Goal: Task Accomplishment & Management: Use online tool/utility

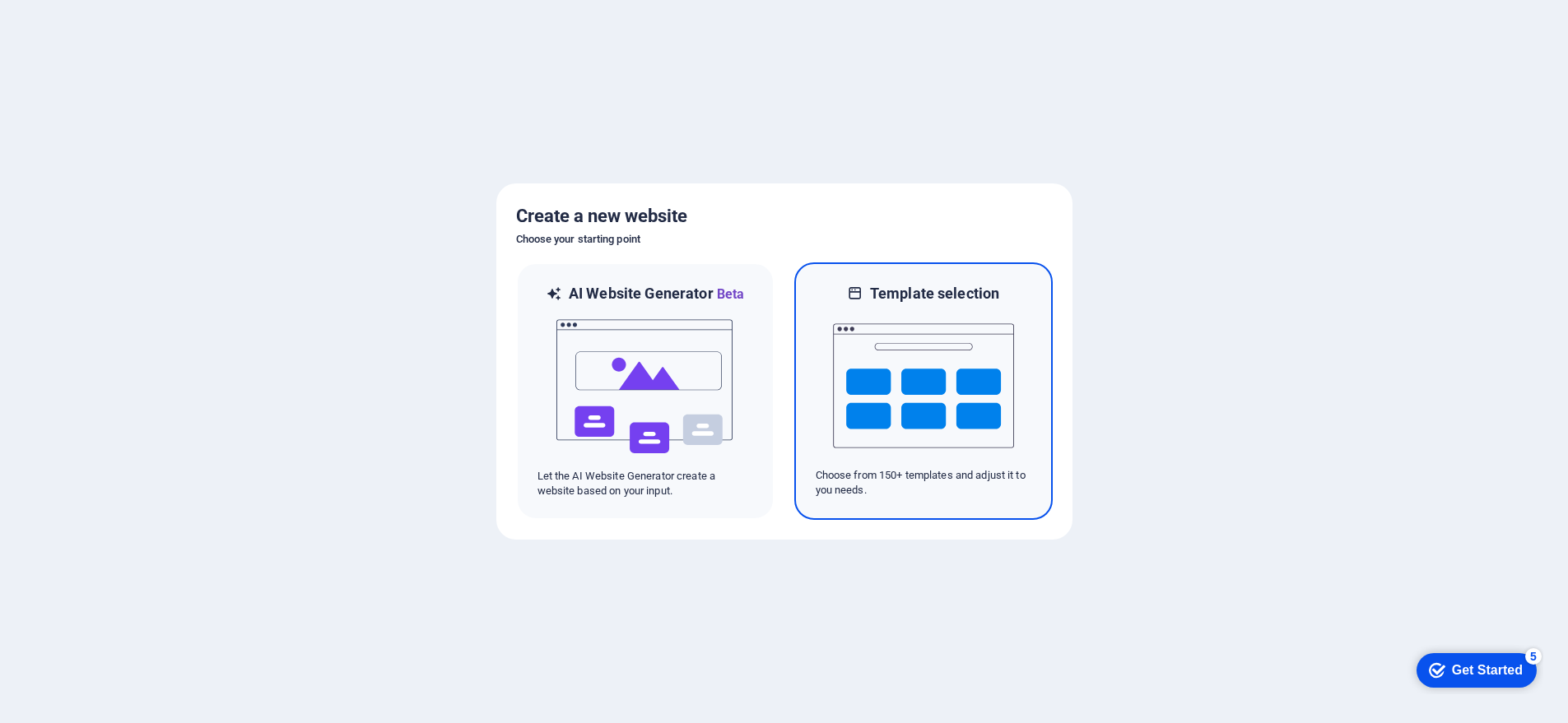
click at [900, 391] on img at bounding box center [923, 386] width 182 height 165
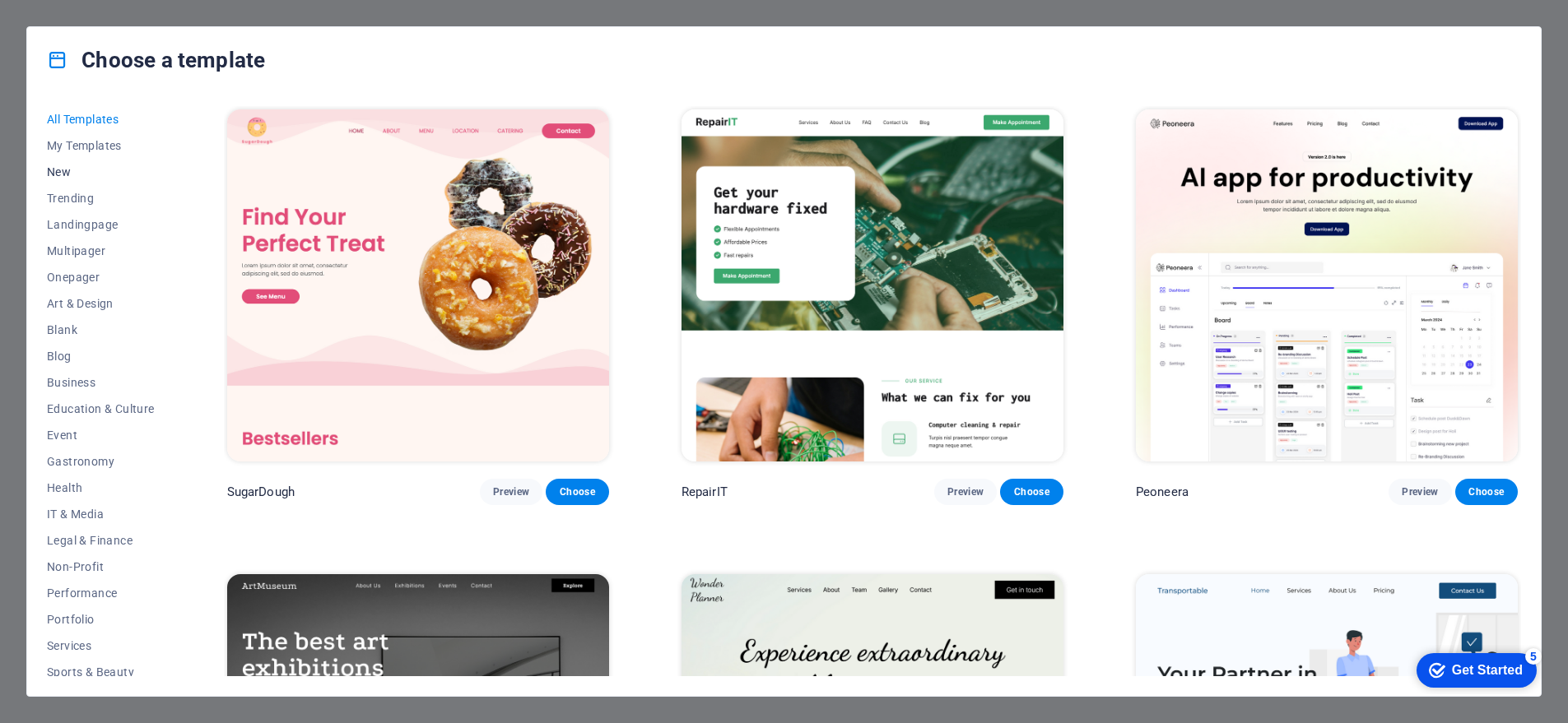
click at [54, 170] on span "New" at bounding box center [101, 172] width 108 height 13
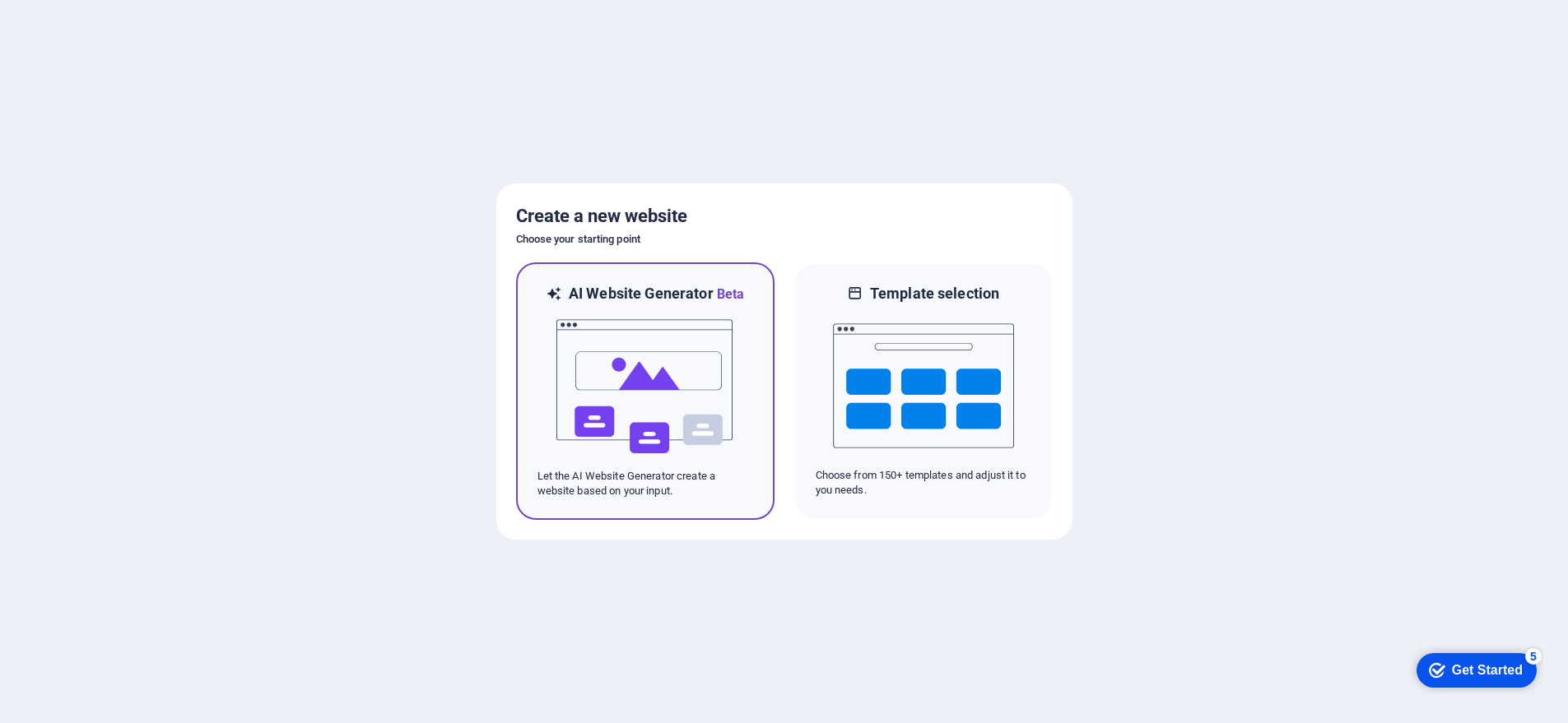
click at [591, 411] on img at bounding box center [645, 387] width 182 height 165
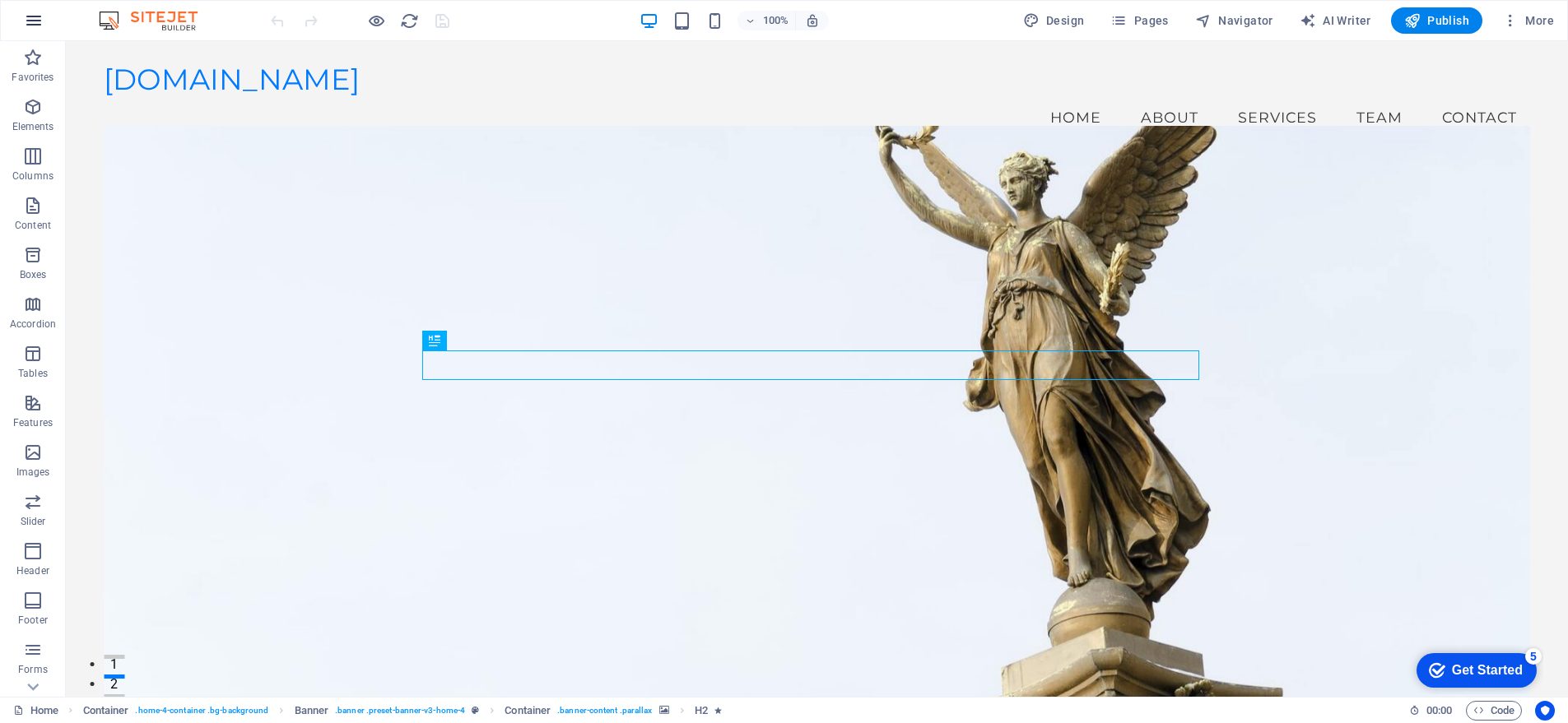
click at [33, 19] on icon "button" at bounding box center [34, 20] width 19 height 19
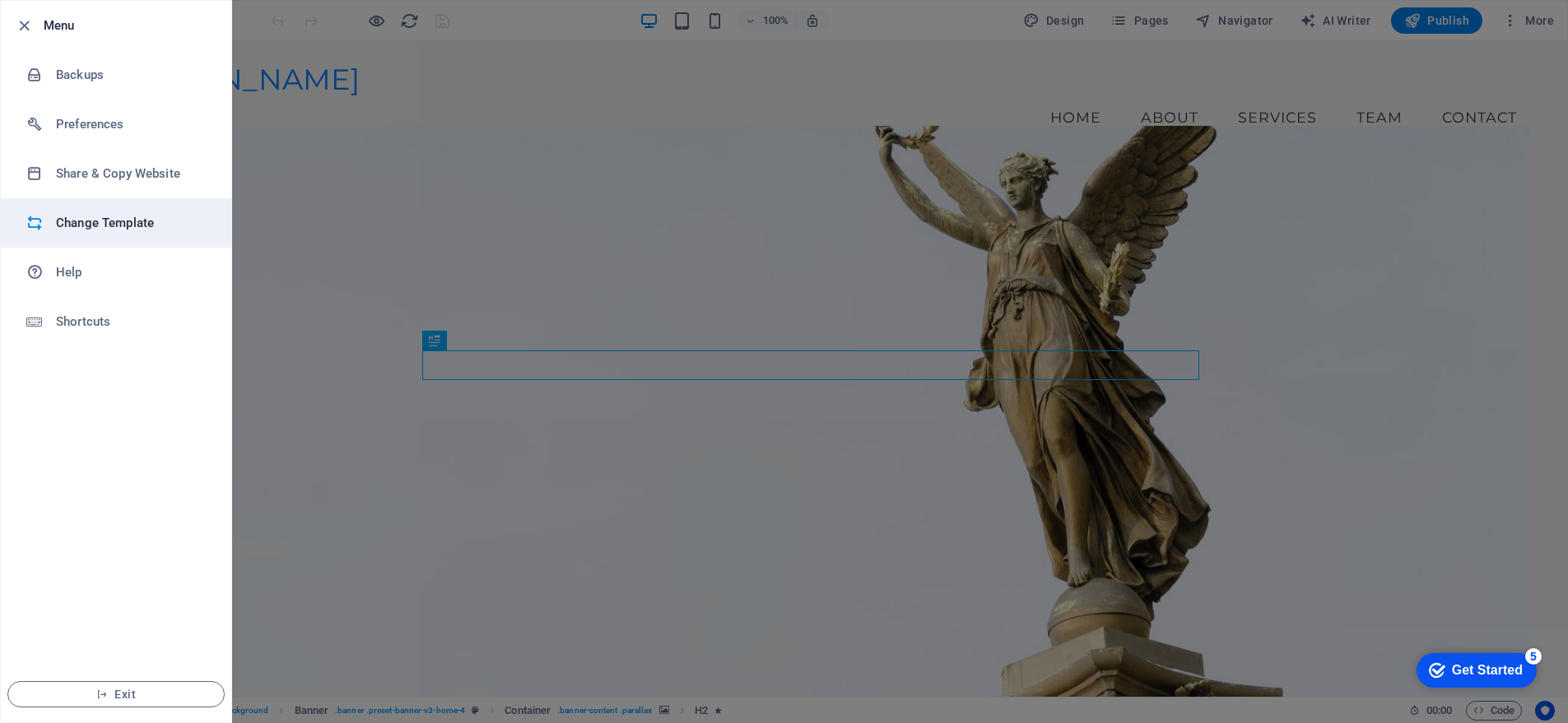
click at [110, 223] on h6 "Change Template" at bounding box center [132, 223] width 152 height 19
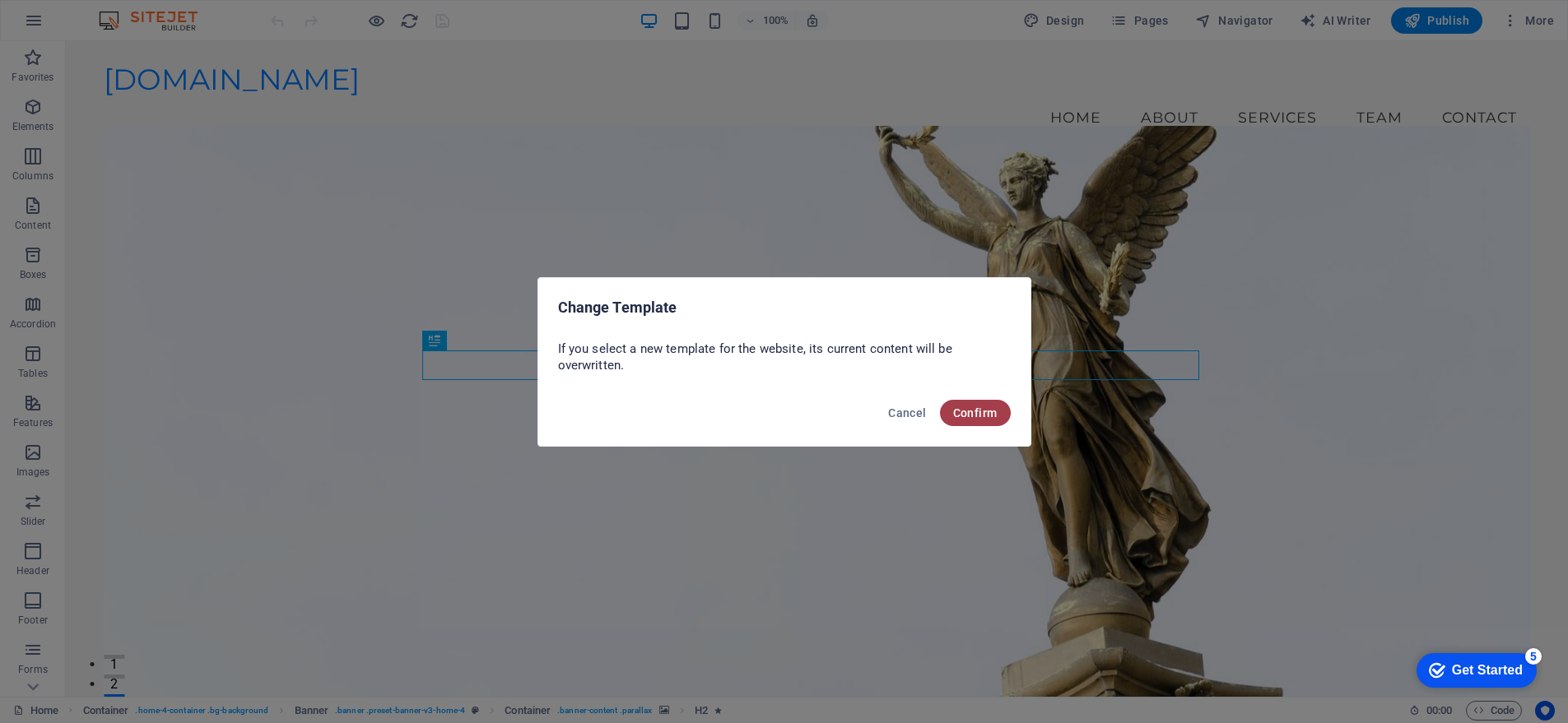
click at [976, 409] on span "Confirm" at bounding box center [976, 412] width 44 height 13
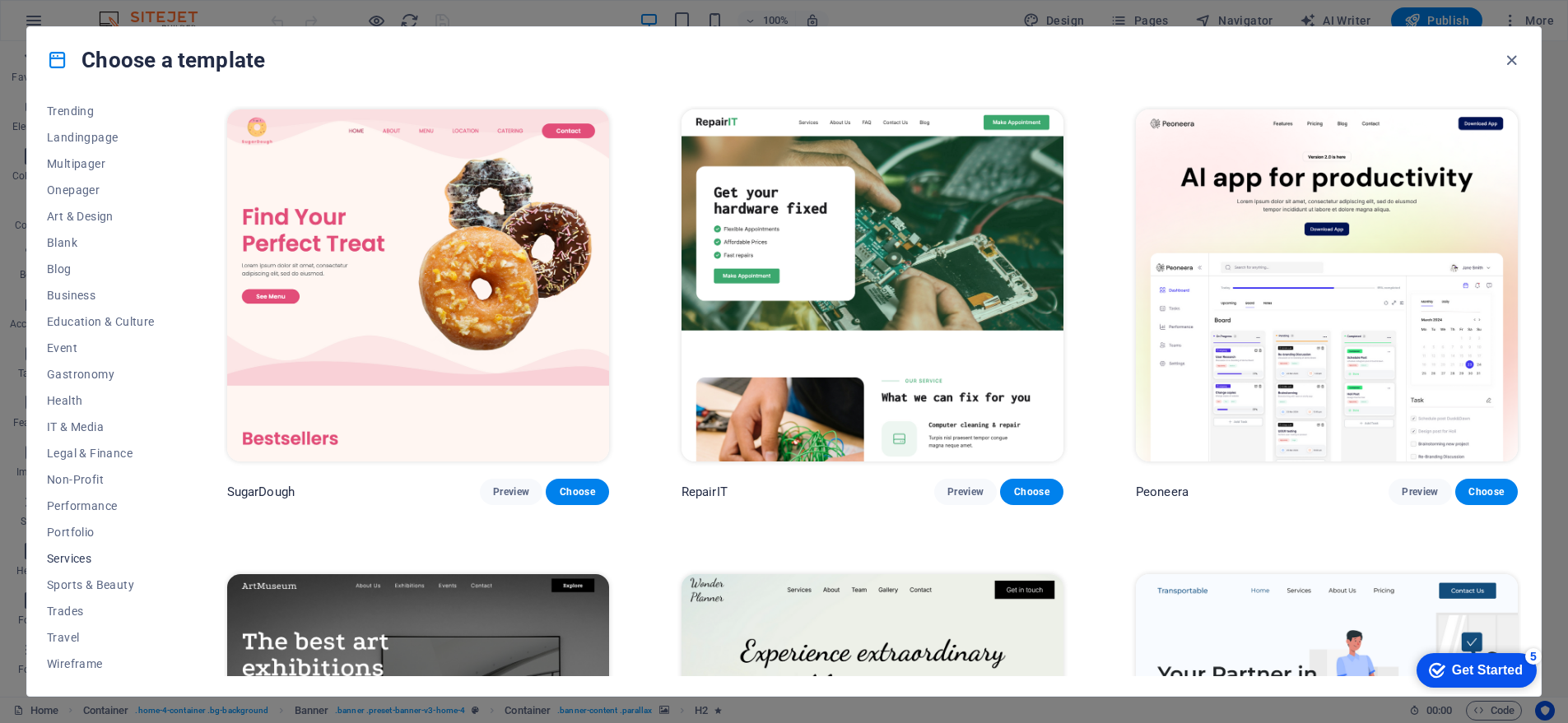
scroll to position [88, 0]
click at [88, 663] on span "Wireframe" at bounding box center [101, 663] width 108 height 13
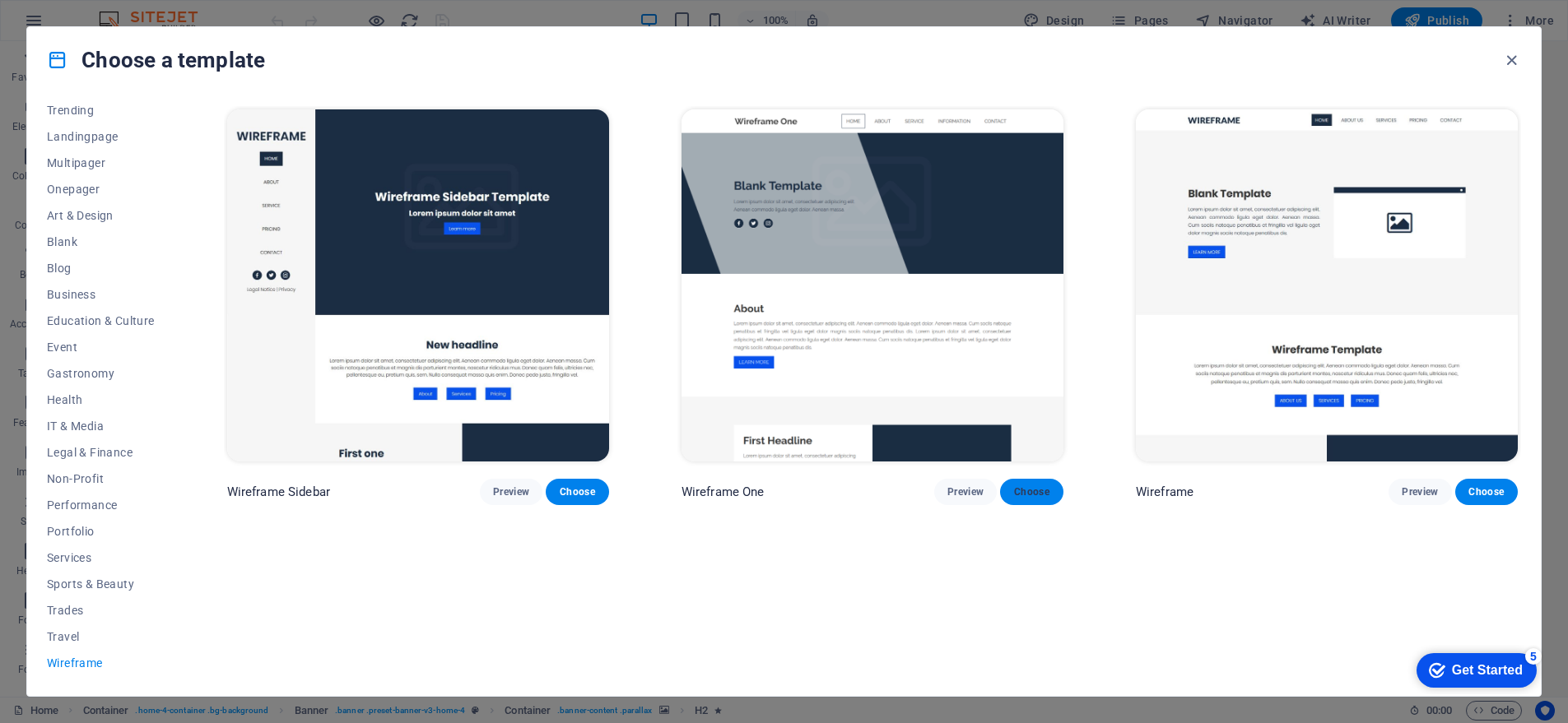
click at [1022, 488] on span "Choose" at bounding box center [1031, 492] width 36 height 13
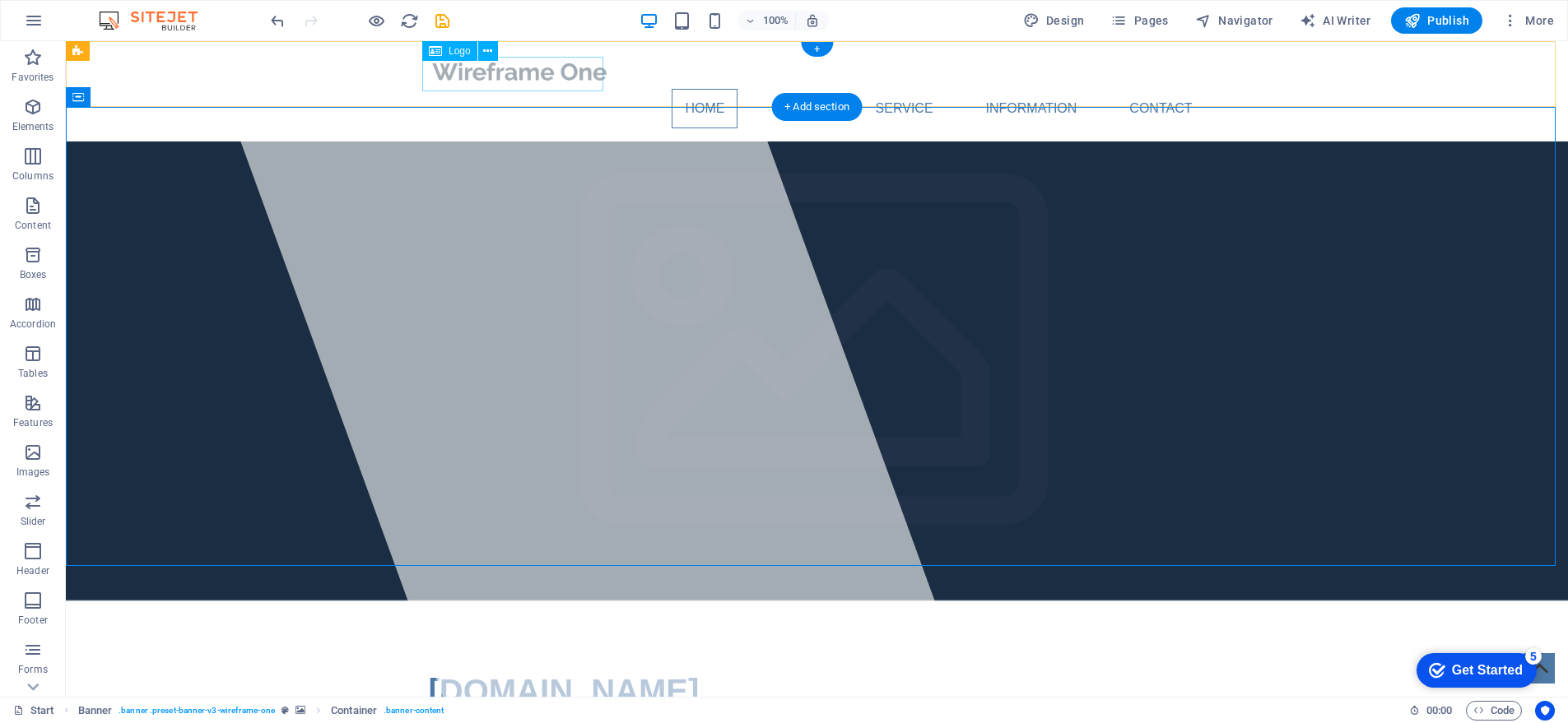
click at [519, 76] on div at bounding box center [817, 71] width 777 height 35
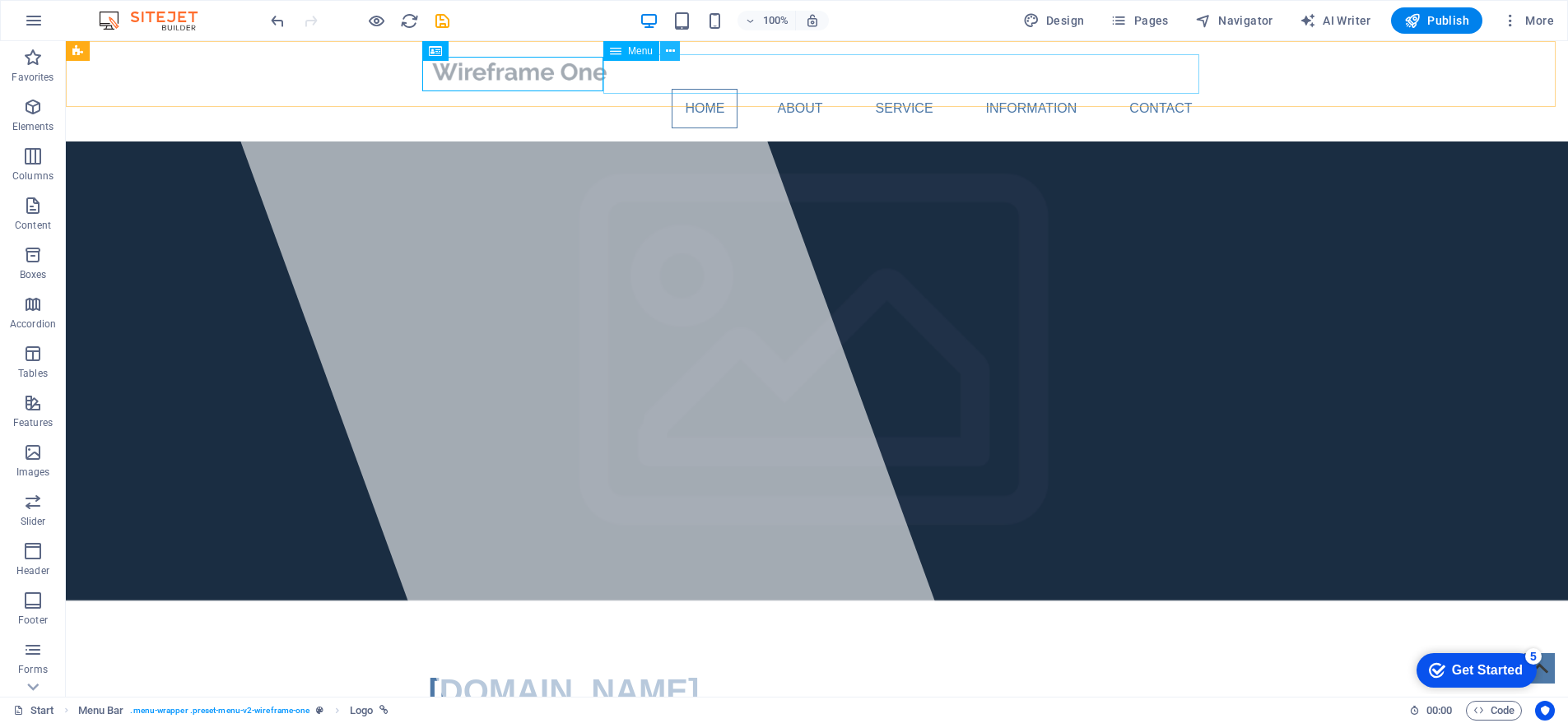
click at [668, 51] on icon at bounding box center [670, 51] width 9 height 18
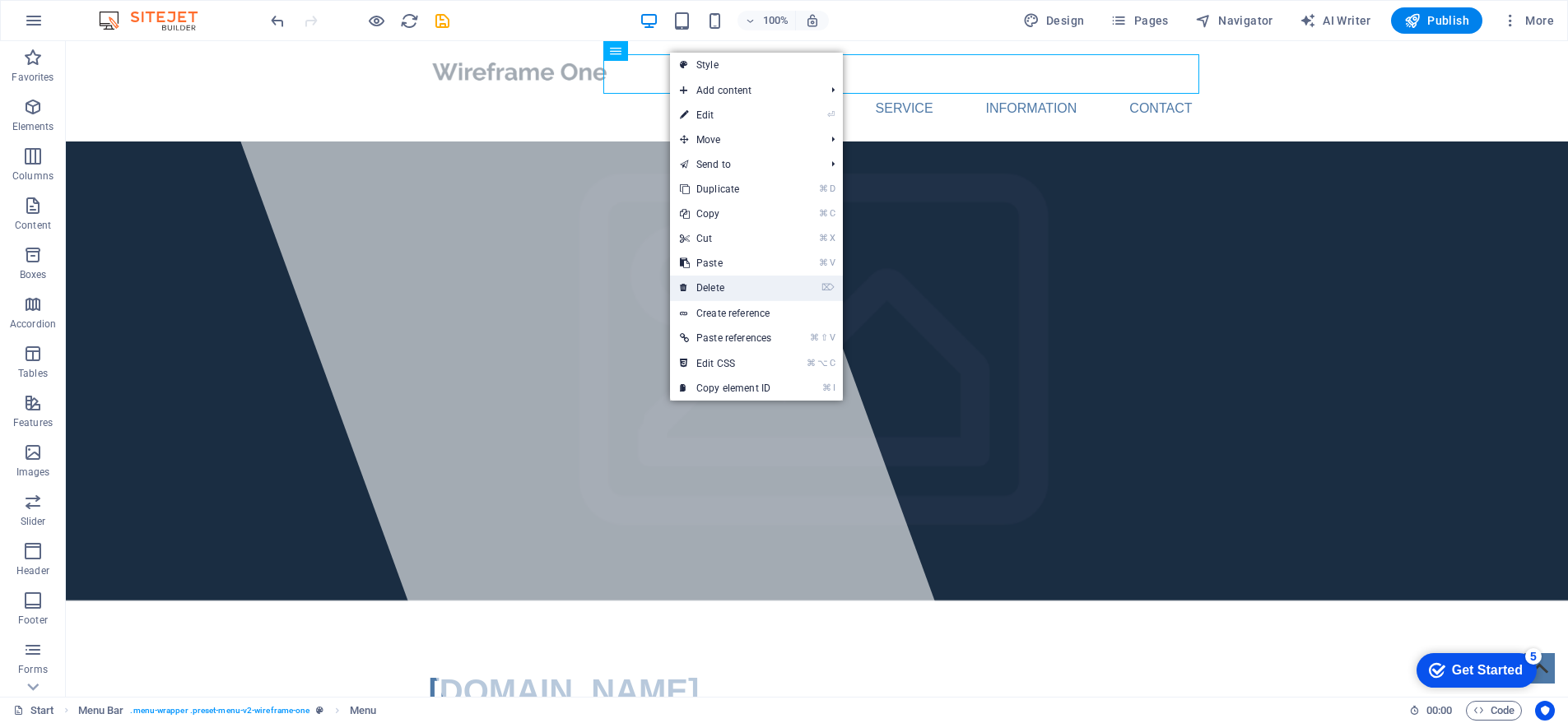
click at [742, 288] on link "⌦ Delete" at bounding box center [726, 288] width 112 height 25
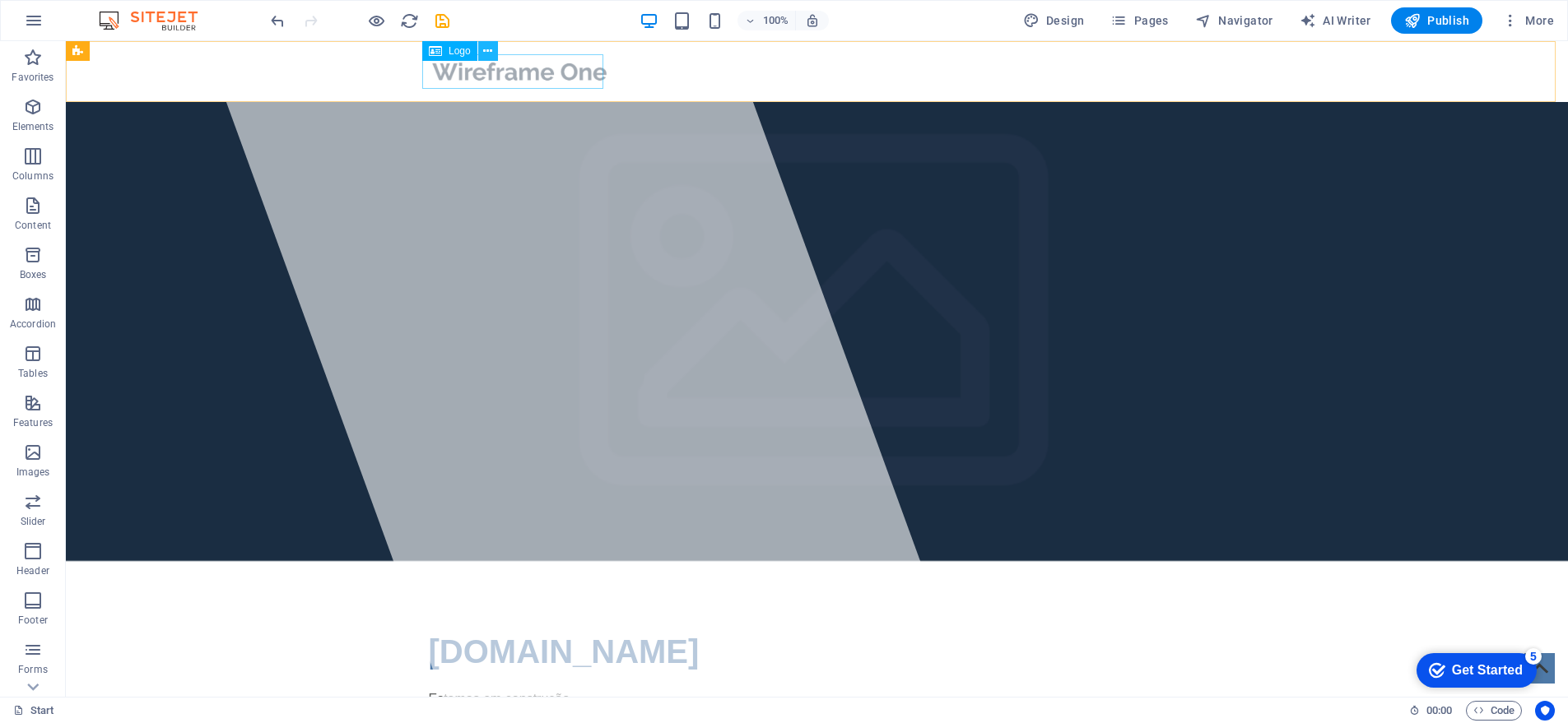
click at [490, 50] on icon at bounding box center [488, 51] width 9 height 18
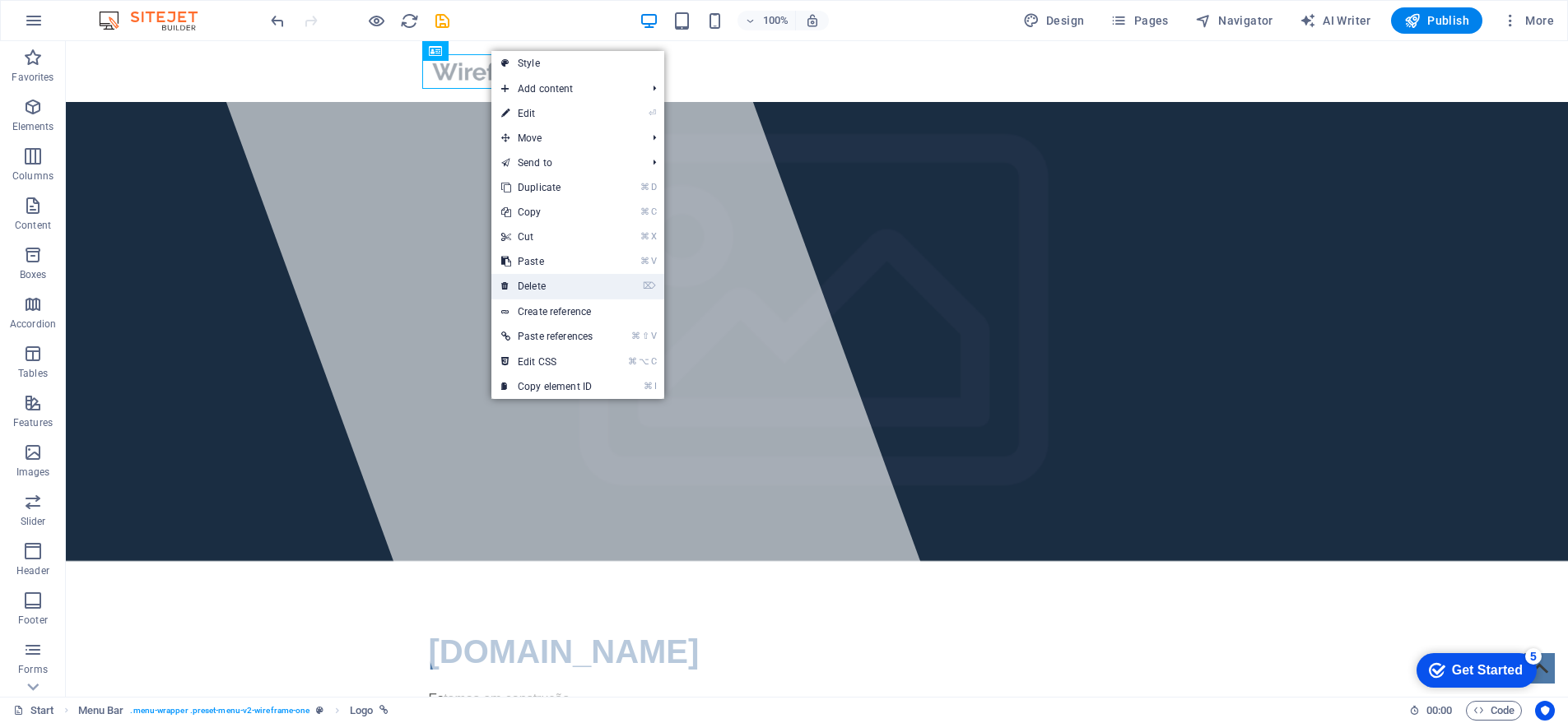
click at [558, 288] on link "⌦ Delete" at bounding box center [547, 287] width 112 height 25
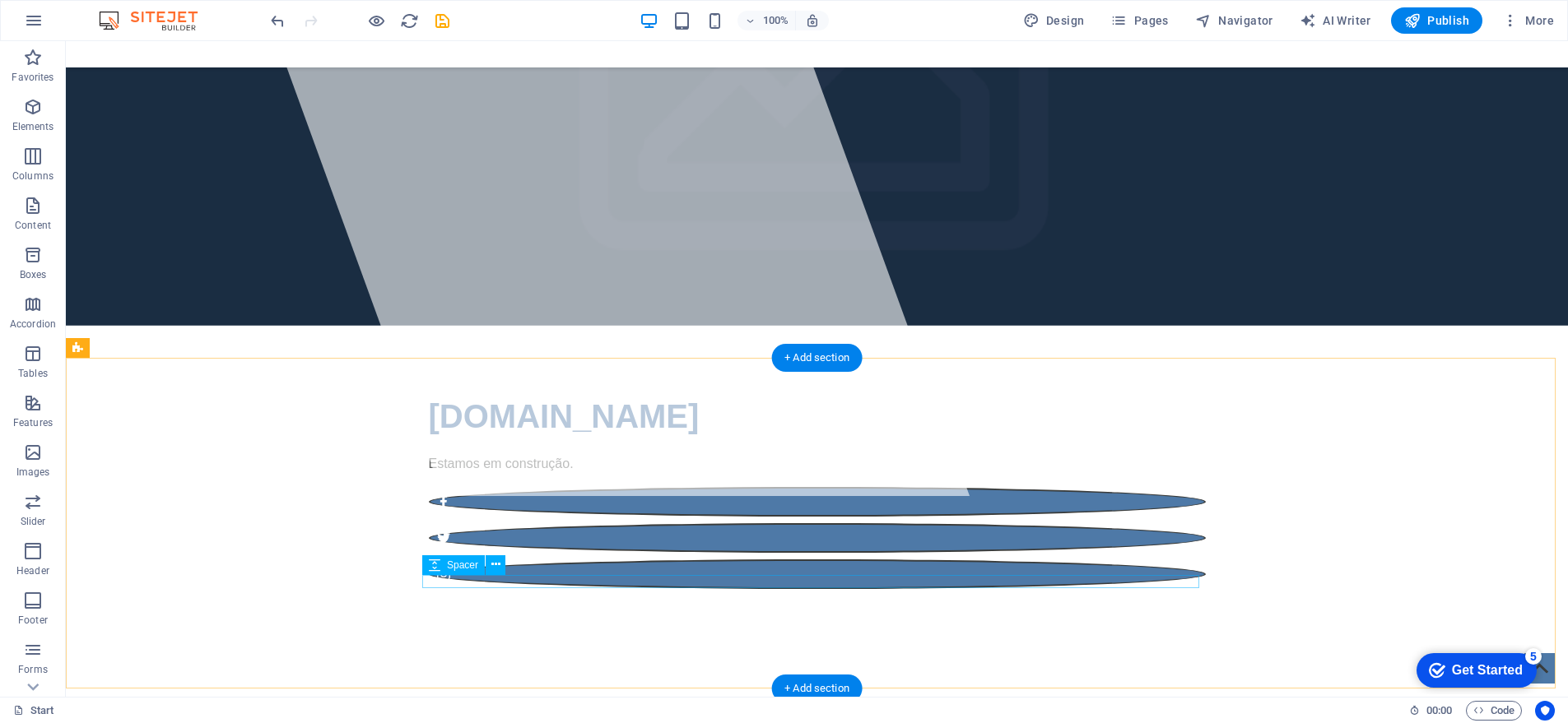
scroll to position [217, 0]
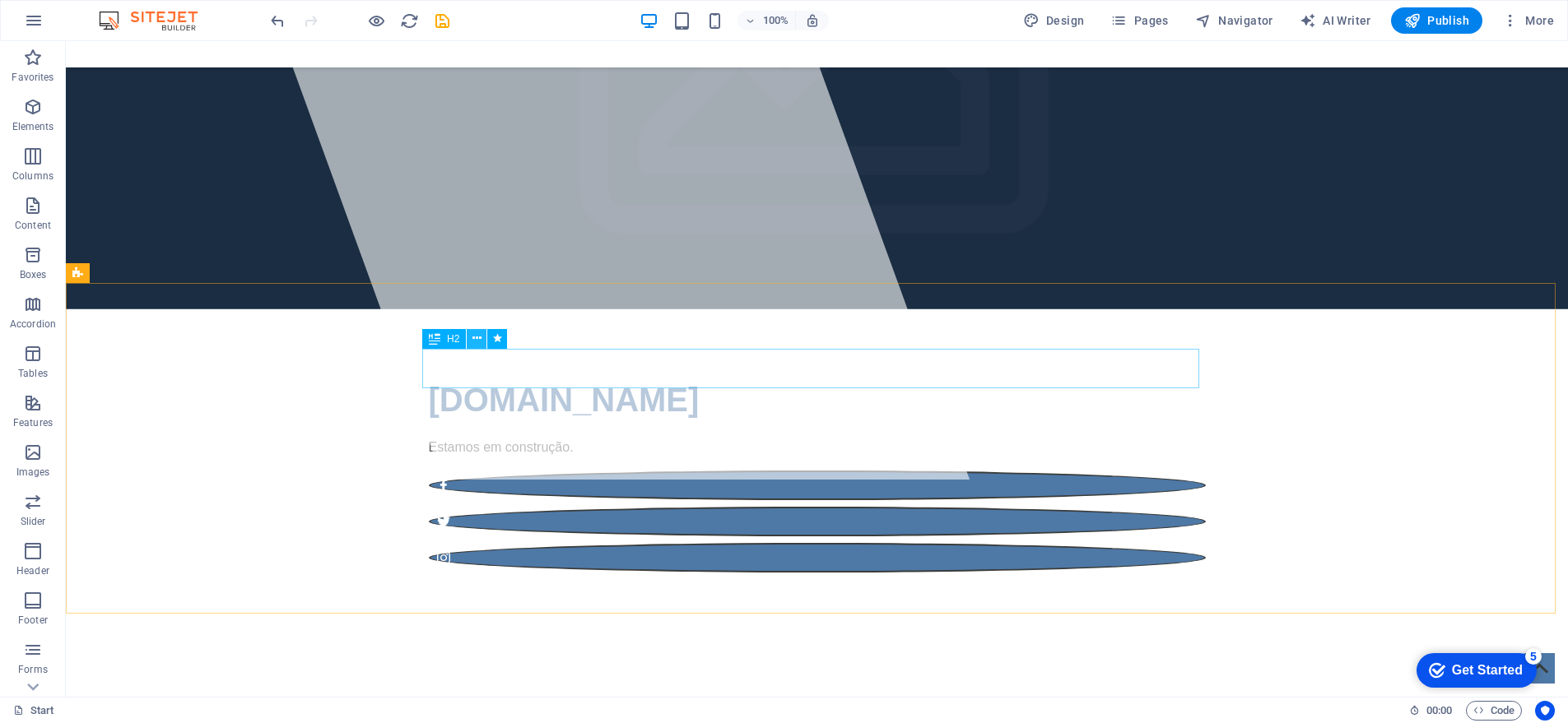
click at [475, 337] on icon at bounding box center [477, 339] width 9 height 18
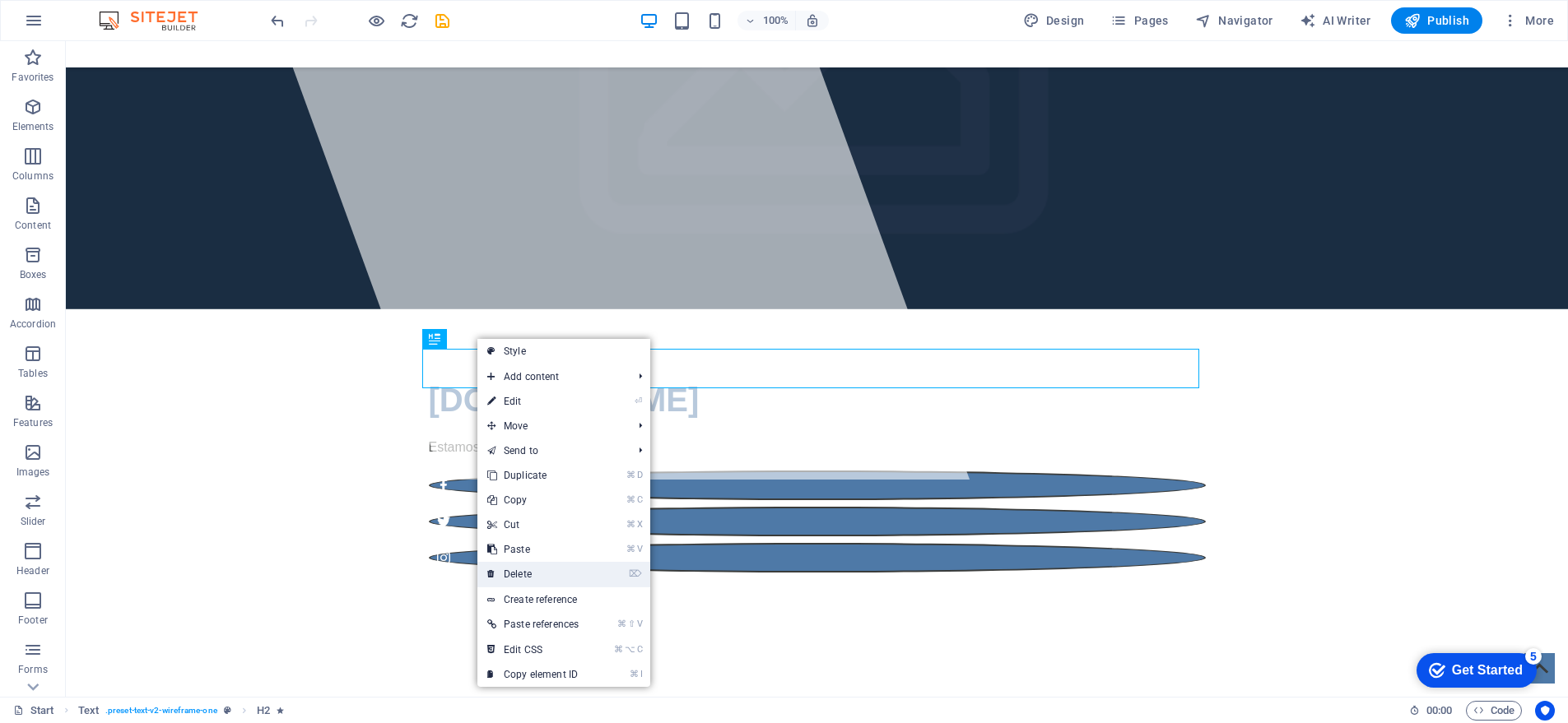
click at [533, 571] on link "⌦ Delete" at bounding box center [533, 574] width 112 height 25
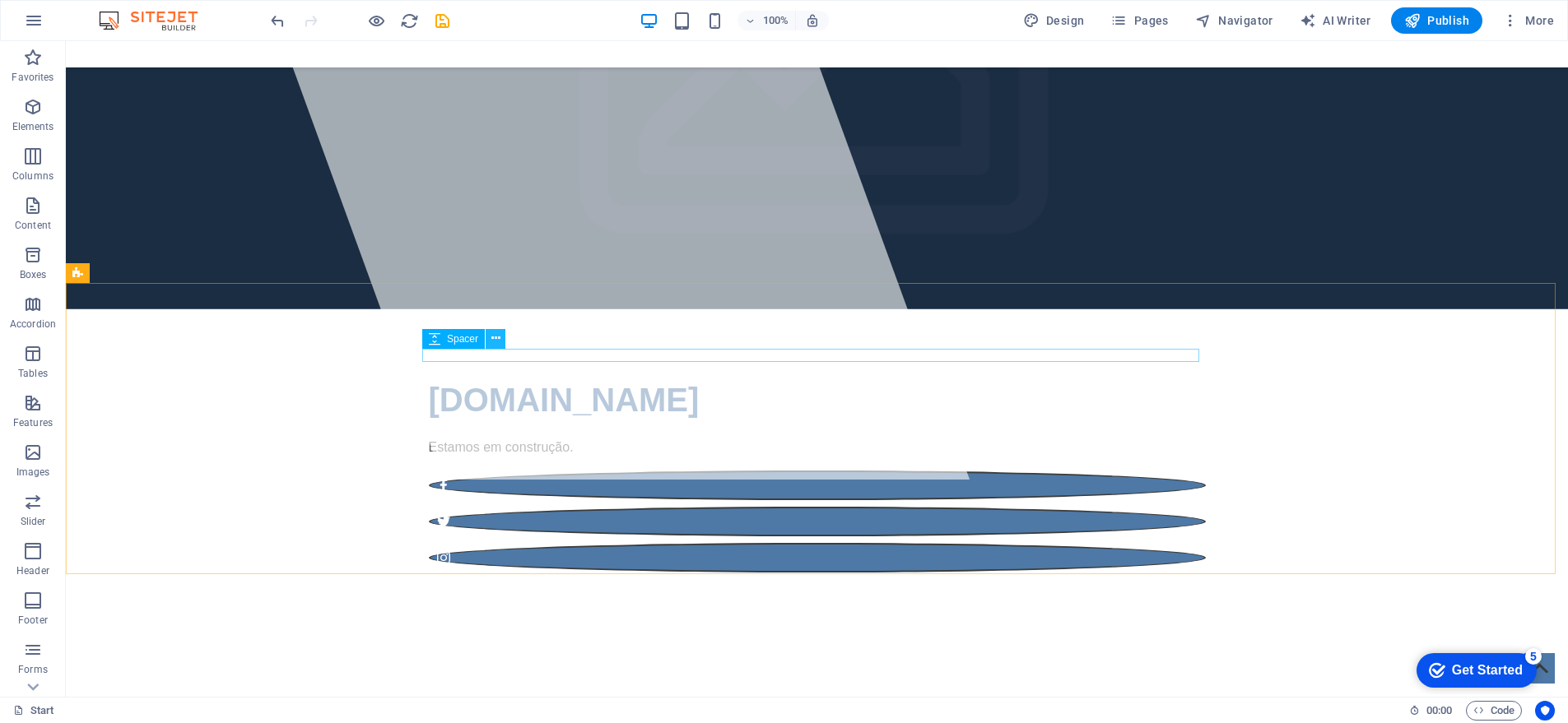
click at [498, 342] on icon at bounding box center [496, 339] width 9 height 18
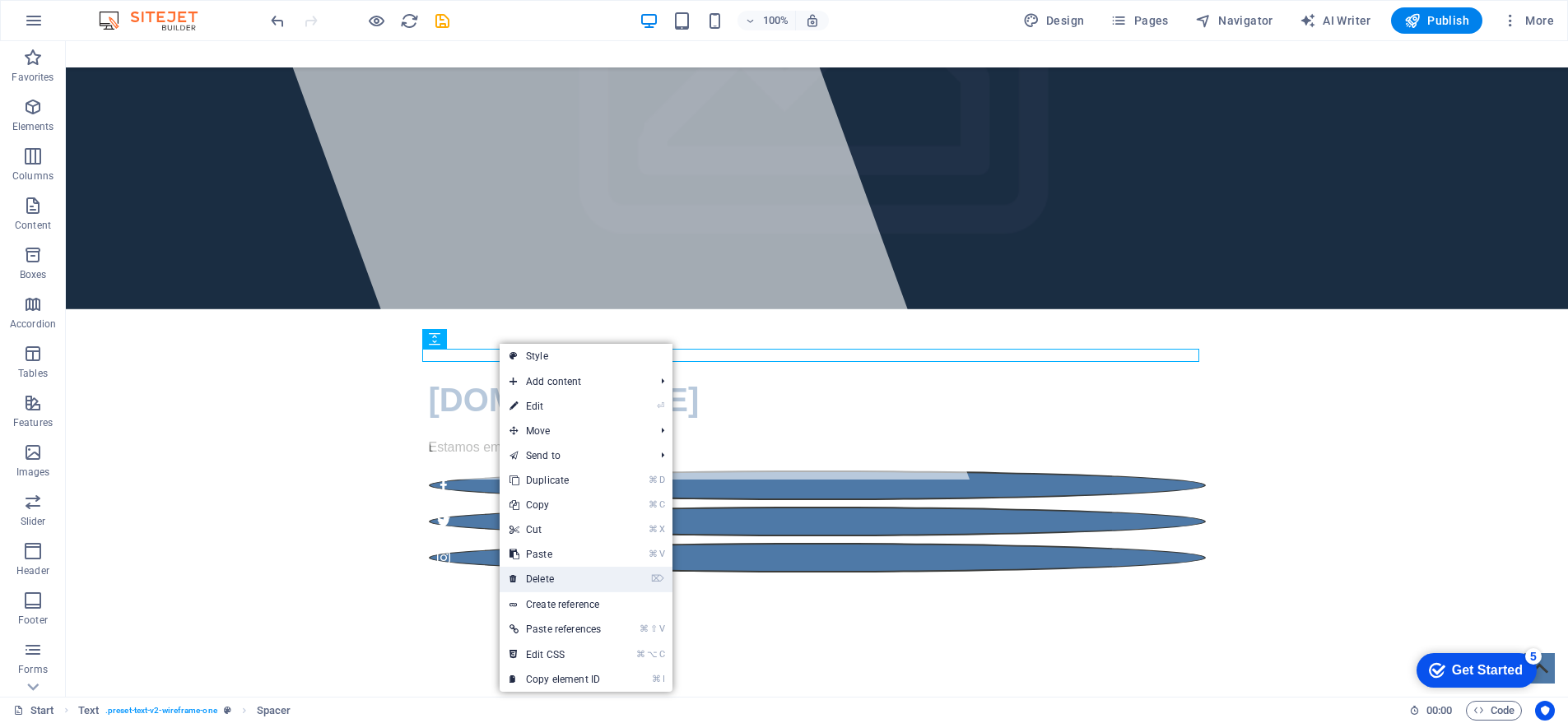
click at [552, 576] on link "⌦ Delete" at bounding box center [555, 580] width 112 height 25
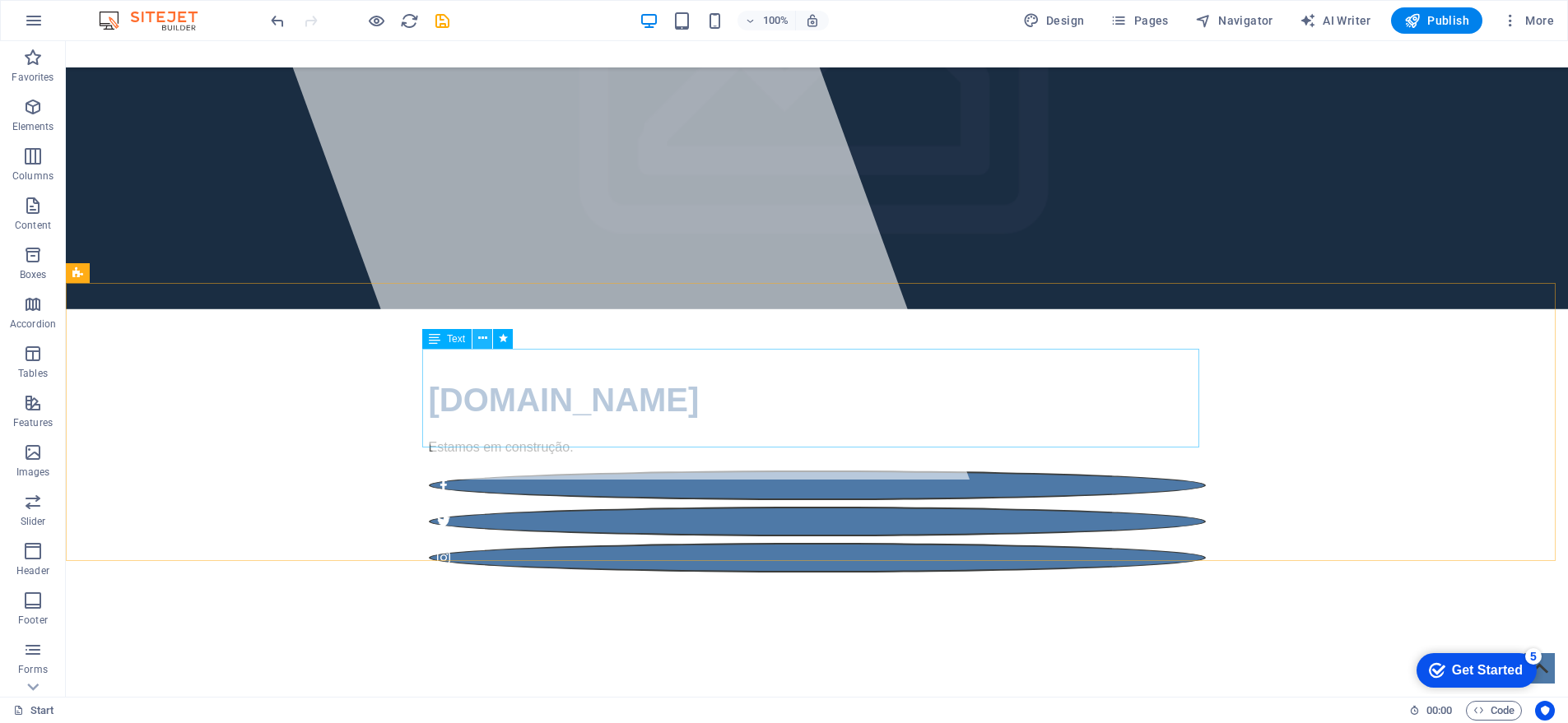
click at [479, 335] on icon at bounding box center [483, 339] width 9 height 18
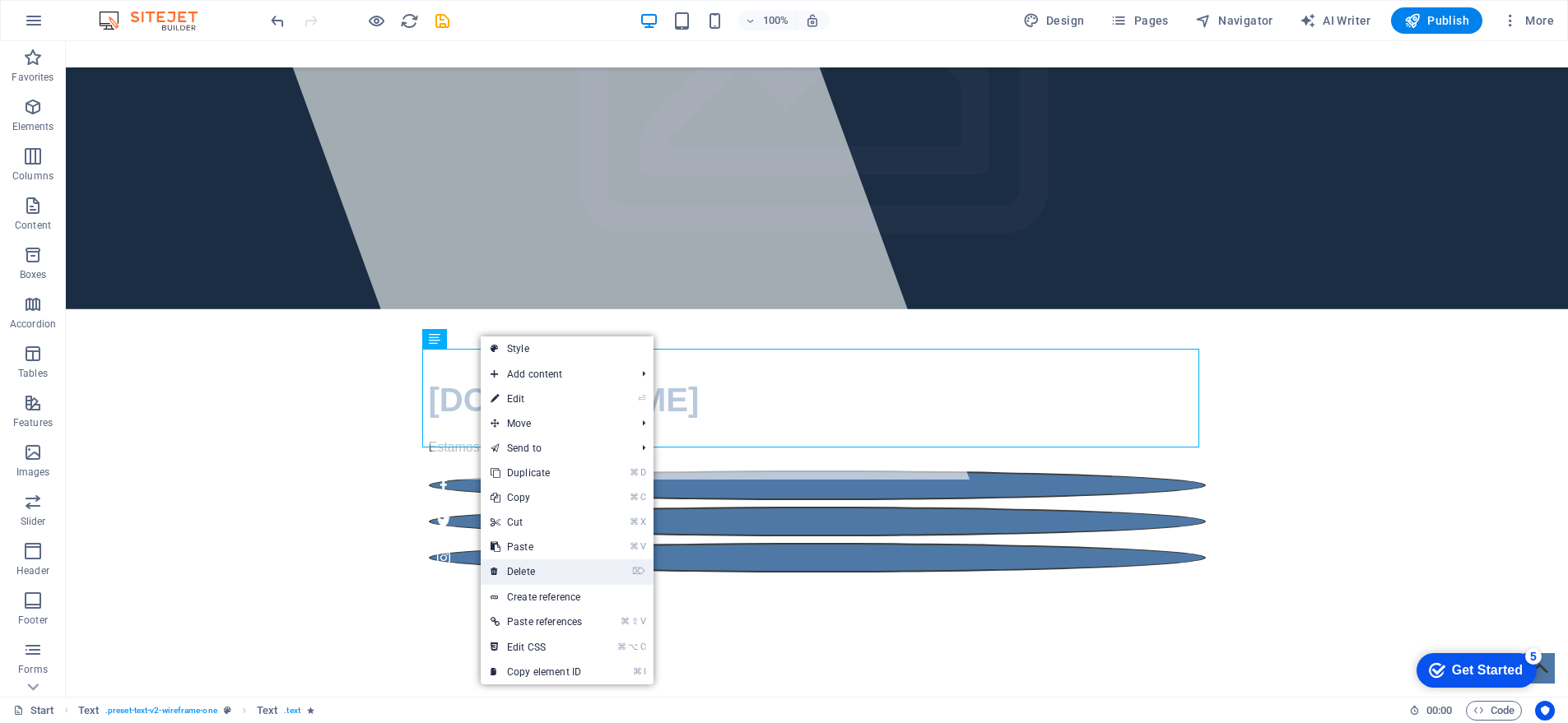
click at [524, 567] on link "⌦ Delete" at bounding box center [537, 572] width 112 height 25
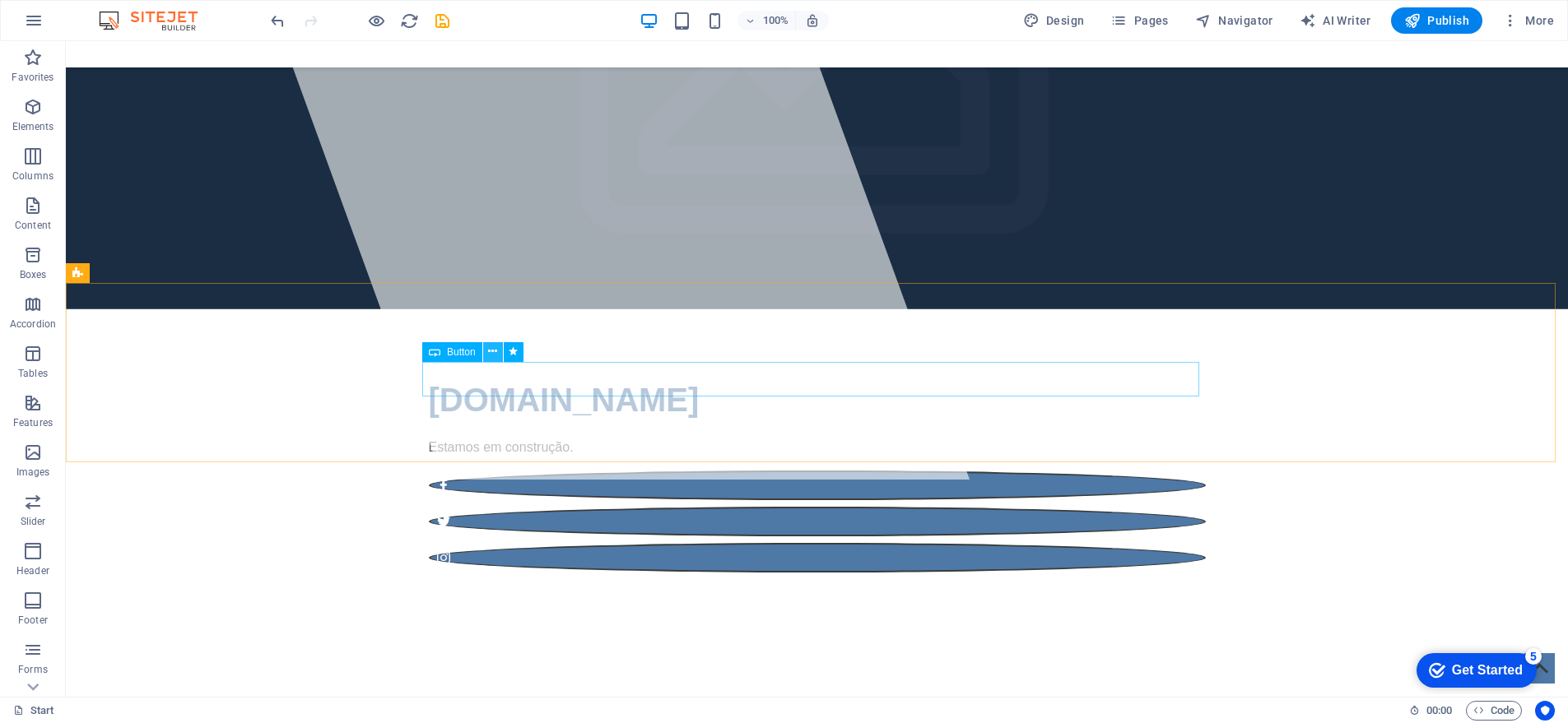
click at [488, 351] on button at bounding box center [493, 352] width 19 height 19
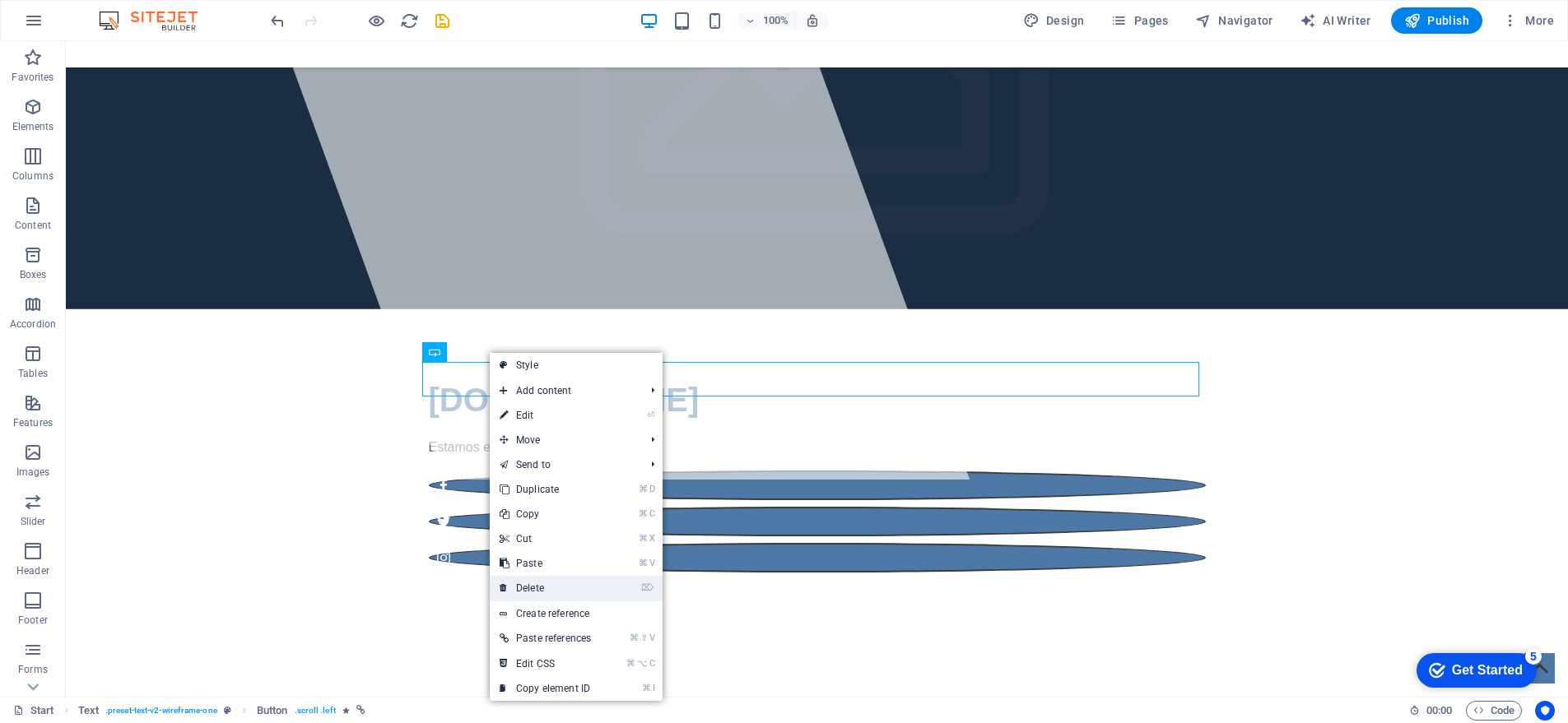
click at [551, 589] on link "⌦ Delete" at bounding box center [545, 588] width 112 height 25
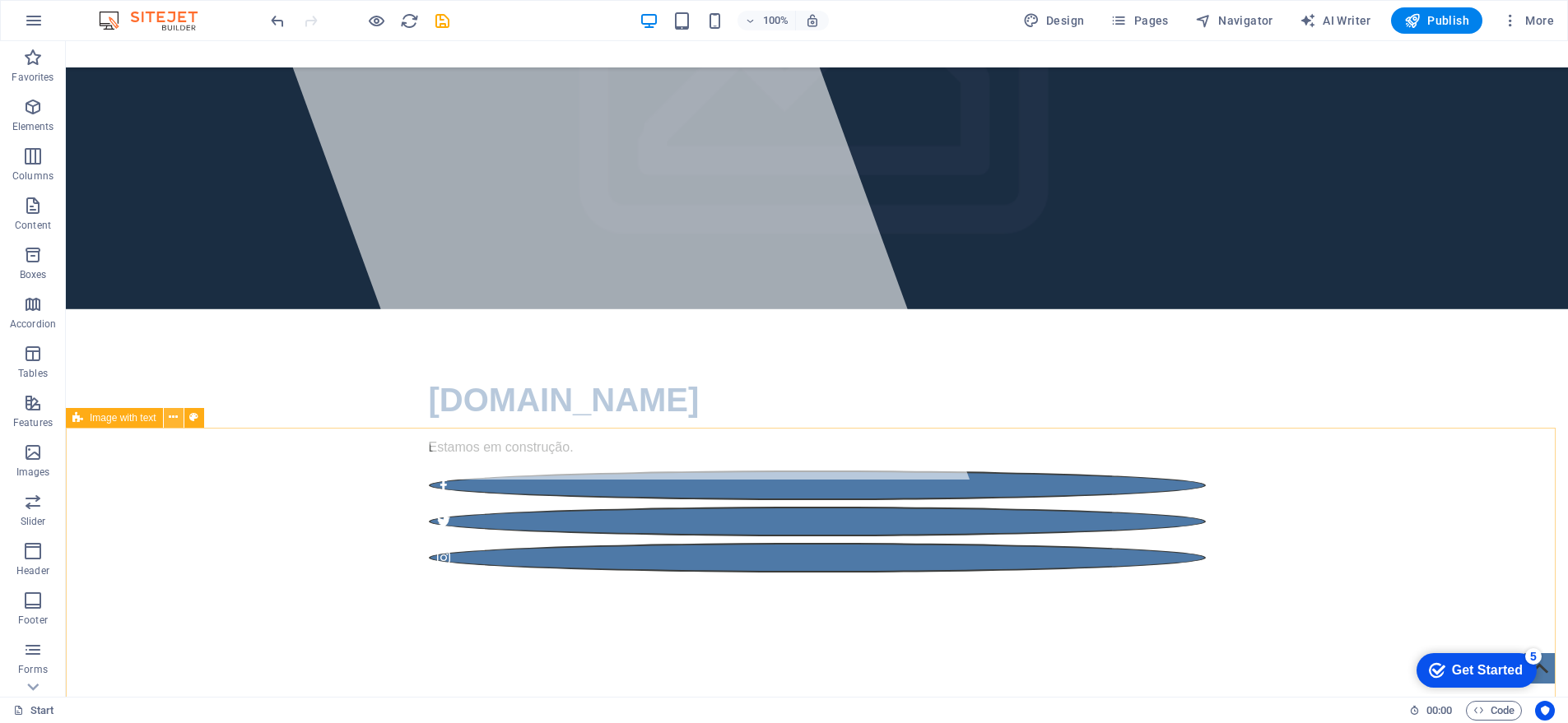
click at [174, 416] on icon at bounding box center [174, 418] width 9 height 18
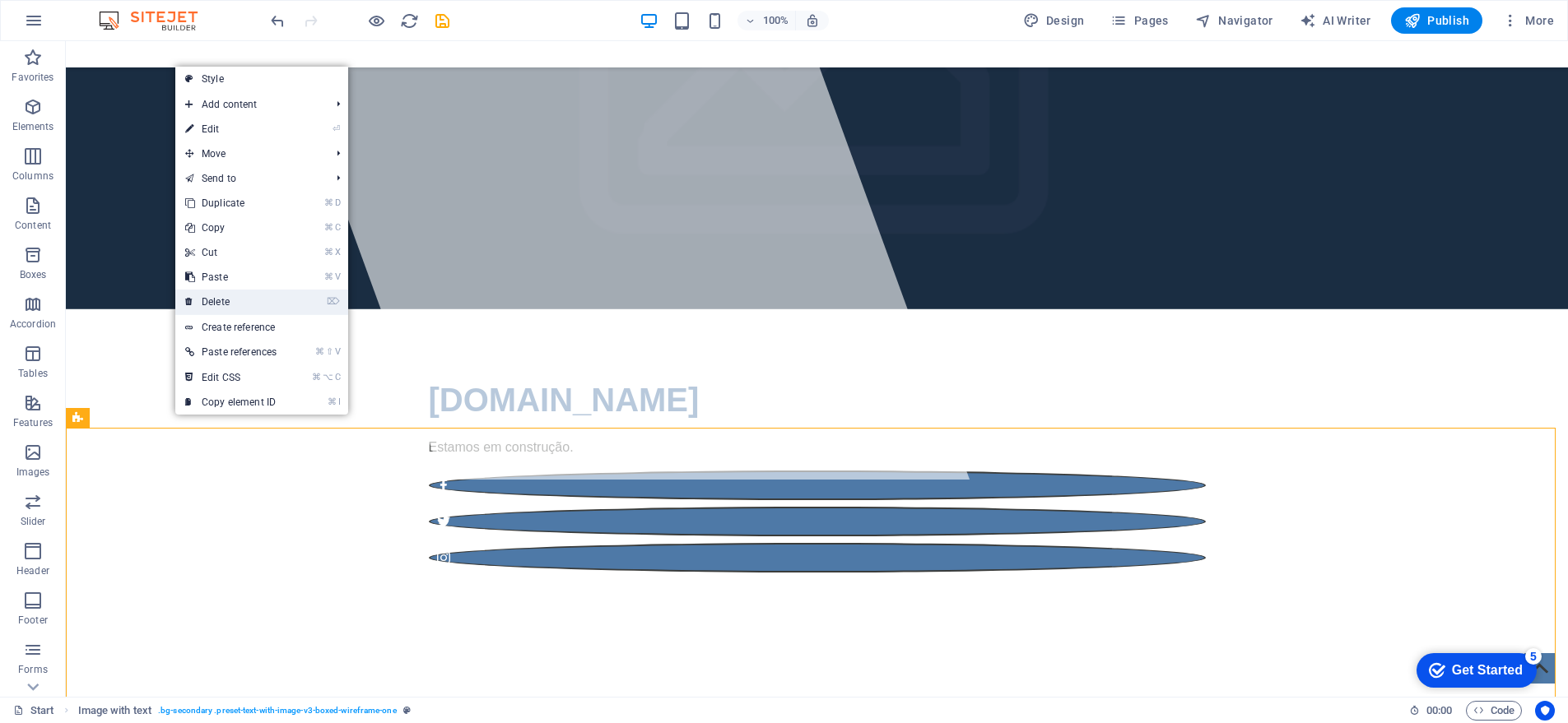
click at [230, 298] on link "⌦ Delete" at bounding box center [231, 302] width 112 height 25
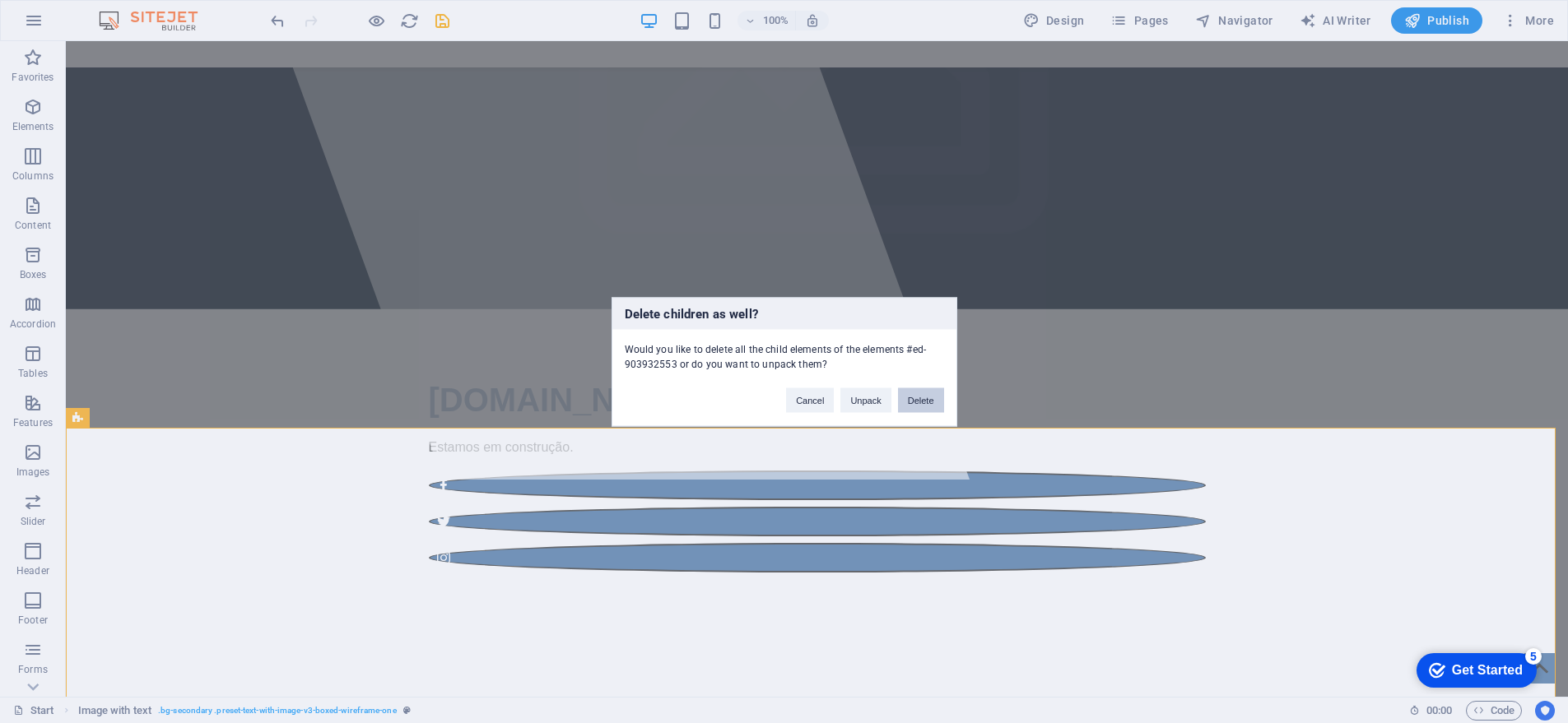
click at [912, 404] on button "Delete" at bounding box center [921, 400] width 46 height 25
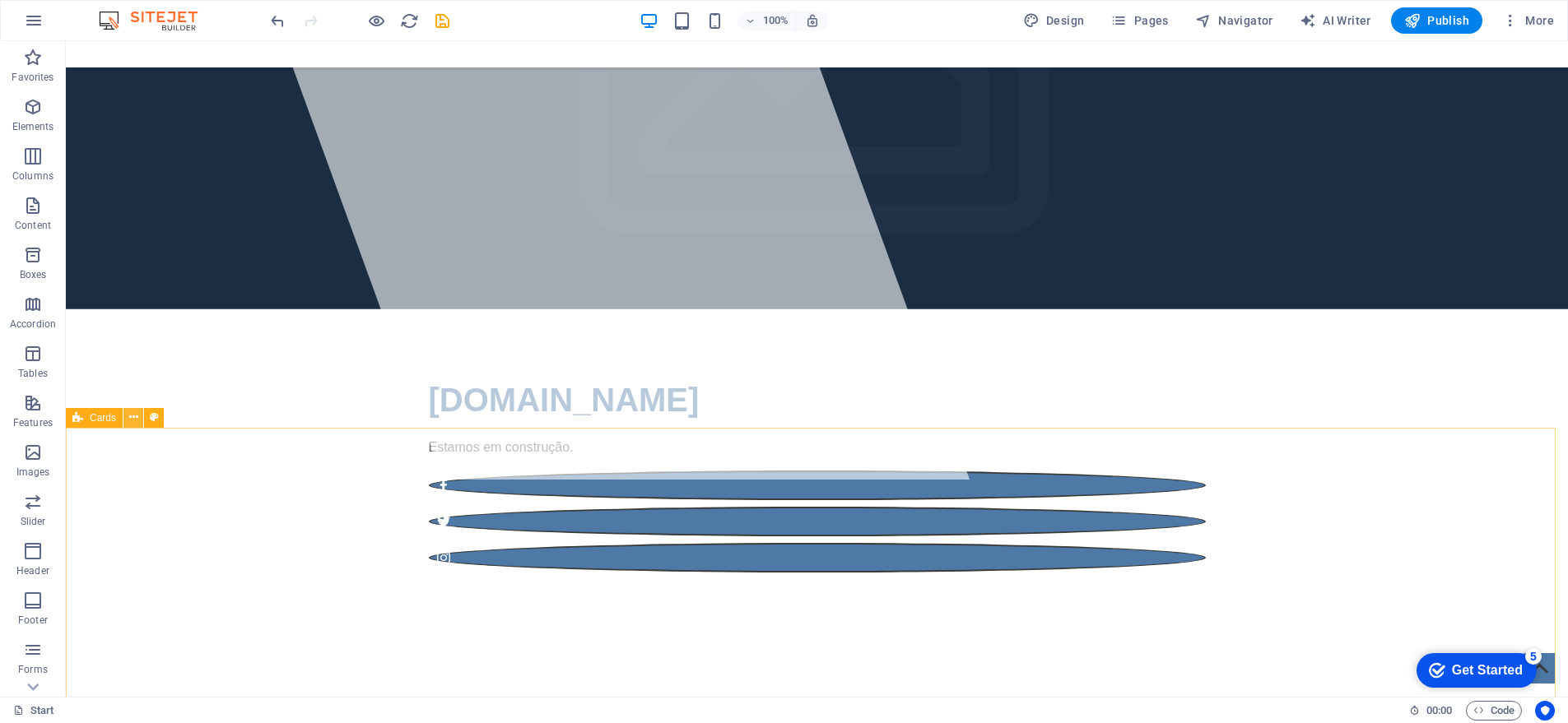
click at [133, 421] on icon at bounding box center [134, 418] width 9 height 18
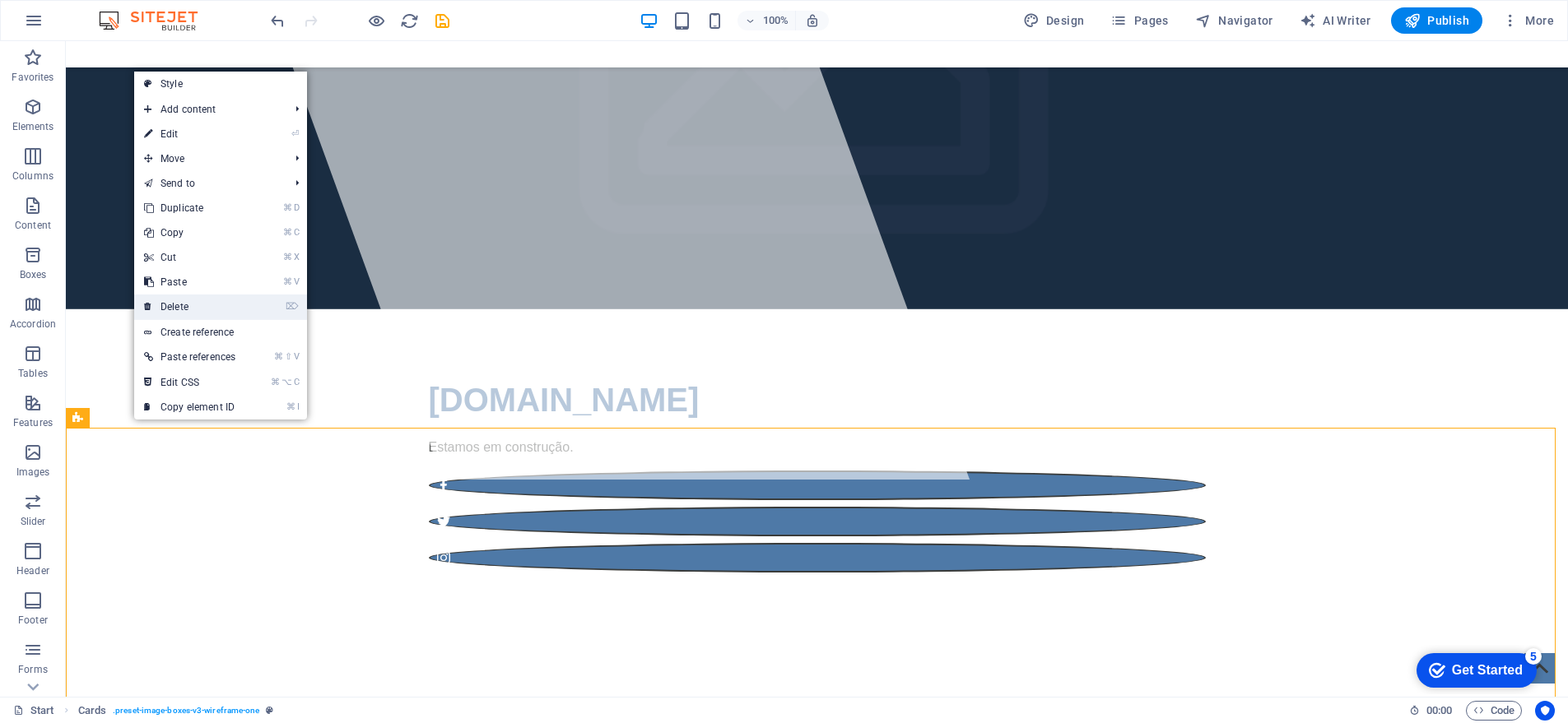
click at [185, 305] on link "⌦ Delete" at bounding box center [190, 307] width 112 height 25
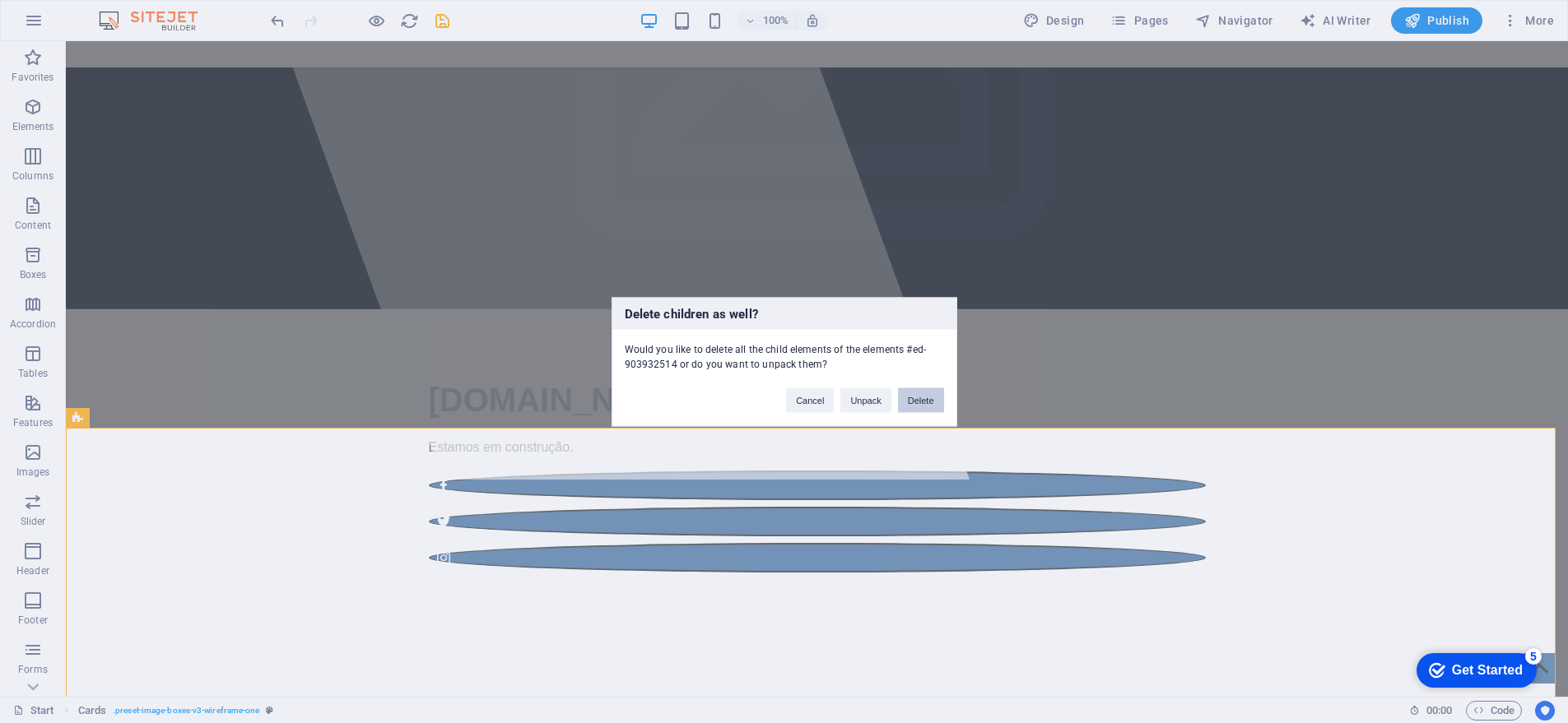
click at [918, 396] on button "Delete" at bounding box center [921, 400] width 46 height 25
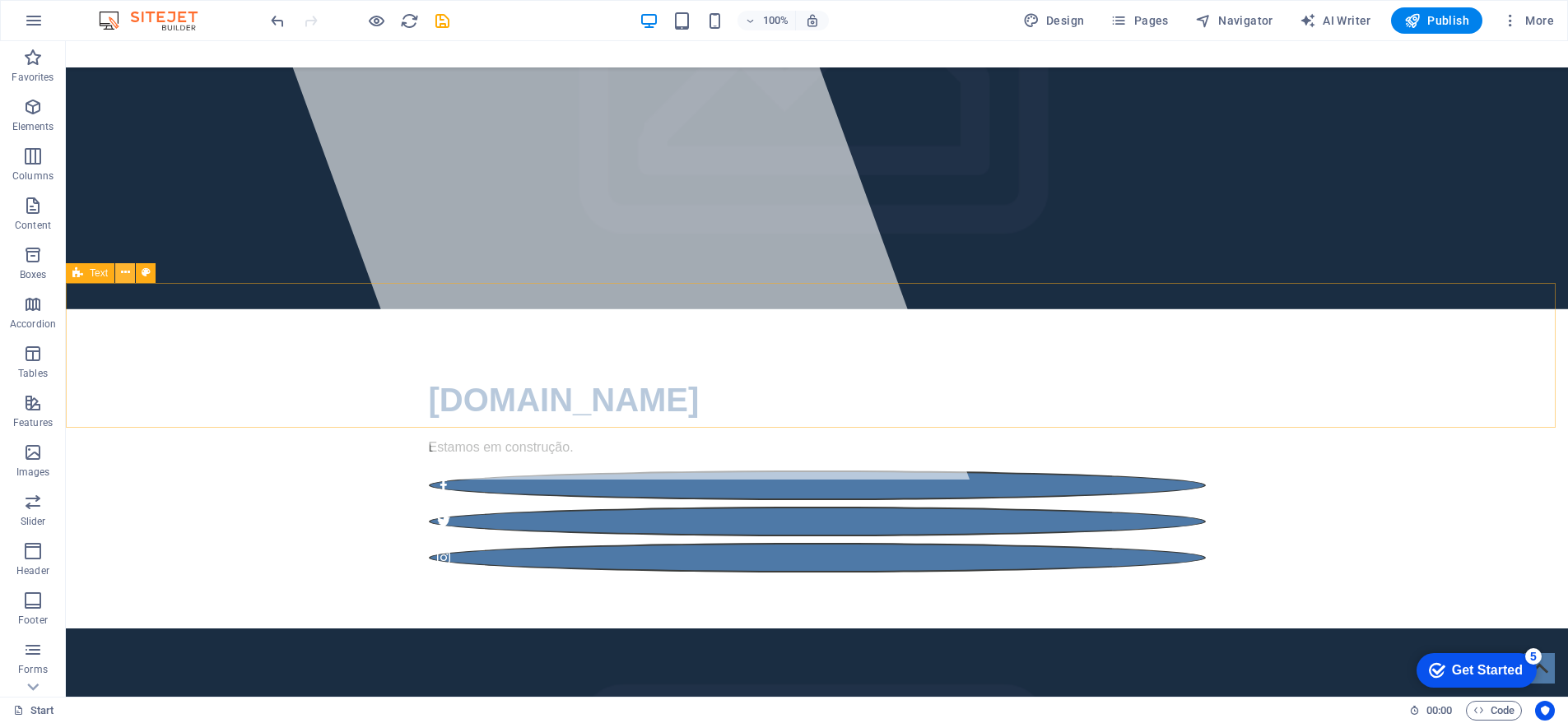
click at [123, 273] on icon at bounding box center [126, 273] width 9 height 18
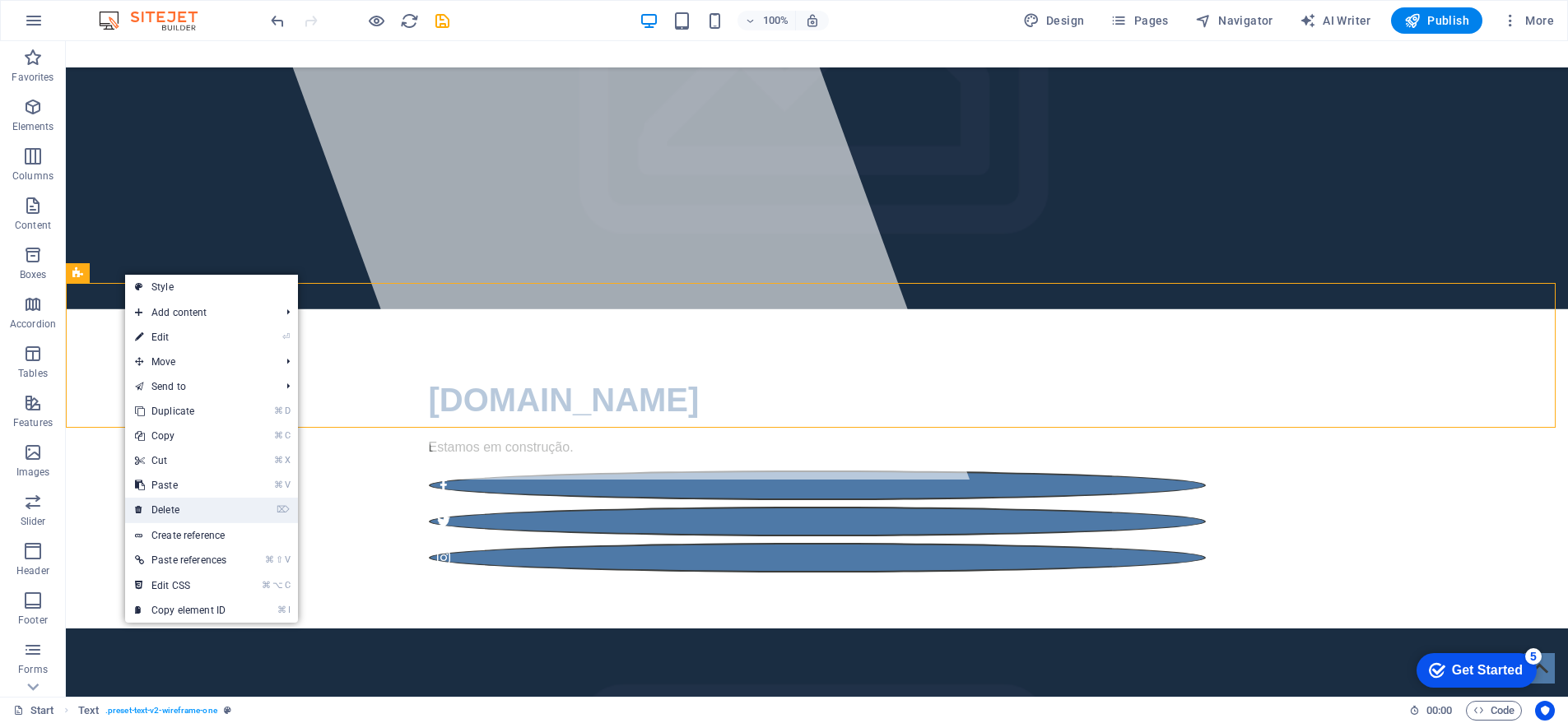
click at [185, 505] on link "⌦ Delete" at bounding box center [181, 510] width 112 height 25
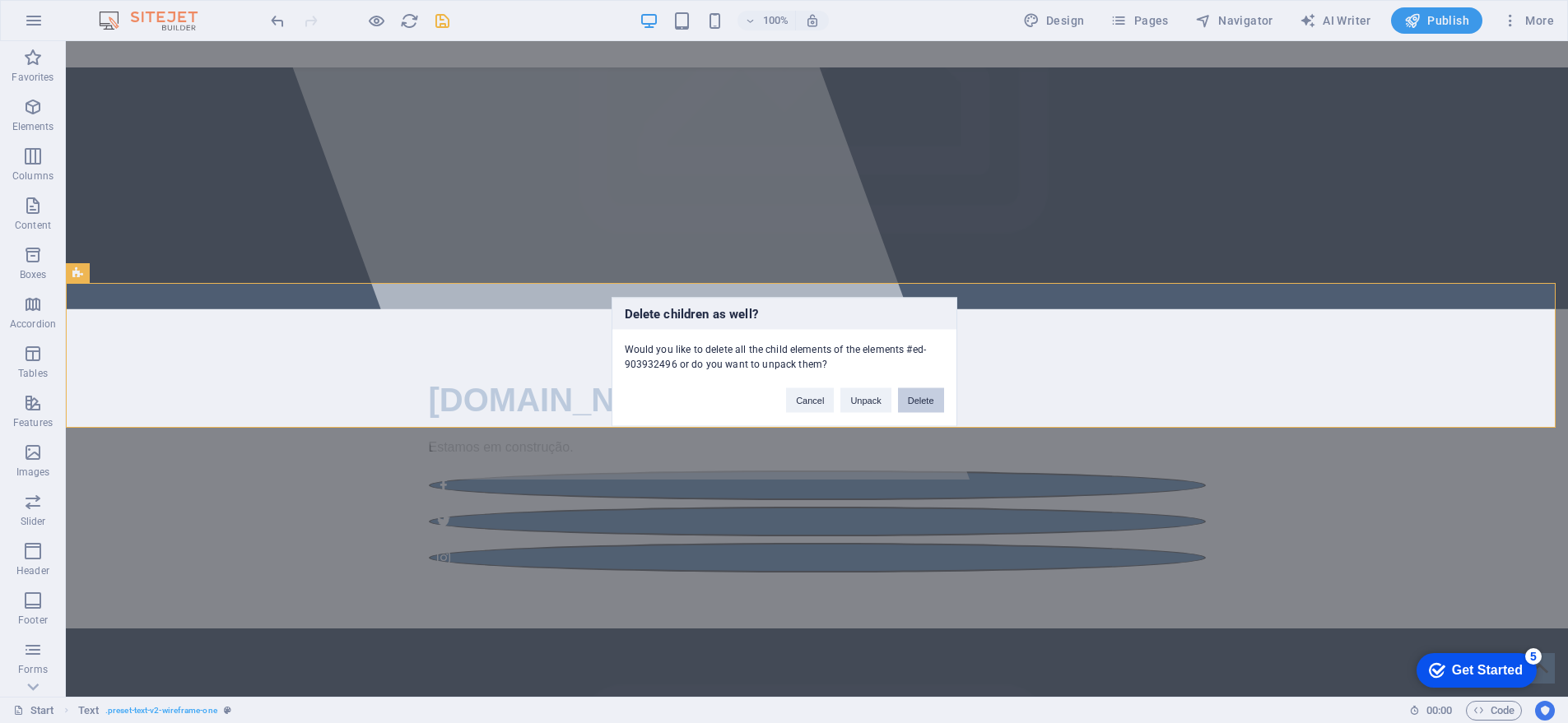
click at [928, 397] on button "Delete" at bounding box center [921, 400] width 46 height 25
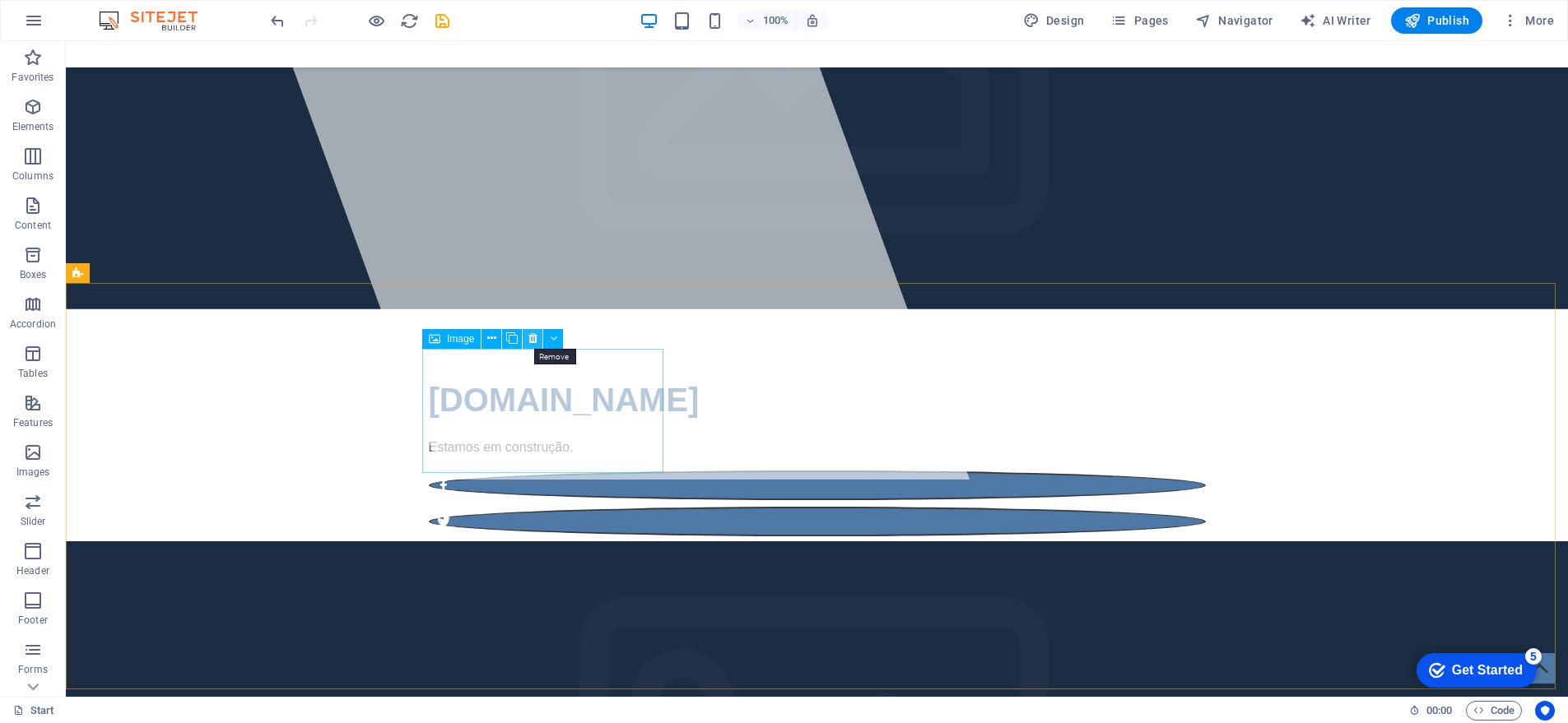
click at [532, 335] on icon at bounding box center [533, 339] width 9 height 18
click at [533, 339] on icon at bounding box center [533, 339] width 9 height 18
click at [533, 340] on icon at bounding box center [533, 339] width 9 height 18
click at [489, 337] on icon at bounding box center [491, 339] width 9 height 18
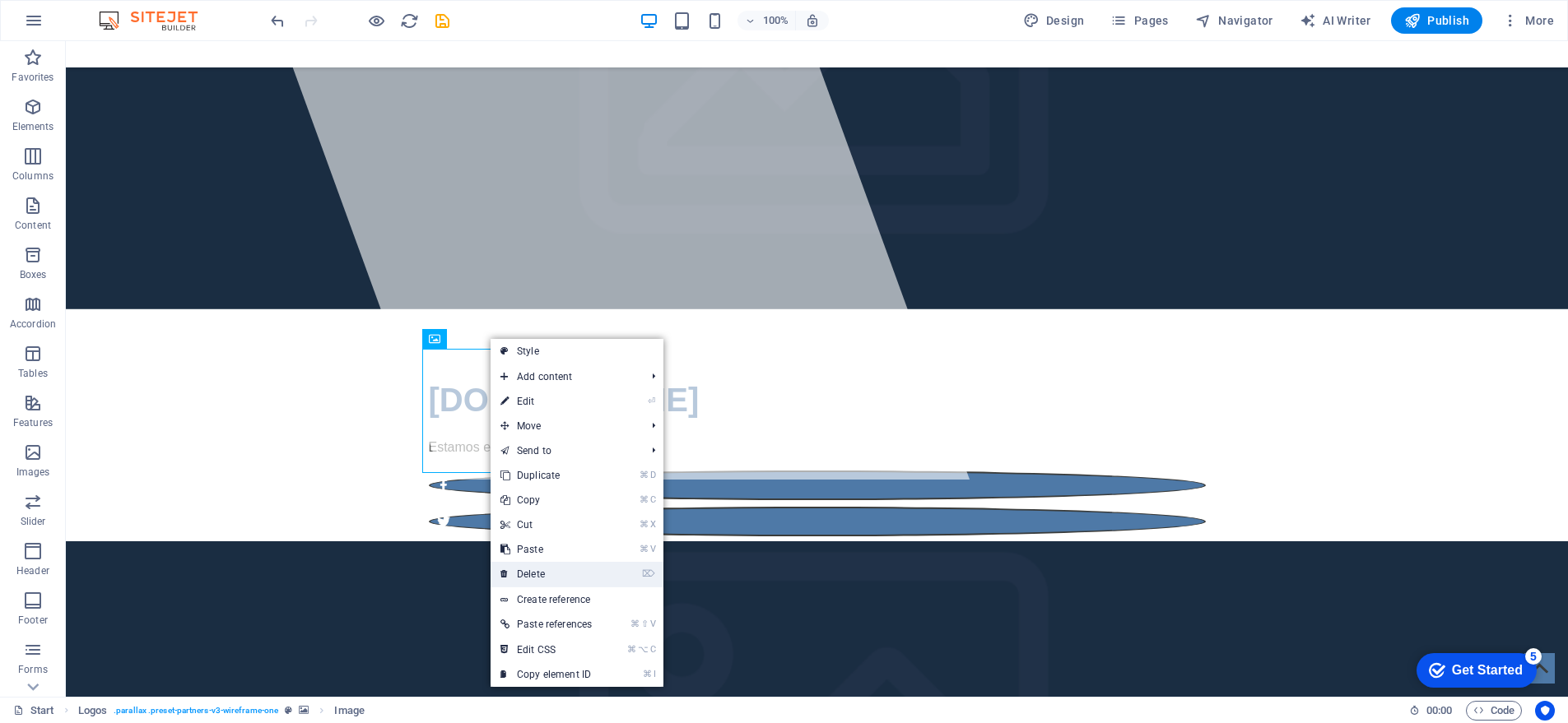
click at [532, 571] on link "⌦ Delete" at bounding box center [546, 574] width 112 height 25
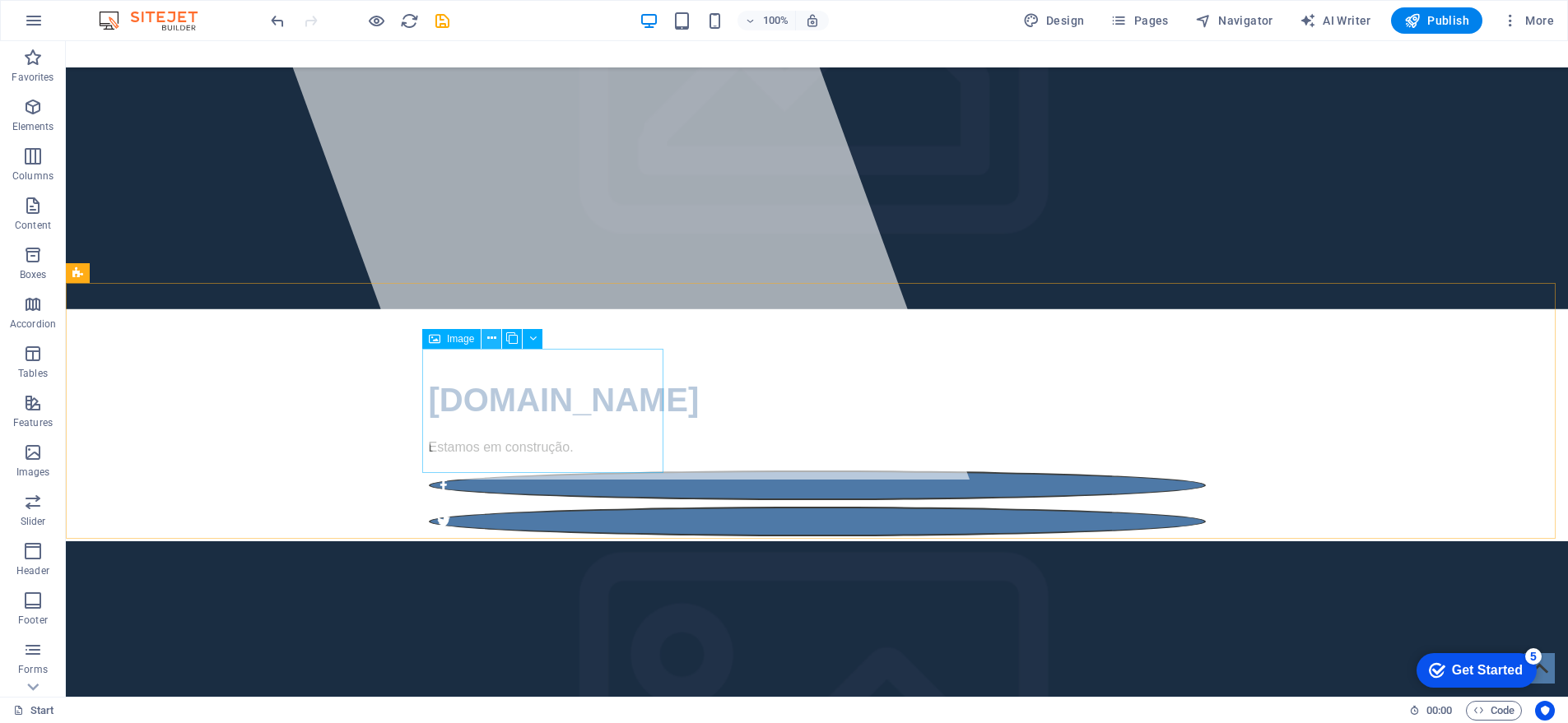
click at [494, 336] on icon at bounding box center [491, 339] width 9 height 18
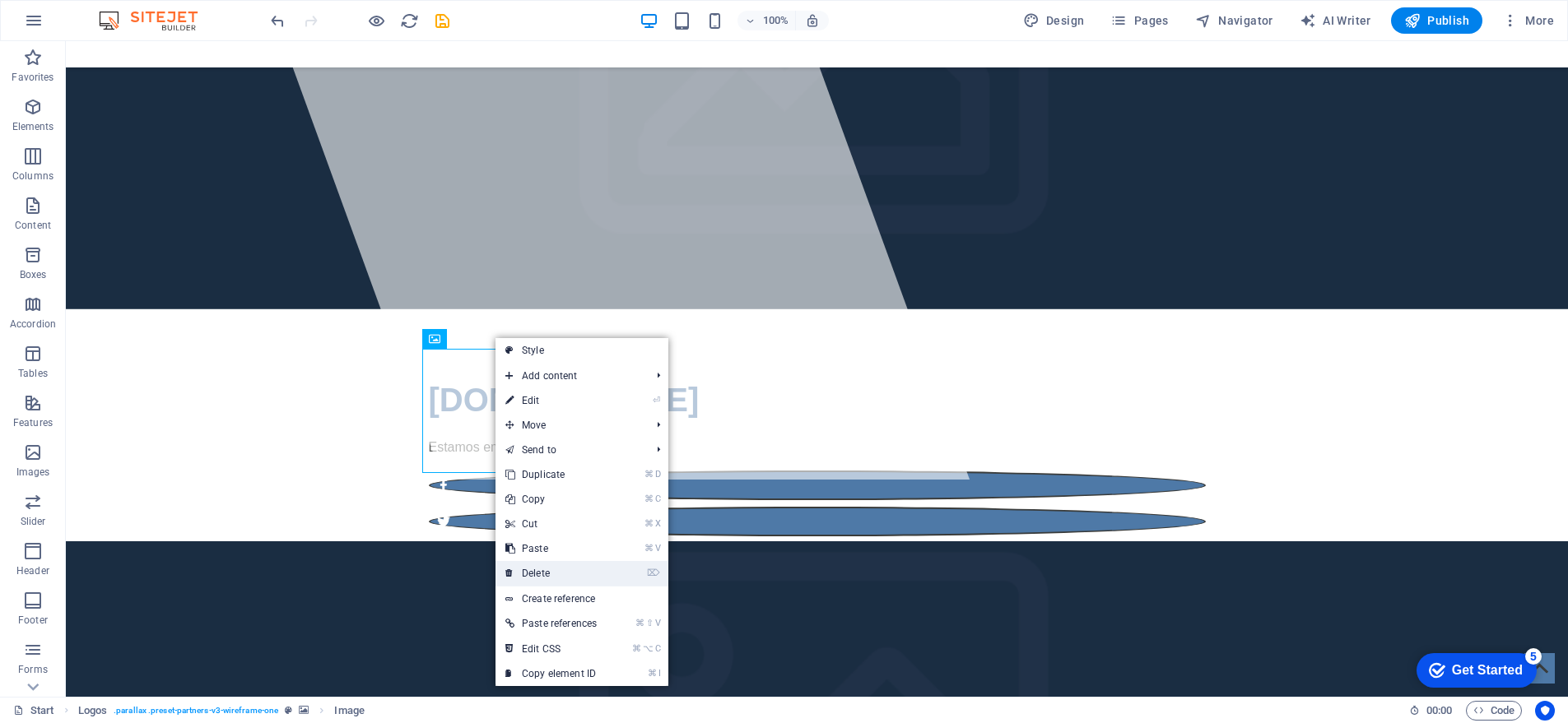
click at [538, 568] on link "⌦ Delete" at bounding box center [552, 573] width 112 height 25
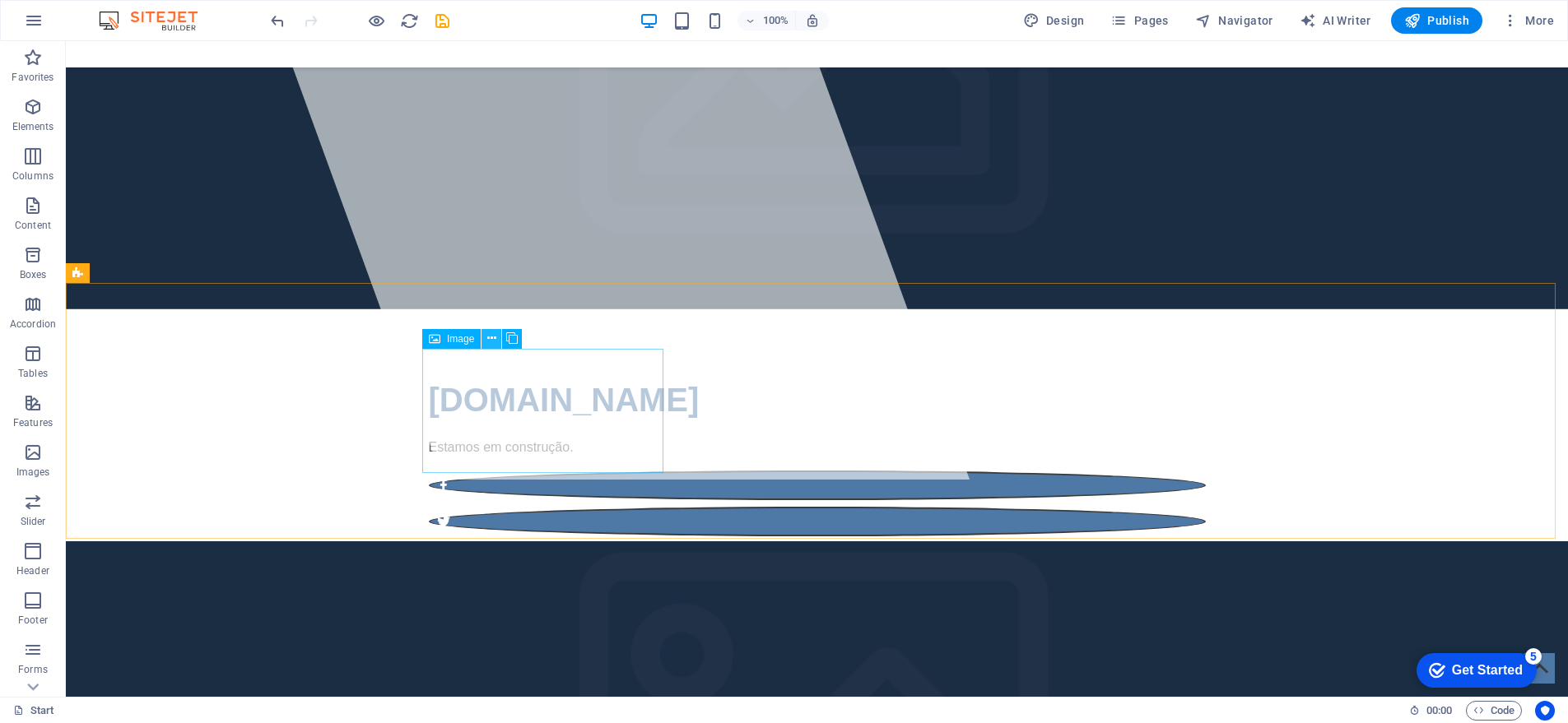
click at [487, 339] on icon at bounding box center [491, 339] width 9 height 18
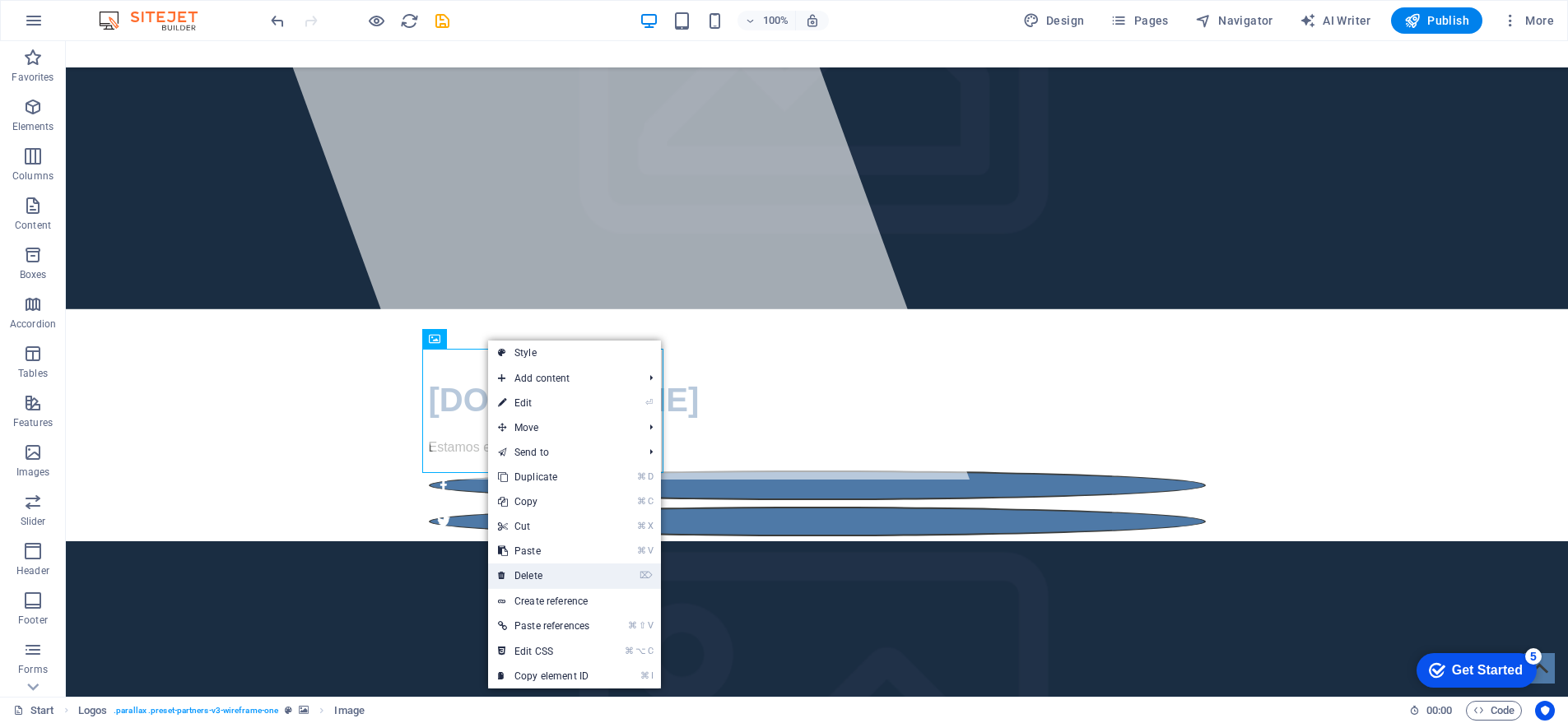
click at [537, 574] on link "⌦ Delete" at bounding box center [544, 576] width 112 height 25
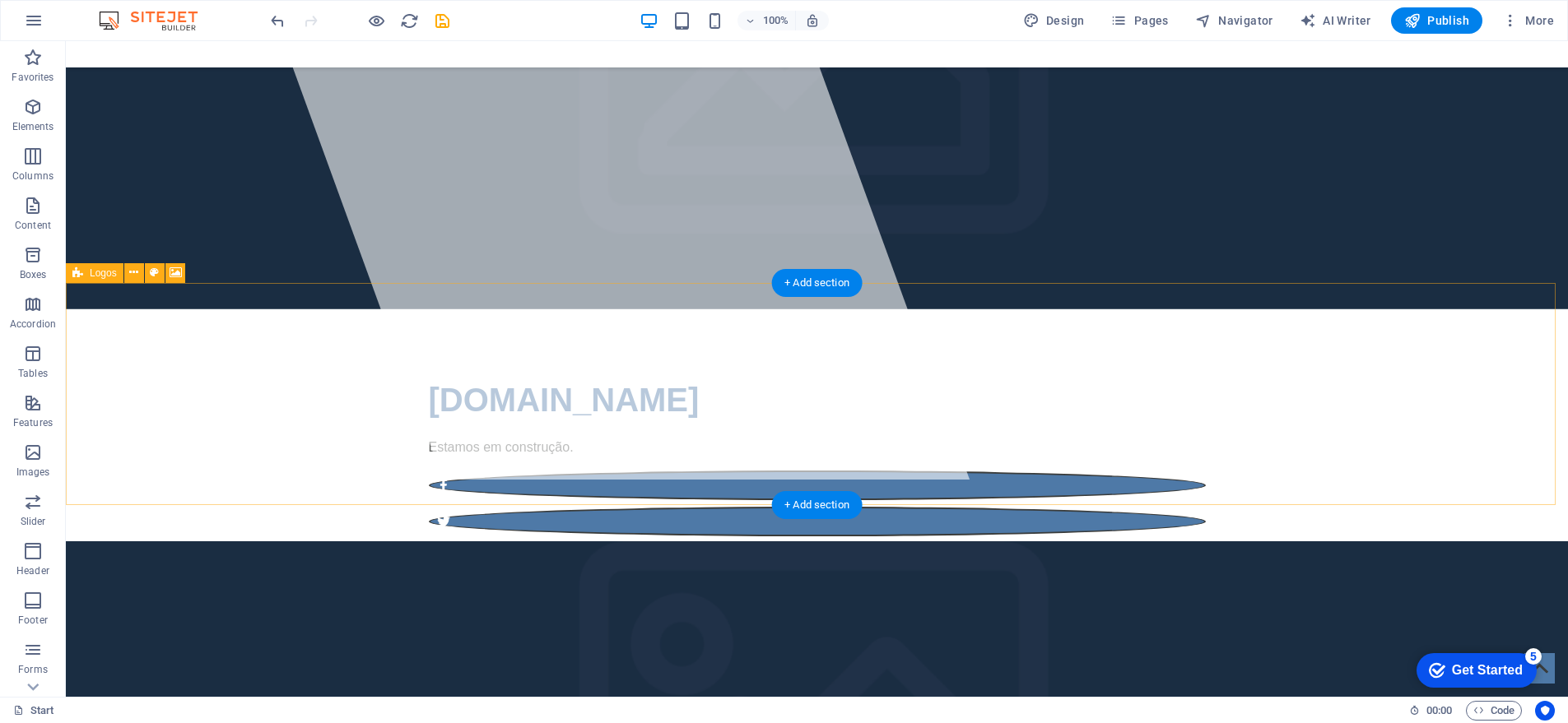
click at [137, 270] on icon at bounding box center [134, 273] width 9 height 18
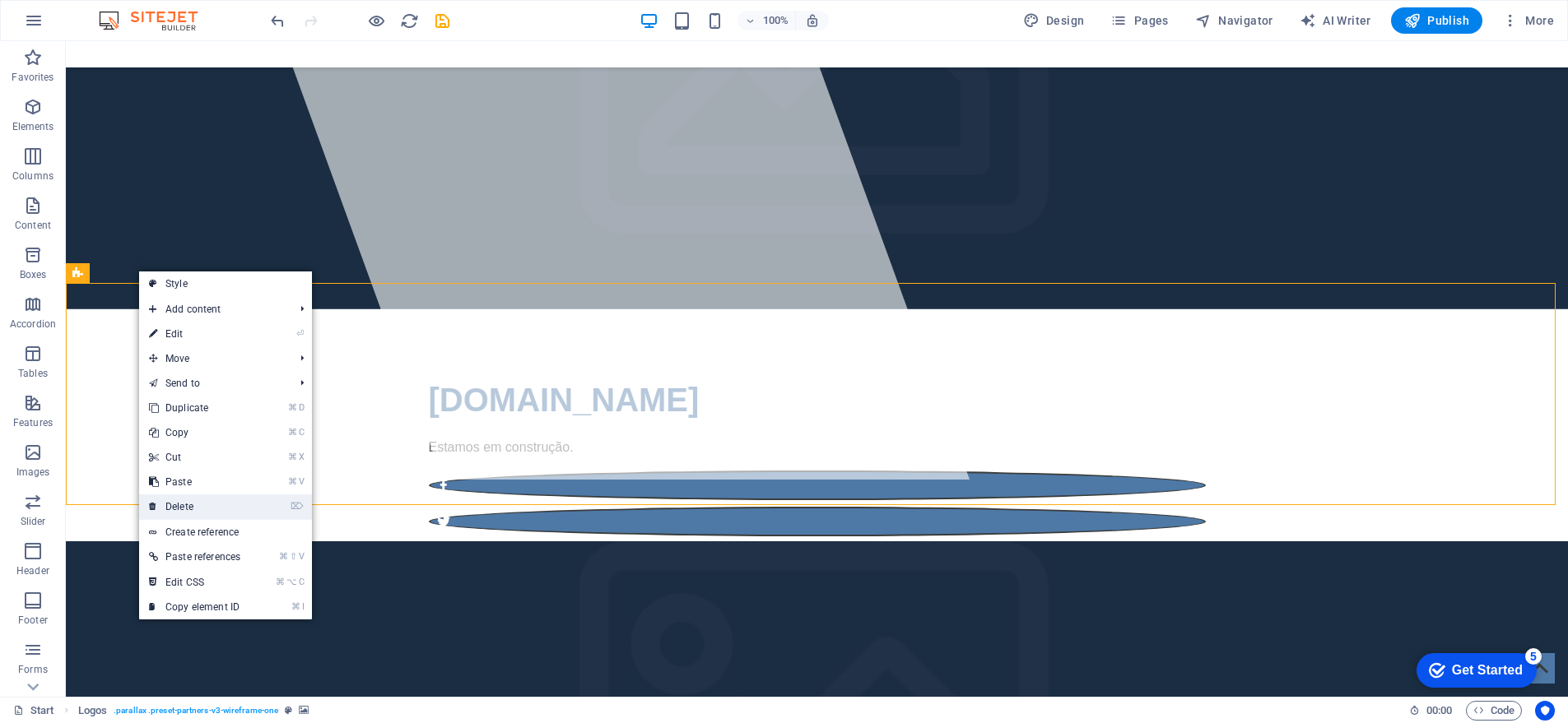
click at [189, 505] on link "⌦ Delete" at bounding box center [195, 507] width 112 height 25
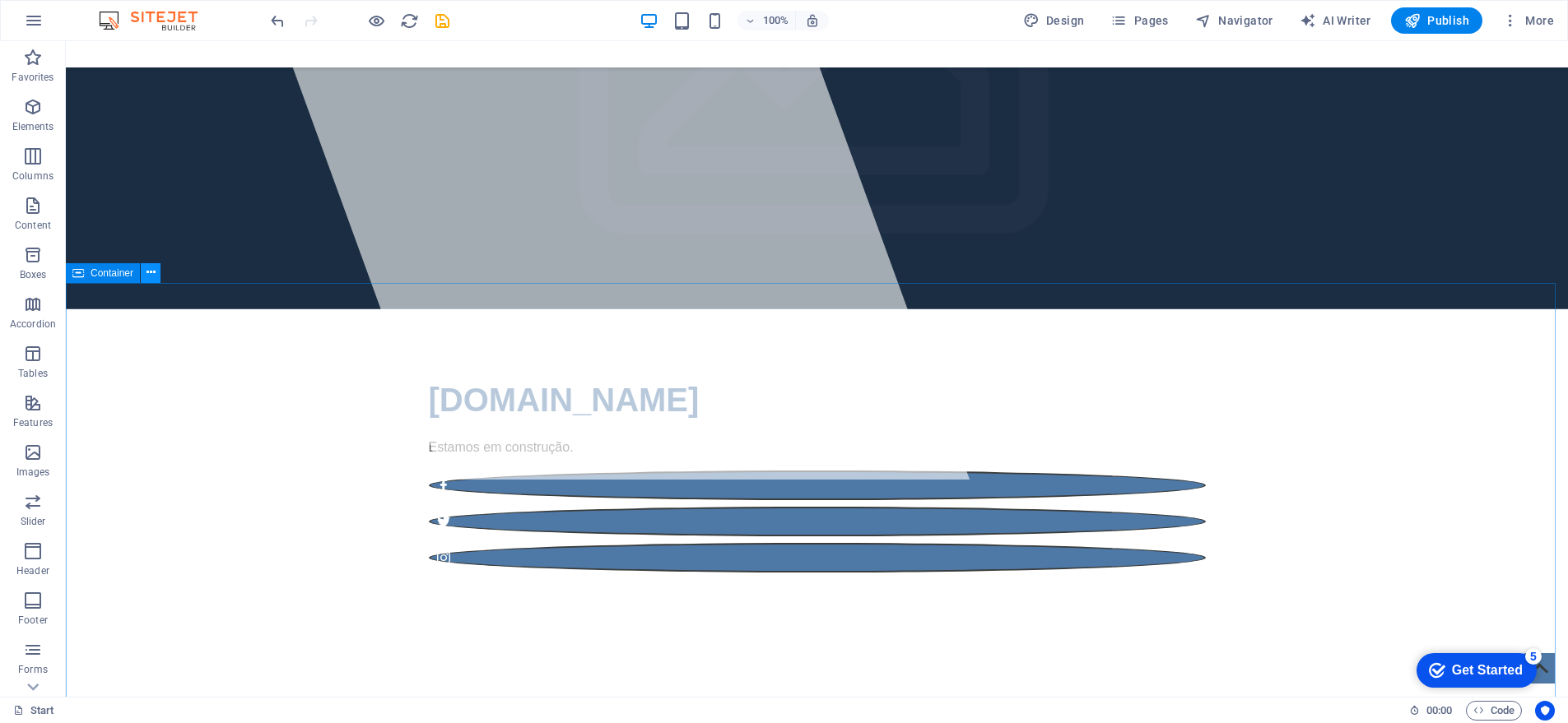
click at [150, 271] on icon at bounding box center [151, 273] width 9 height 18
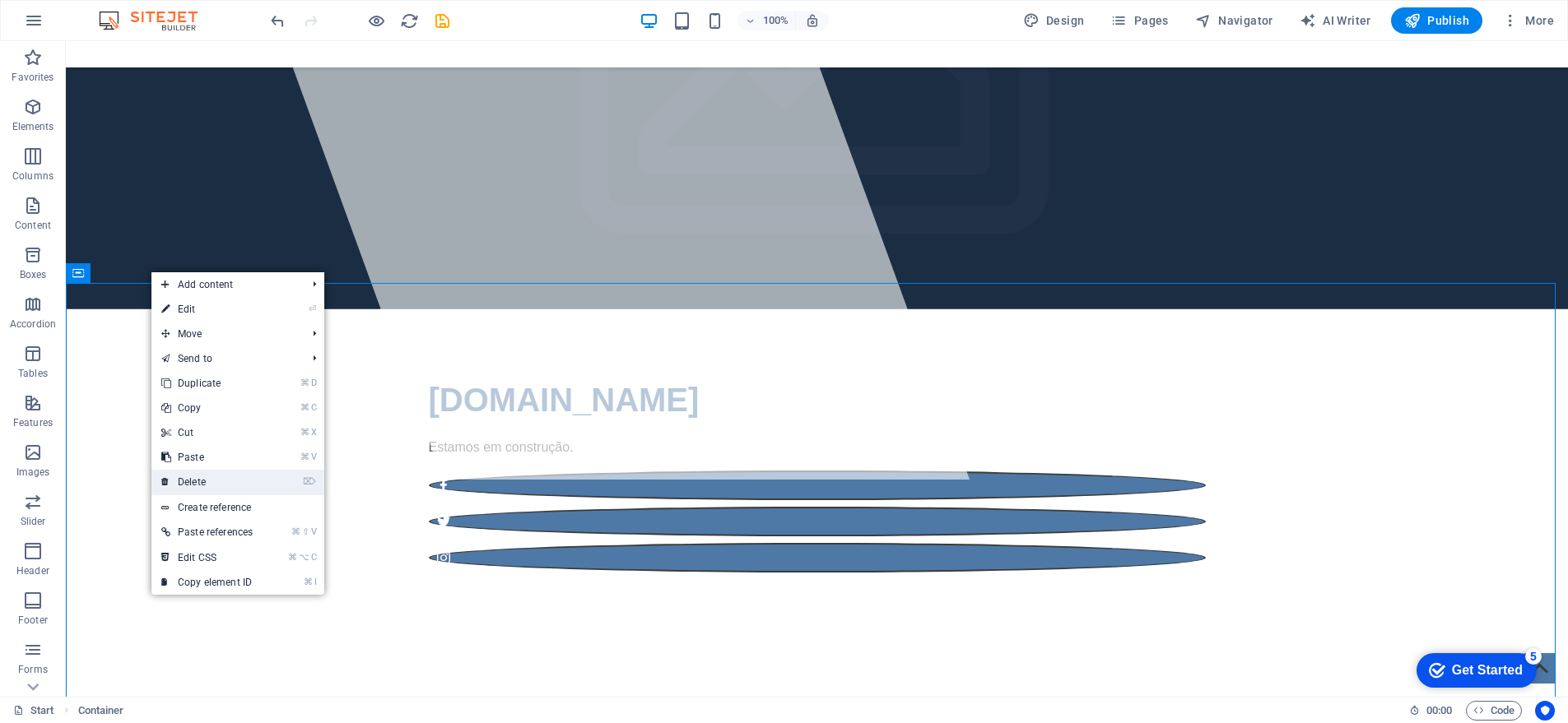
click at [200, 476] on link "⌦ Delete" at bounding box center [207, 482] width 112 height 25
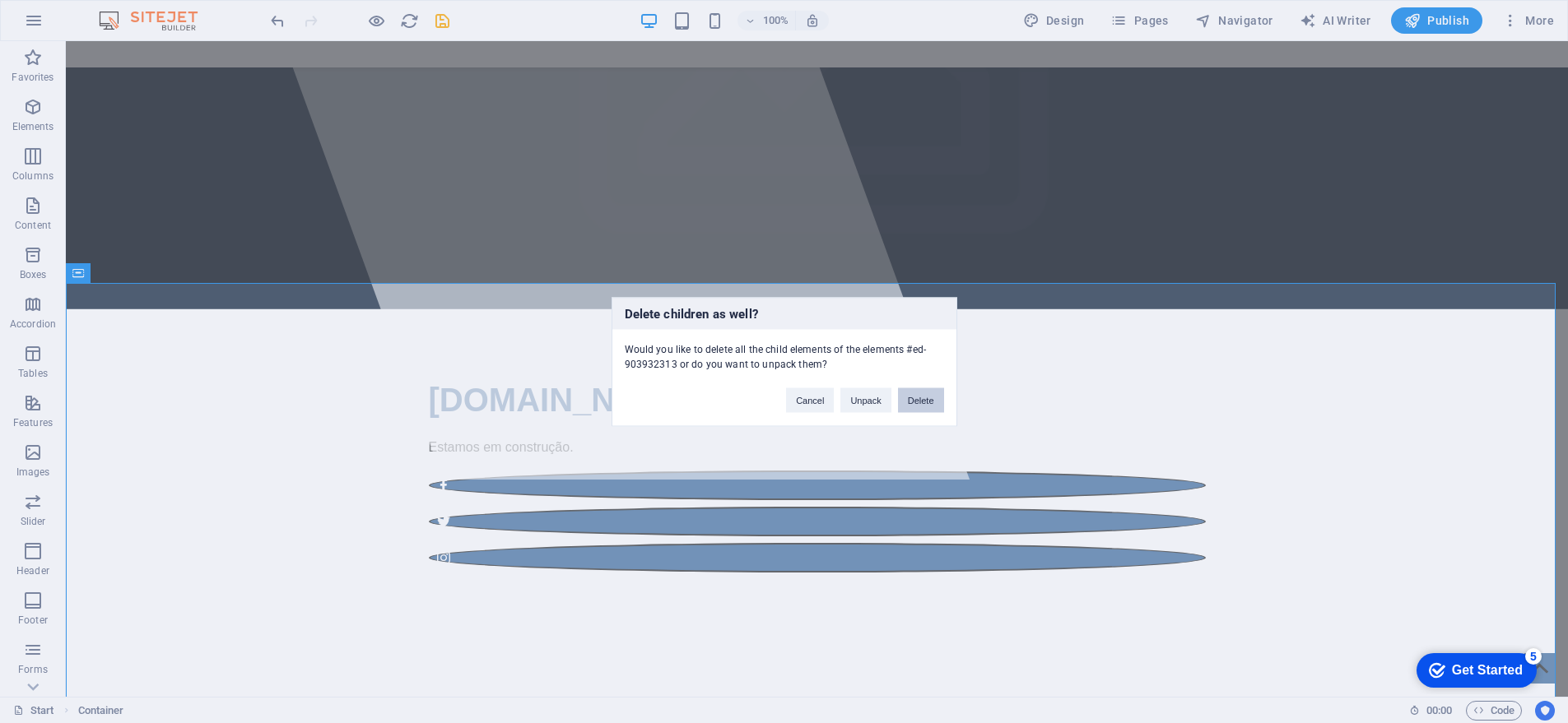
click at [914, 397] on button "Delete" at bounding box center [921, 400] width 46 height 25
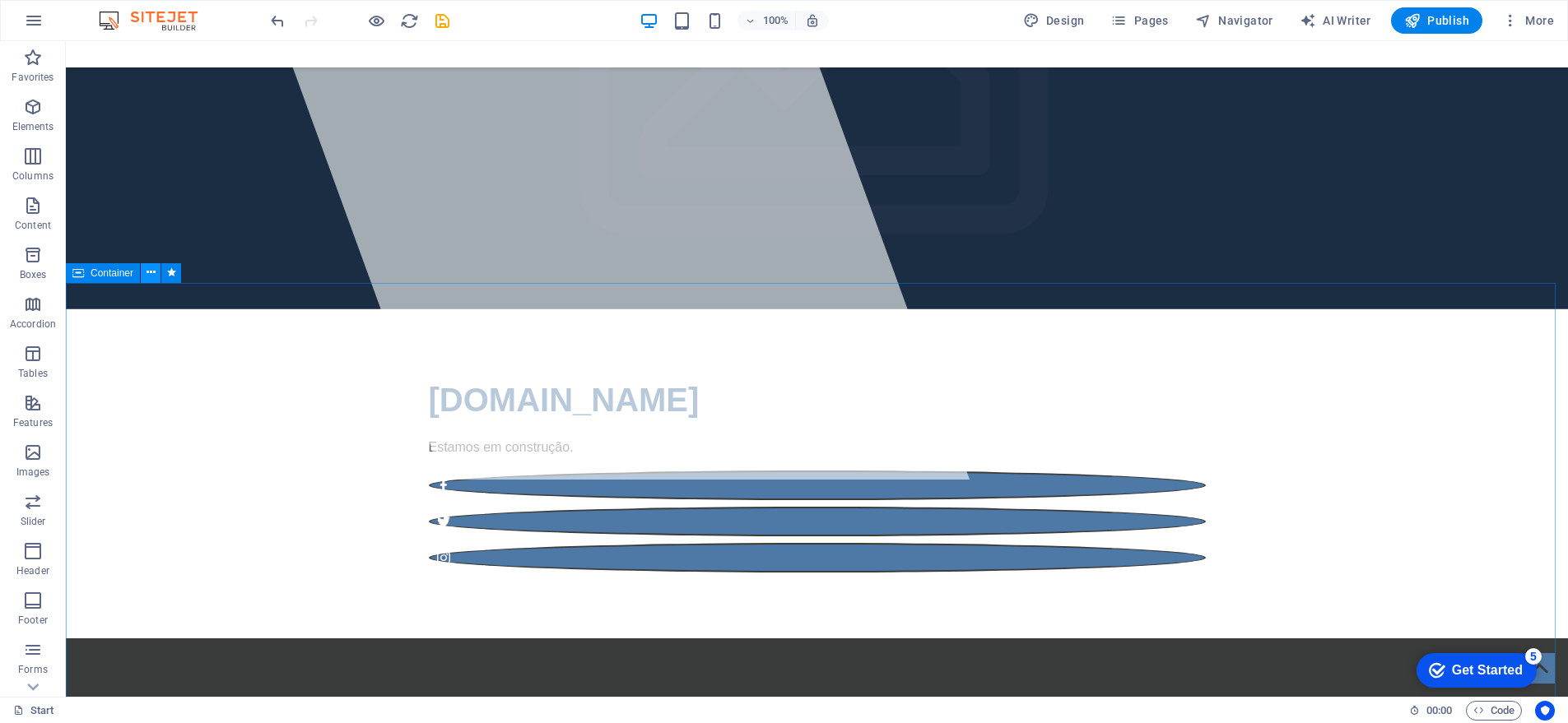
click at [147, 273] on icon at bounding box center [151, 273] width 9 height 18
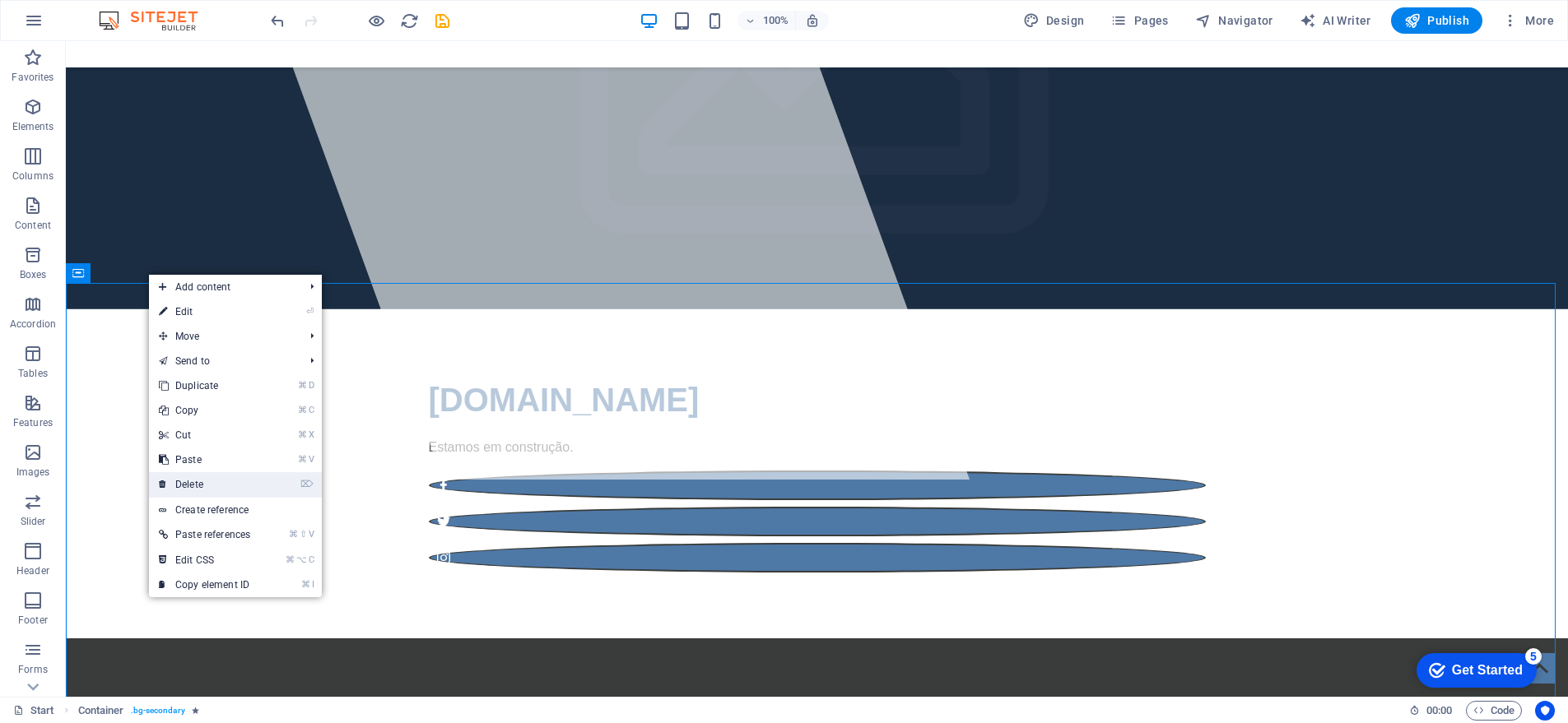
click at [196, 484] on link "⌦ Delete" at bounding box center [205, 485] width 112 height 25
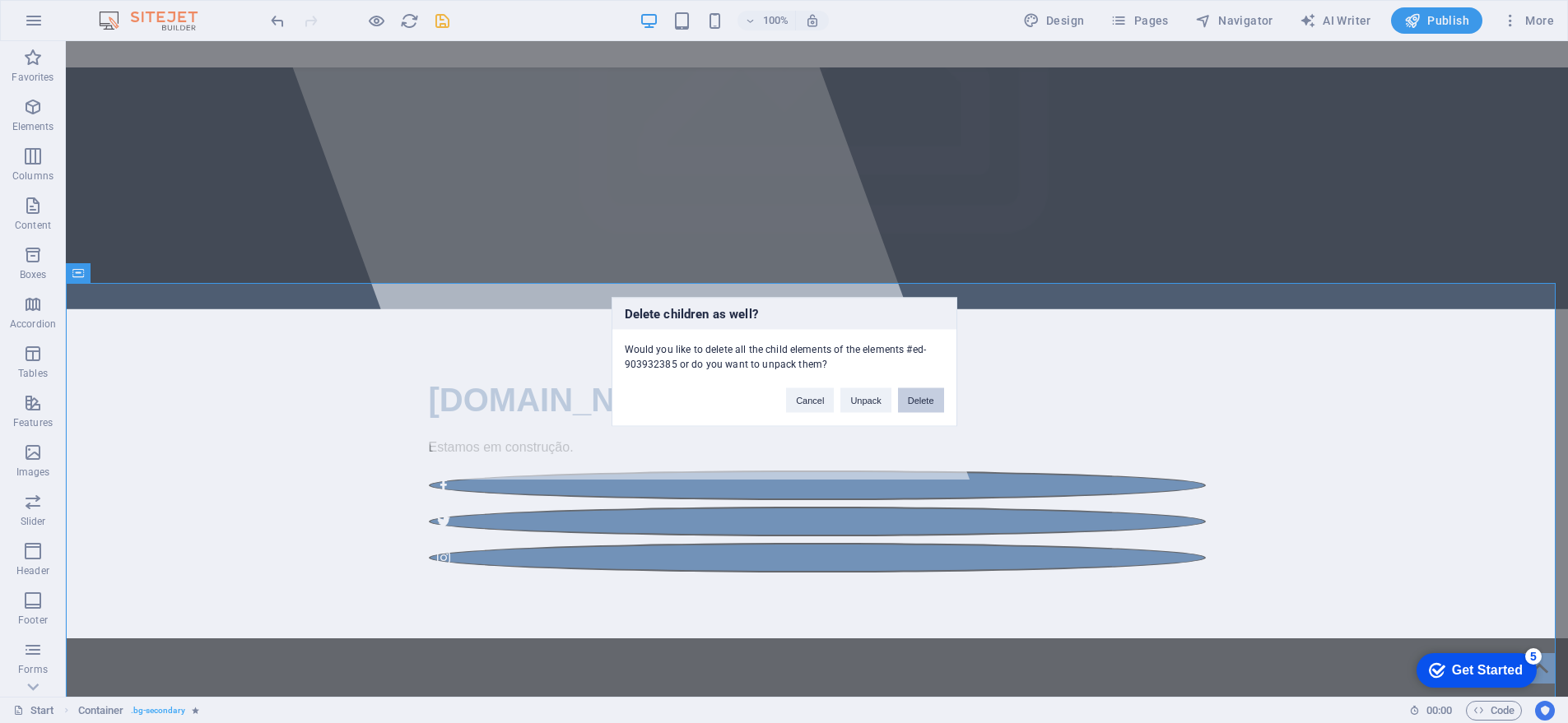
click at [920, 402] on button "Delete" at bounding box center [921, 400] width 46 height 25
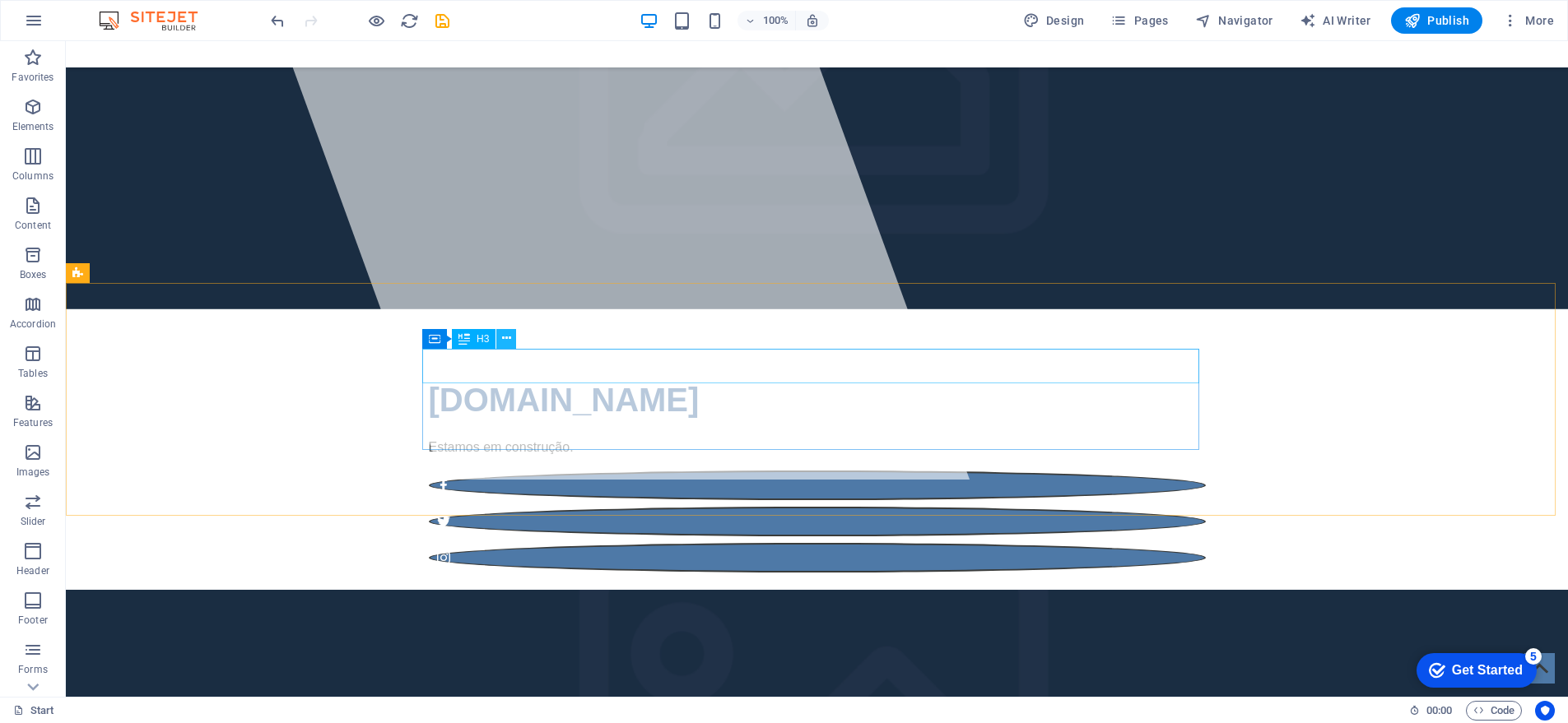
click at [504, 337] on icon at bounding box center [506, 339] width 9 height 18
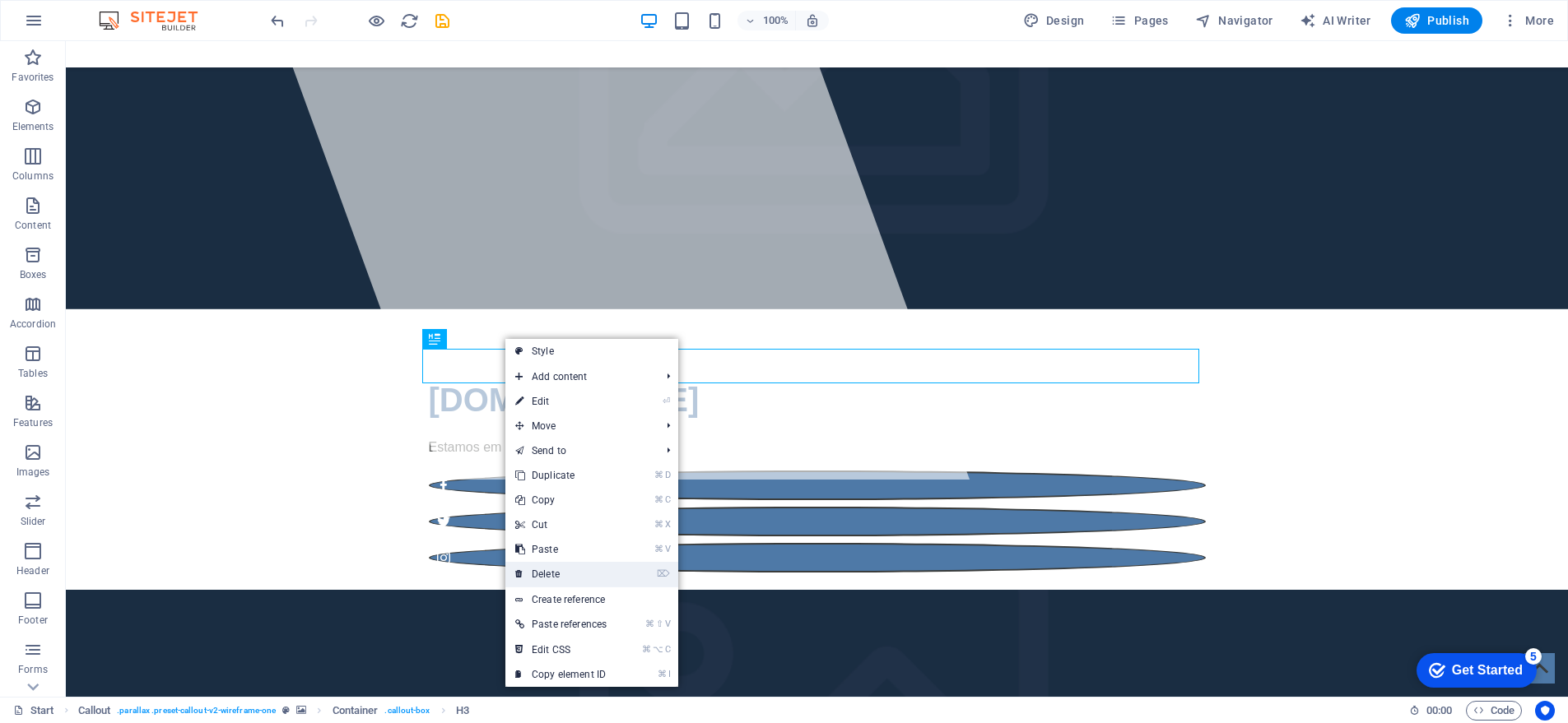
click at [555, 570] on link "⌦ Delete" at bounding box center [561, 574] width 112 height 25
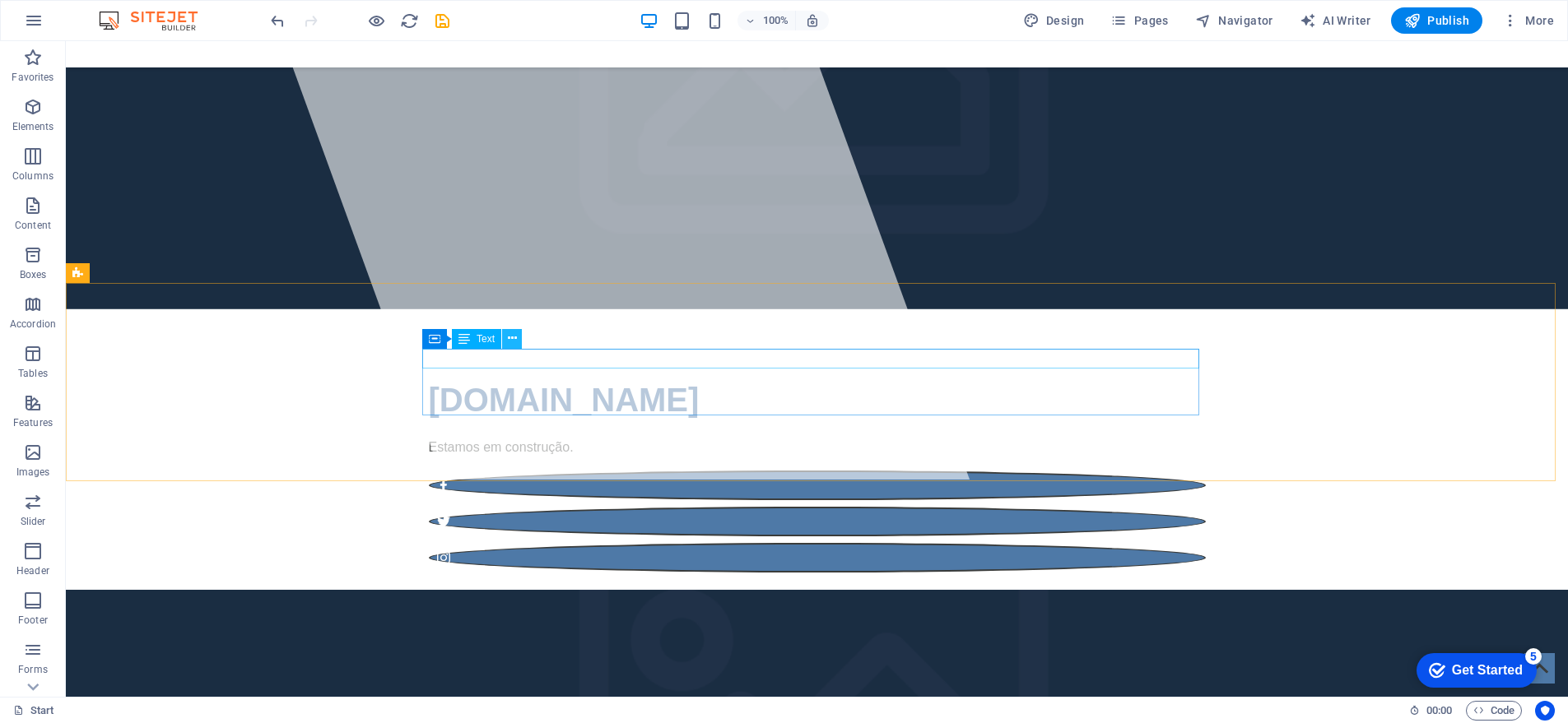
click at [510, 341] on icon at bounding box center [513, 339] width 9 height 18
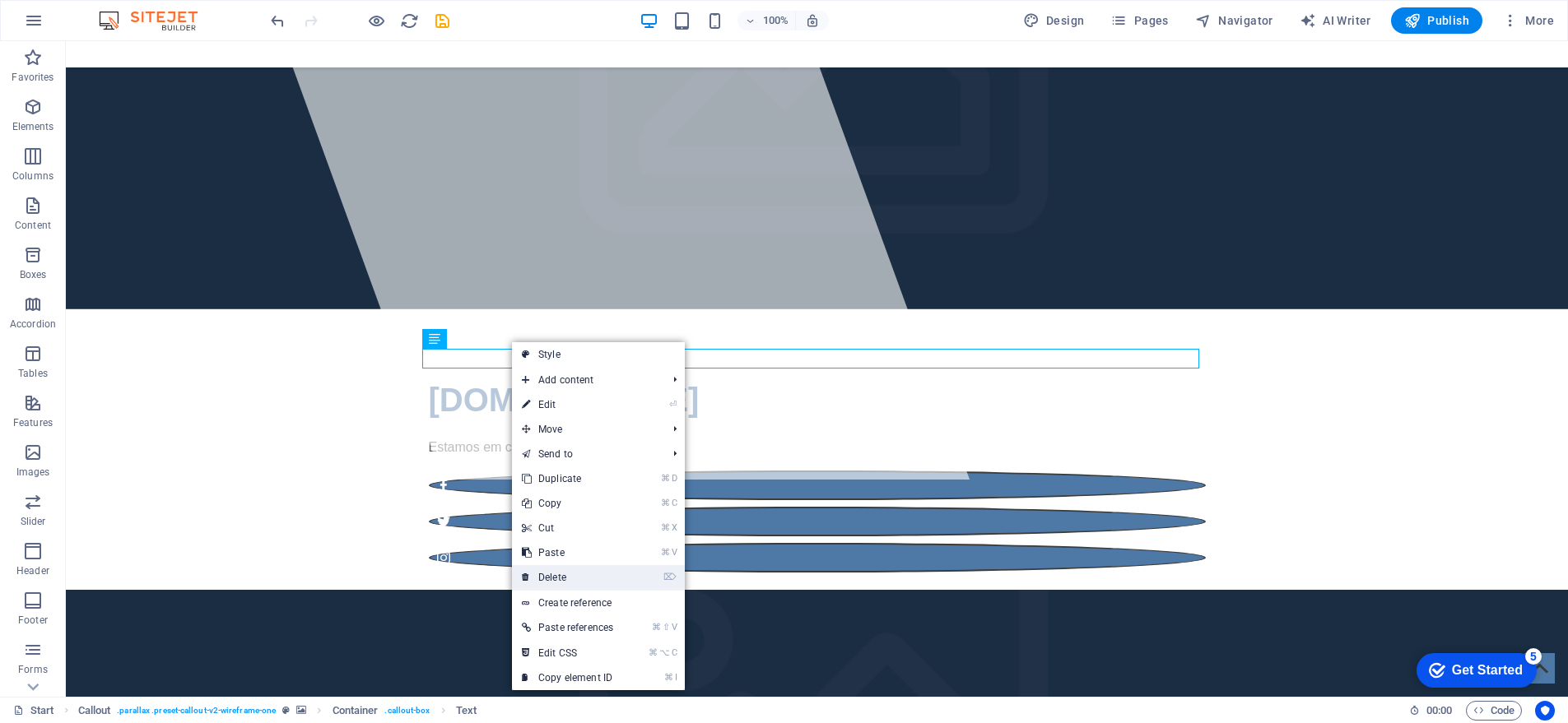
click at [563, 574] on link "⌦ Delete" at bounding box center [568, 578] width 112 height 25
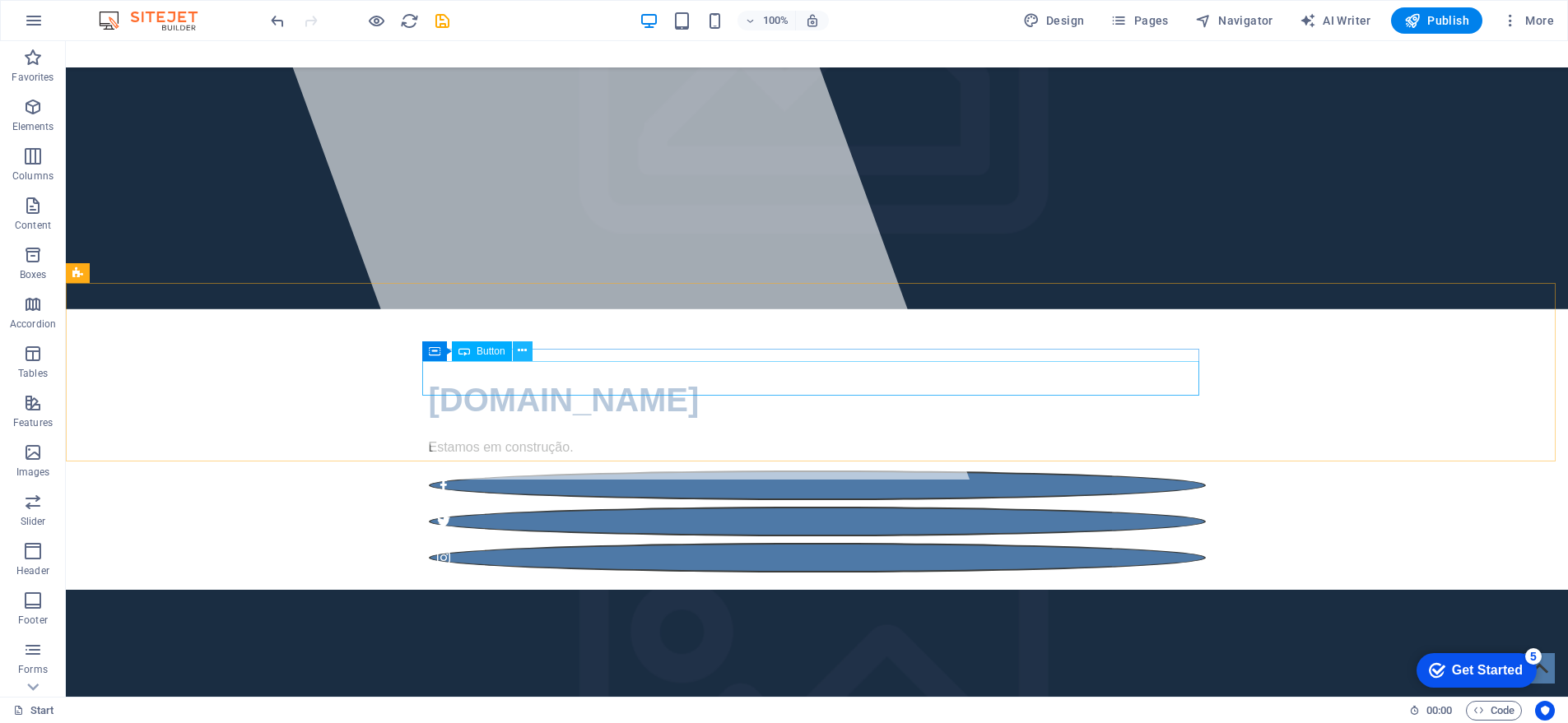
click at [522, 348] on icon at bounding box center [522, 351] width 9 height 18
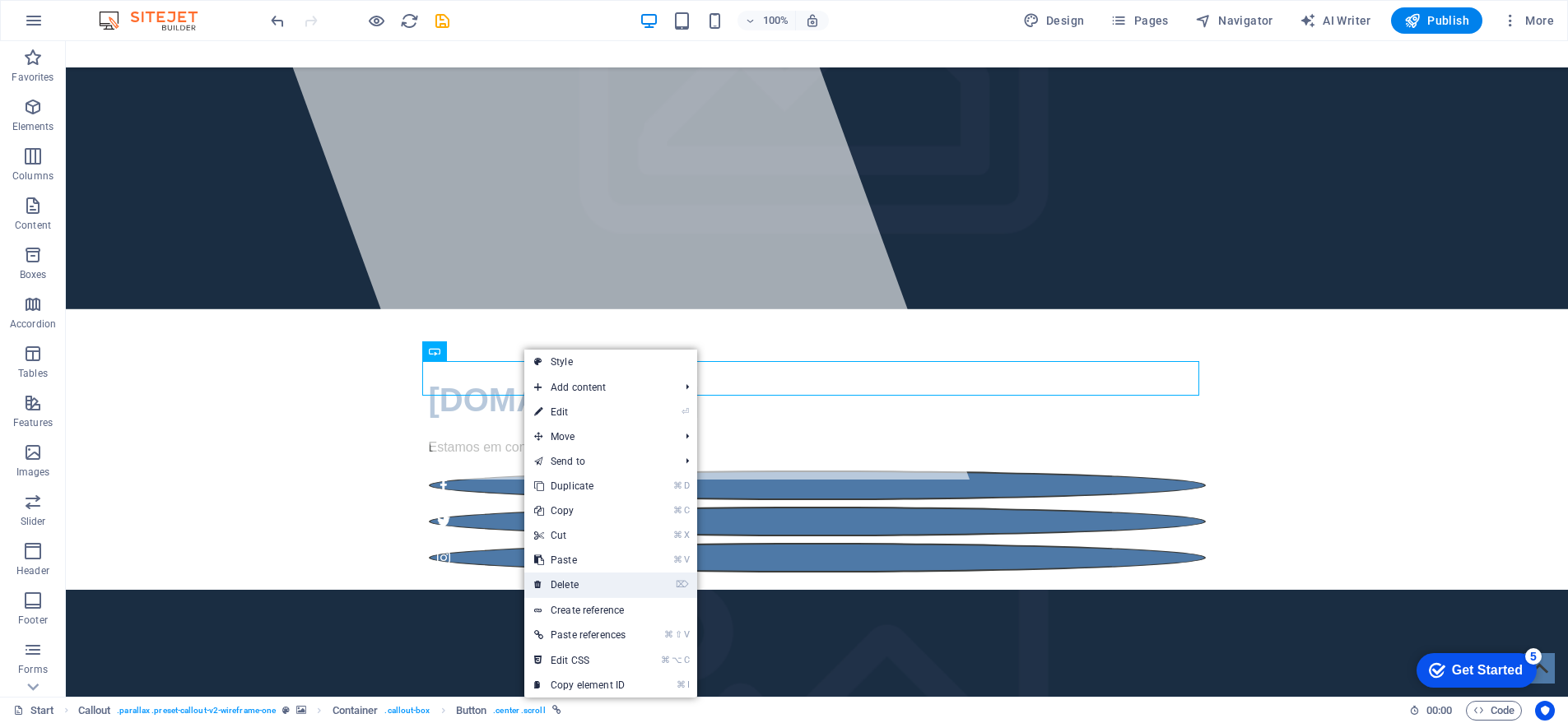
click at [568, 579] on link "⌦ Delete" at bounding box center [580, 585] width 112 height 25
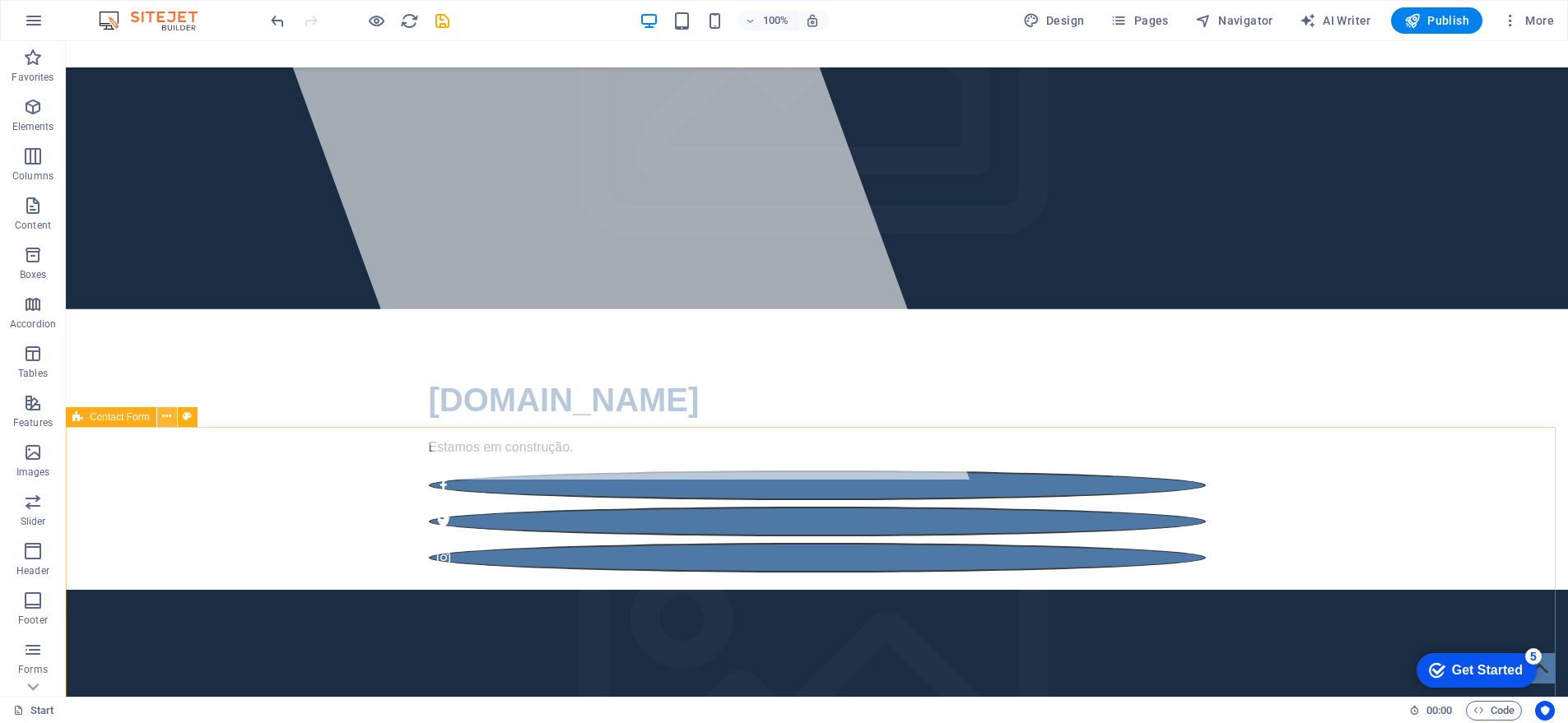
click at [166, 417] on icon at bounding box center [166, 417] width 9 height 18
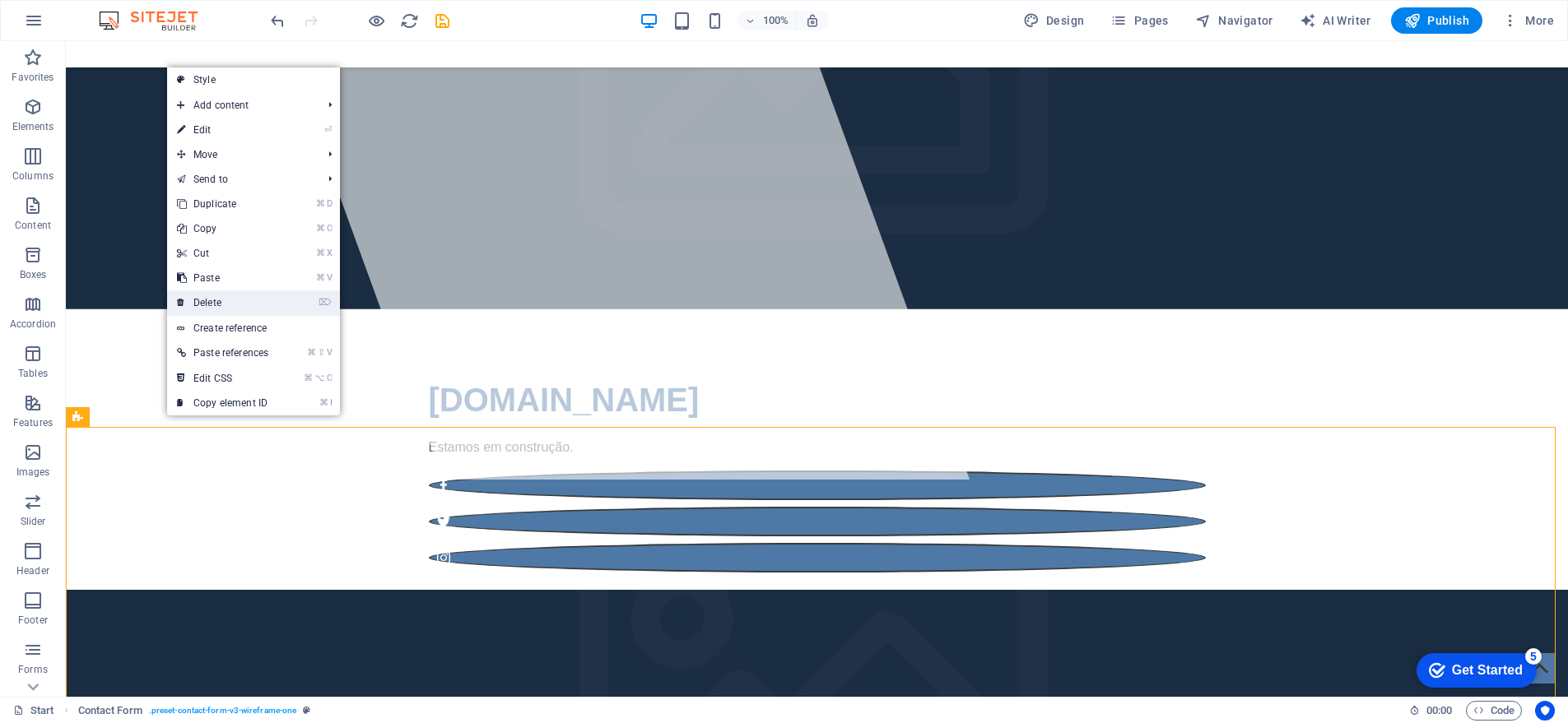
click at [228, 304] on link "⌦ Delete" at bounding box center [223, 303] width 112 height 25
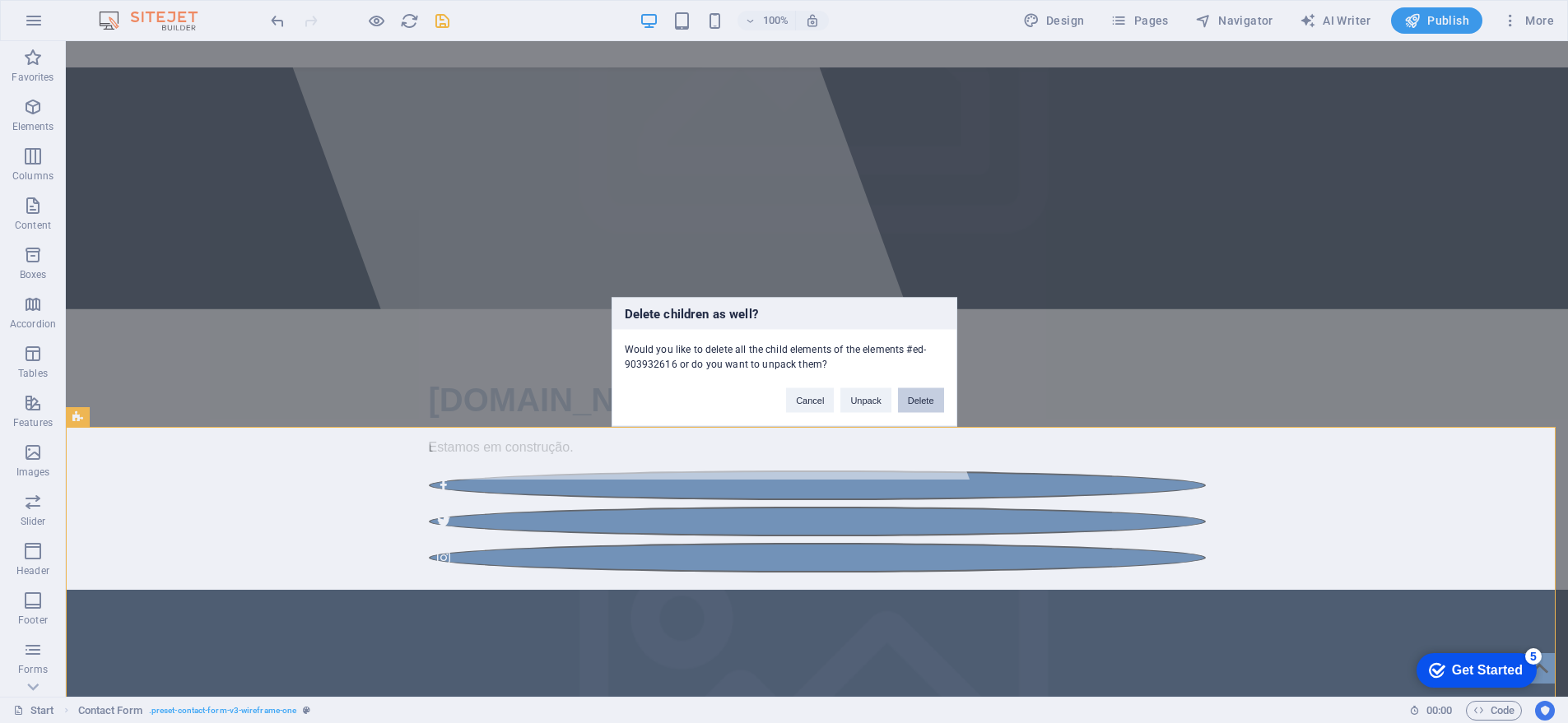
click at [929, 397] on button "Delete" at bounding box center [921, 400] width 46 height 25
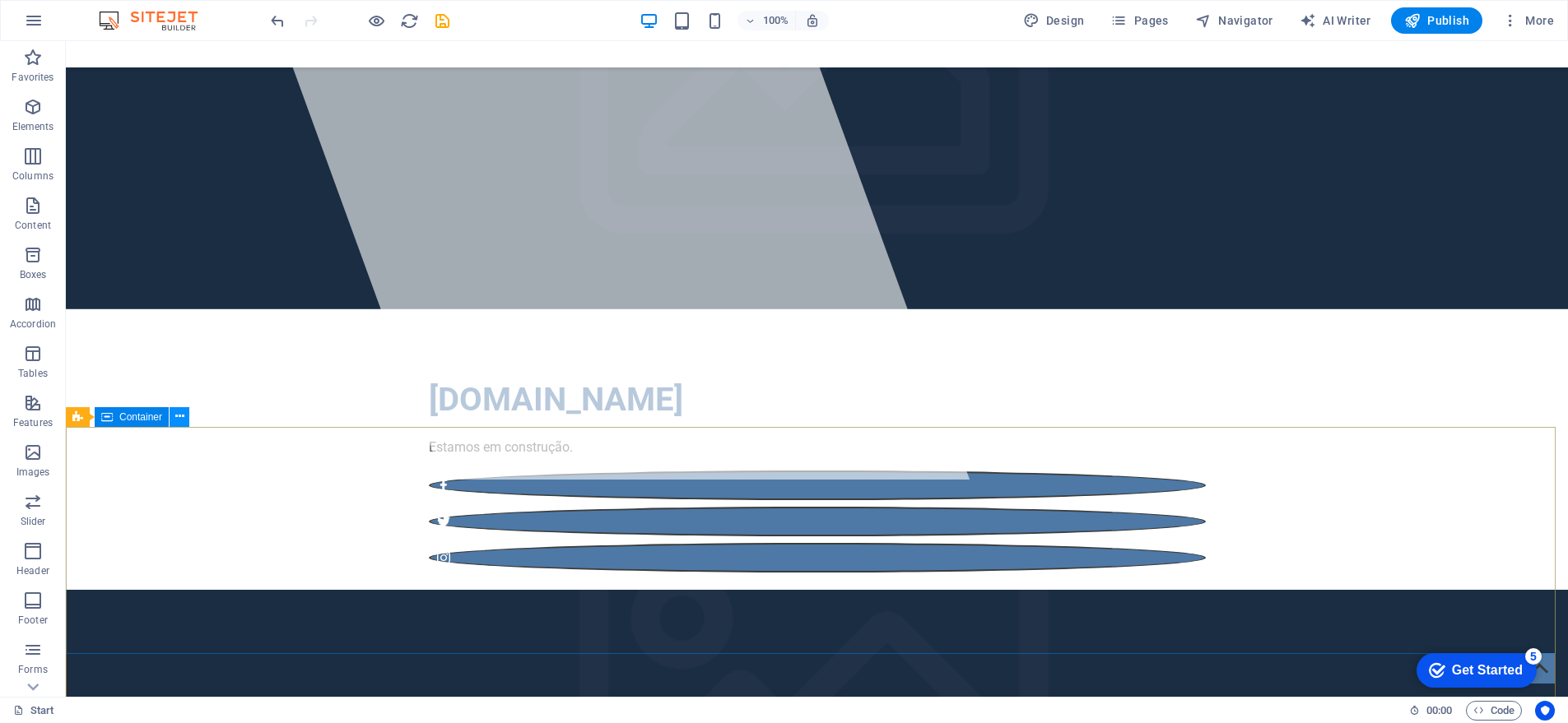
click at [175, 415] on icon at bounding box center [180, 417] width 9 height 18
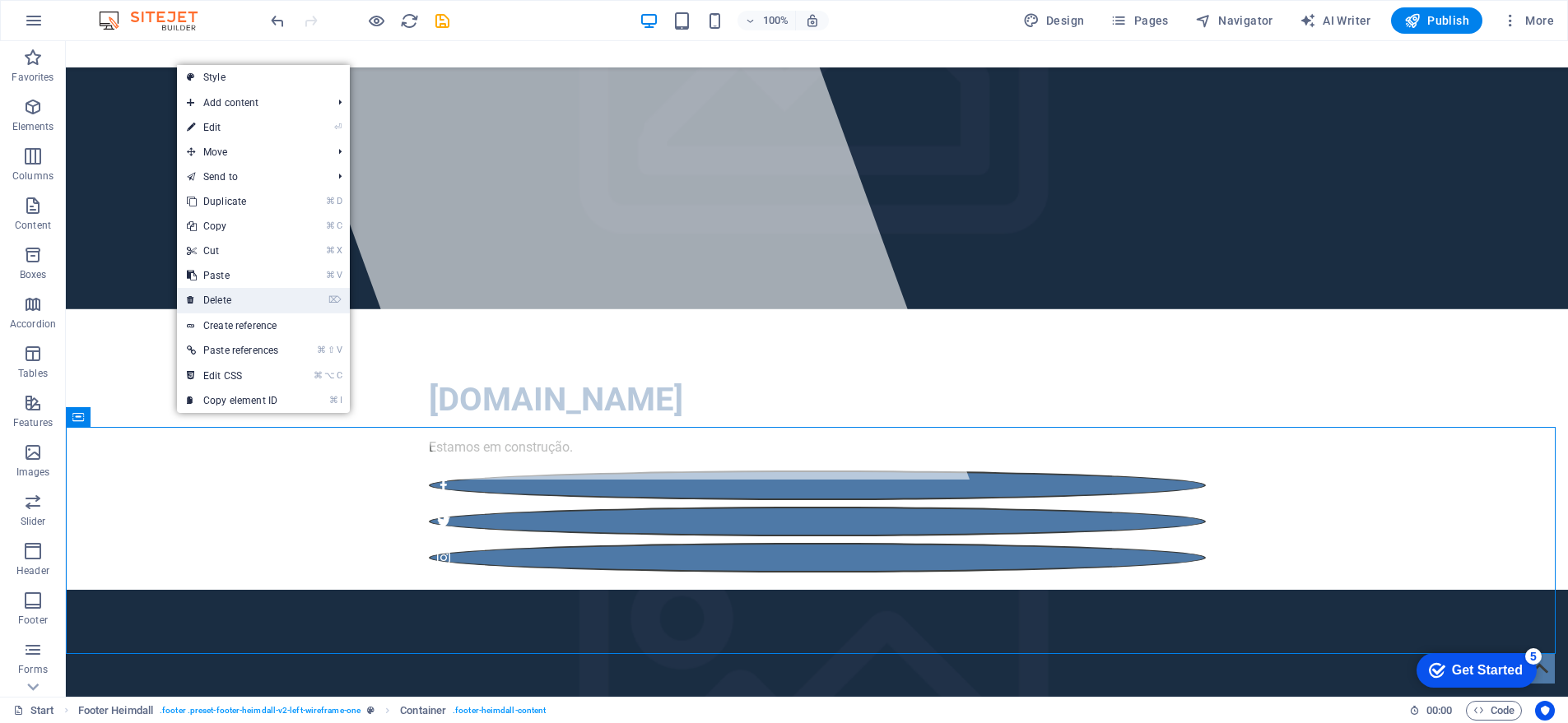
click at [236, 303] on link "⌦ Delete" at bounding box center [233, 300] width 112 height 25
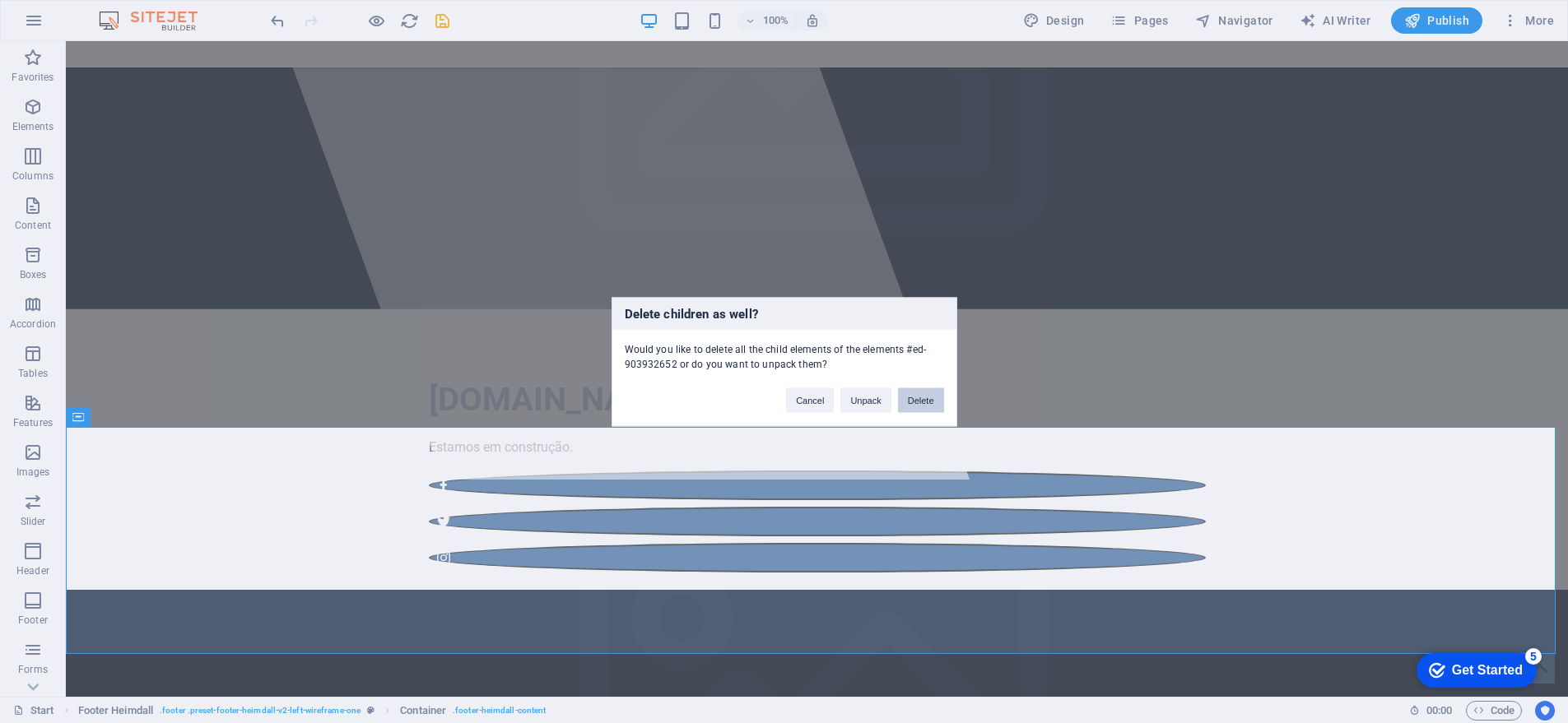
click at [920, 403] on button "Delete" at bounding box center [921, 400] width 46 height 25
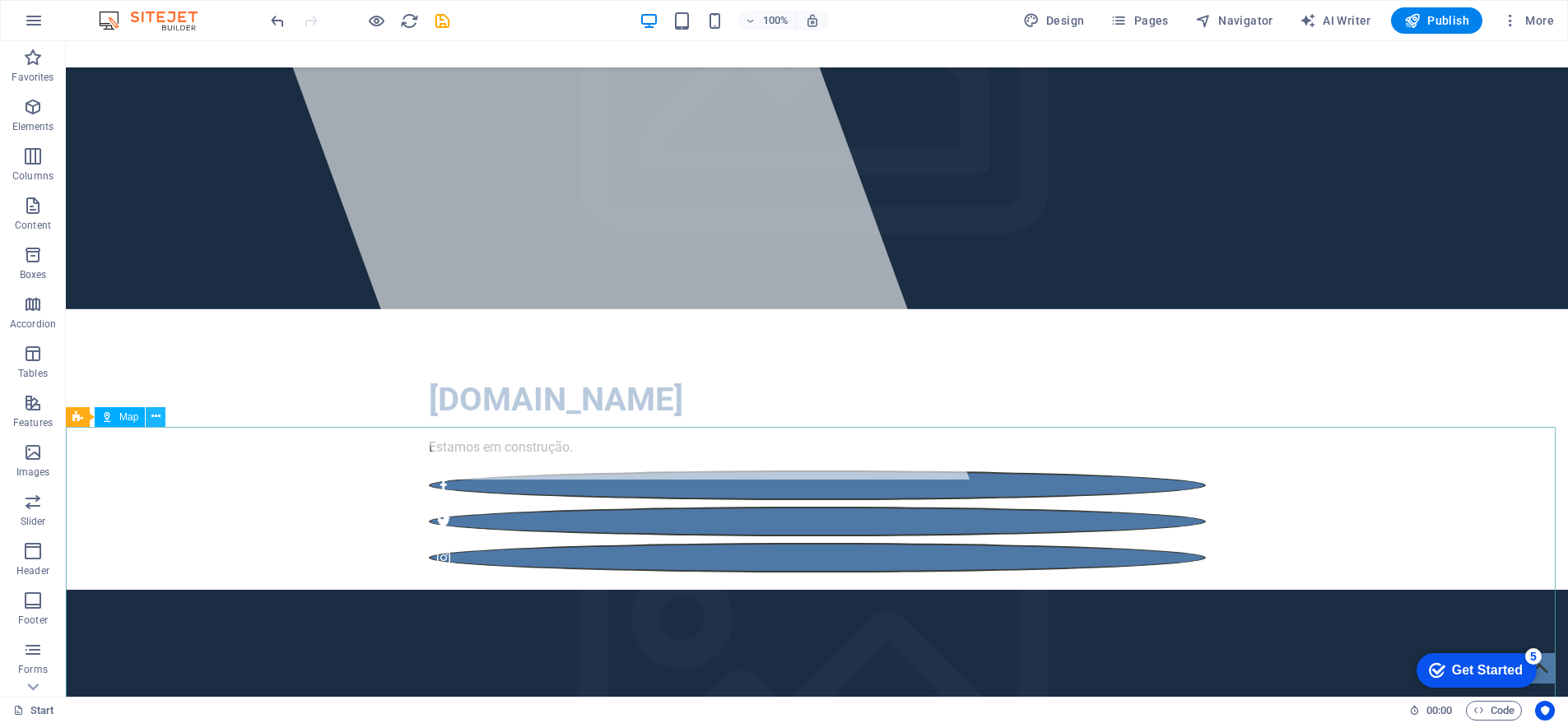
click at [158, 416] on icon at bounding box center [156, 417] width 9 height 18
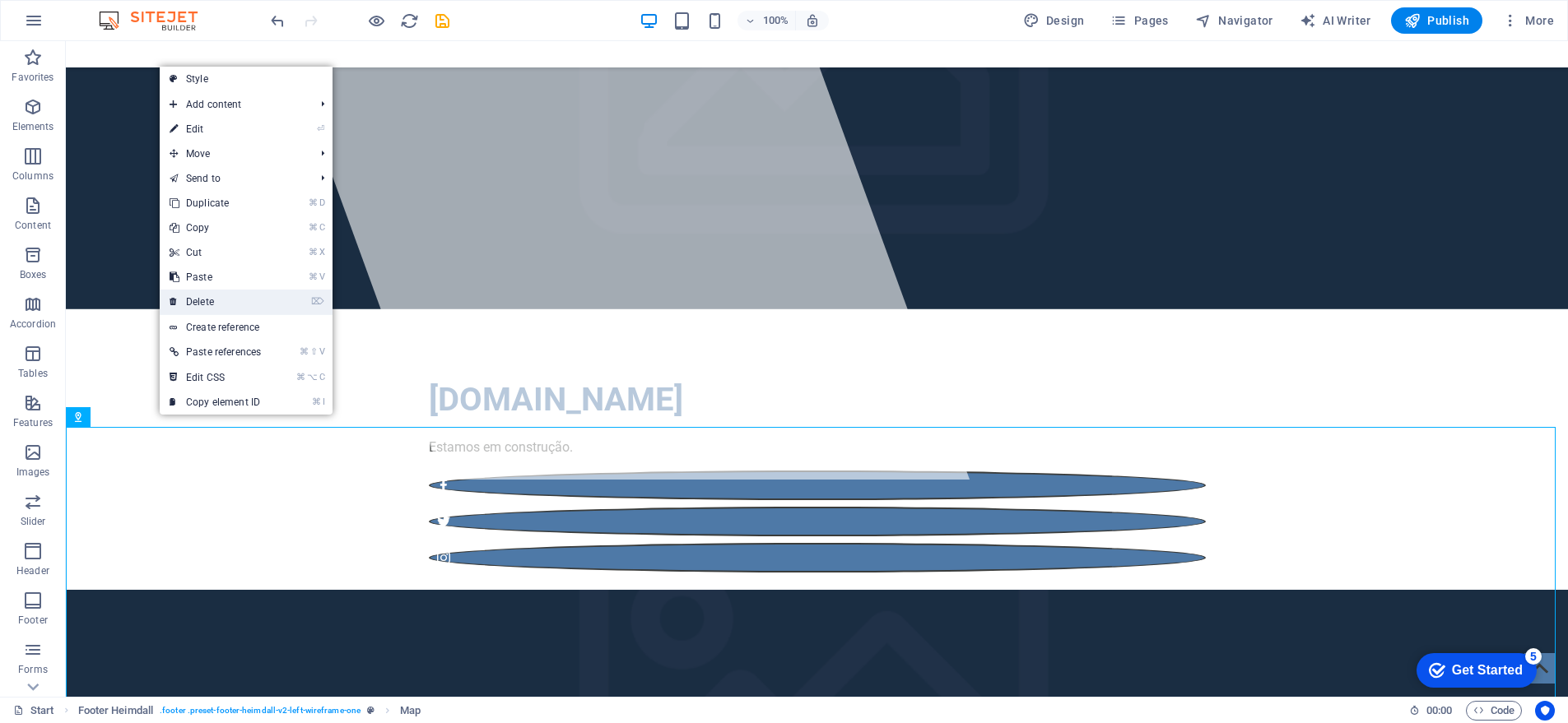
click at [220, 303] on link "⌦ Delete" at bounding box center [215, 302] width 112 height 25
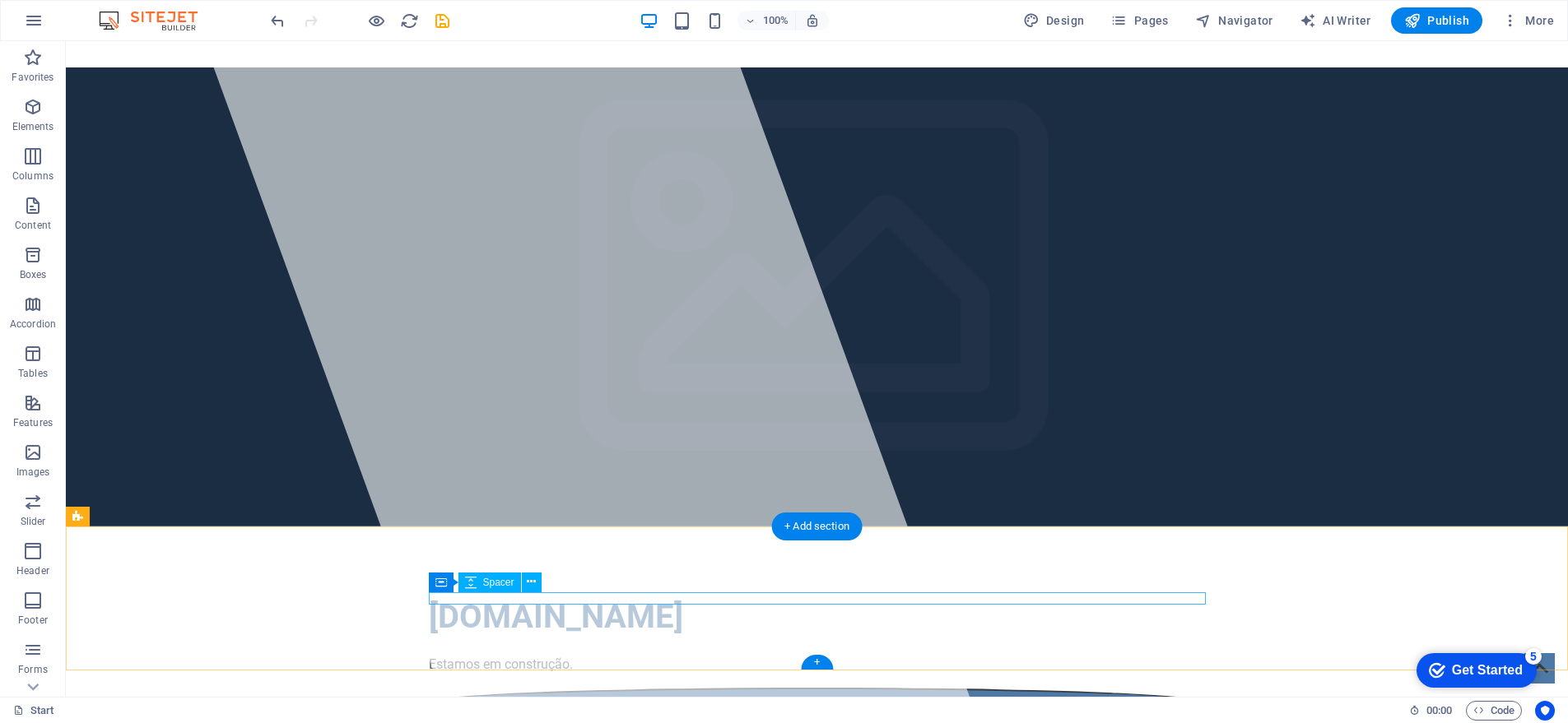
click at [531, 580] on icon at bounding box center [531, 582] width 9 height 18
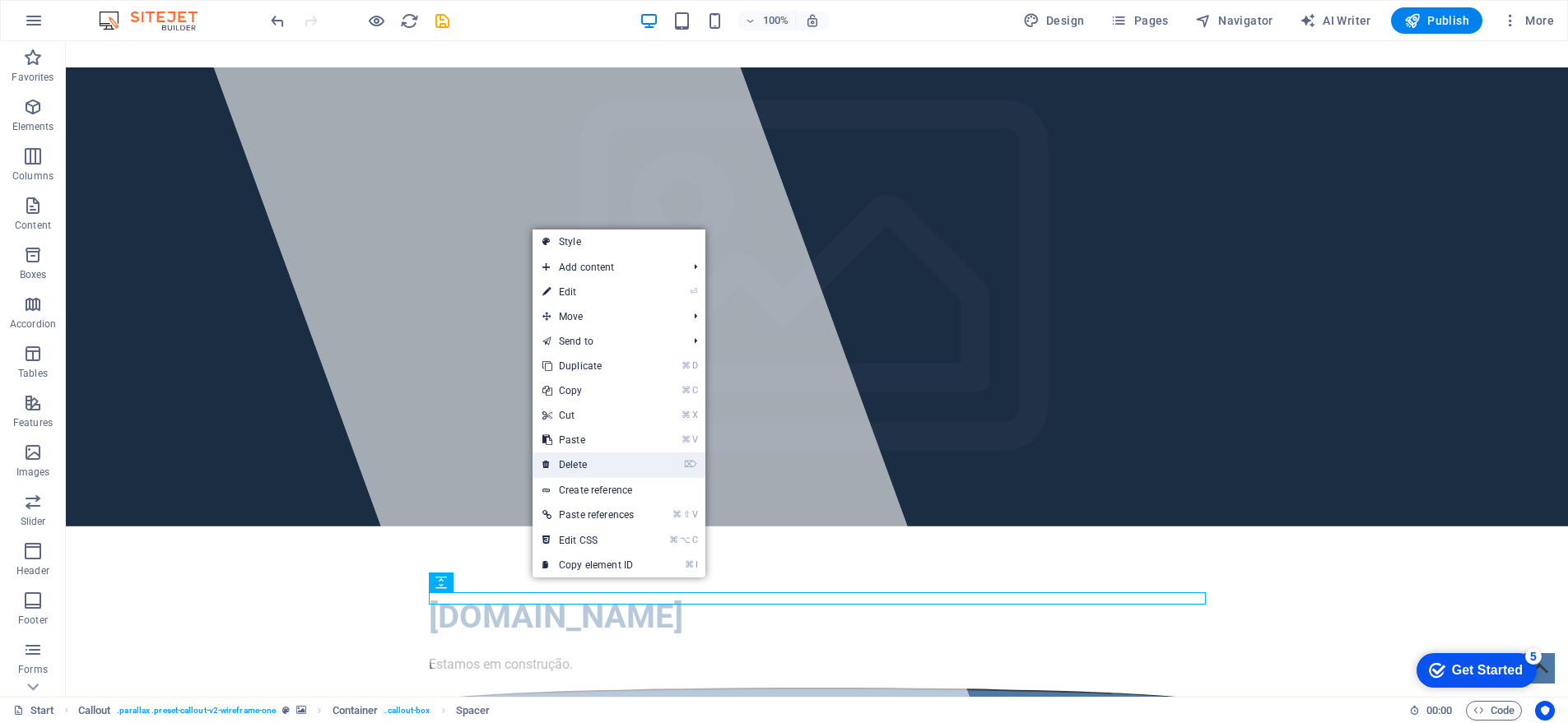
click at [577, 459] on link "⌦ Delete" at bounding box center [589, 465] width 112 height 25
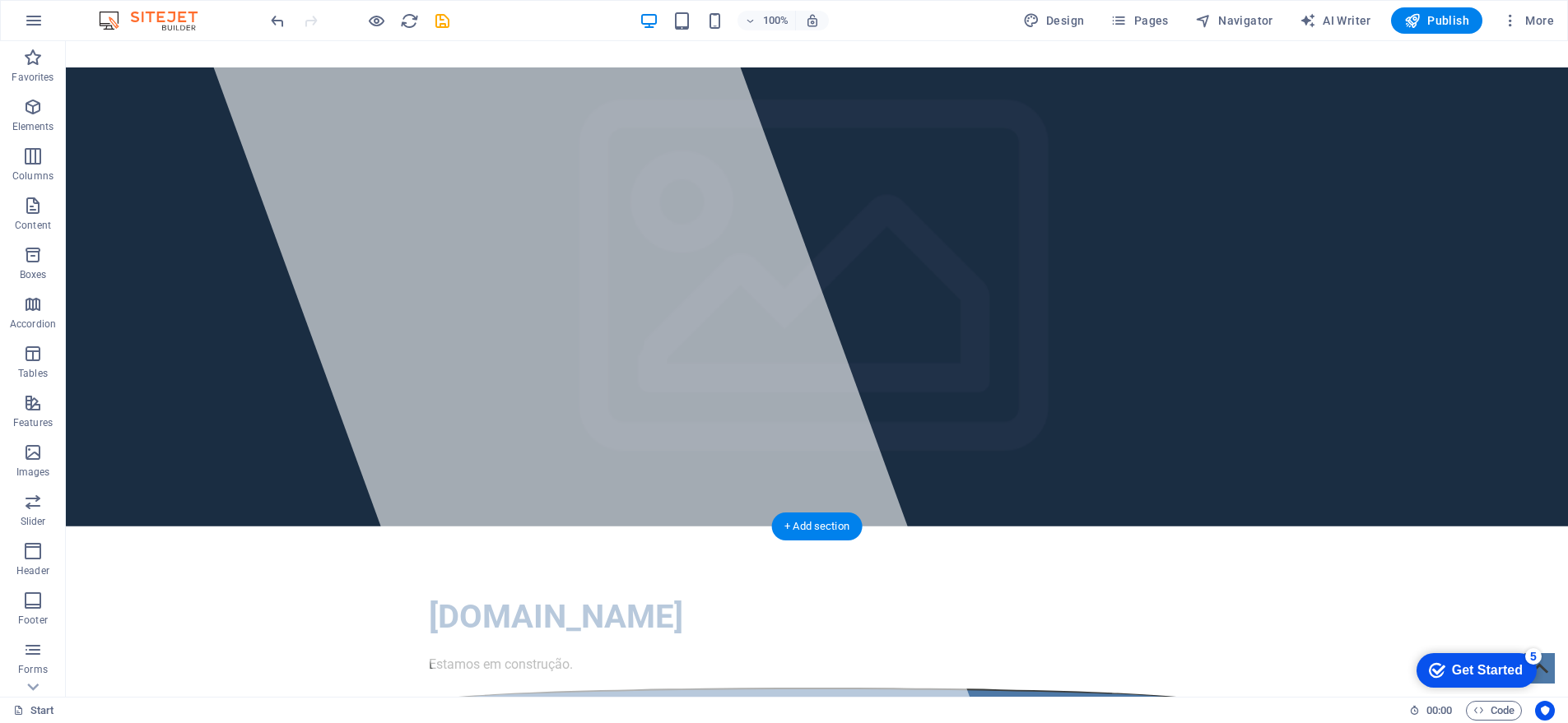
drag, startPoint x: 88, startPoint y: 554, endPoint x: 92, endPoint y: 541, distance: 13.6
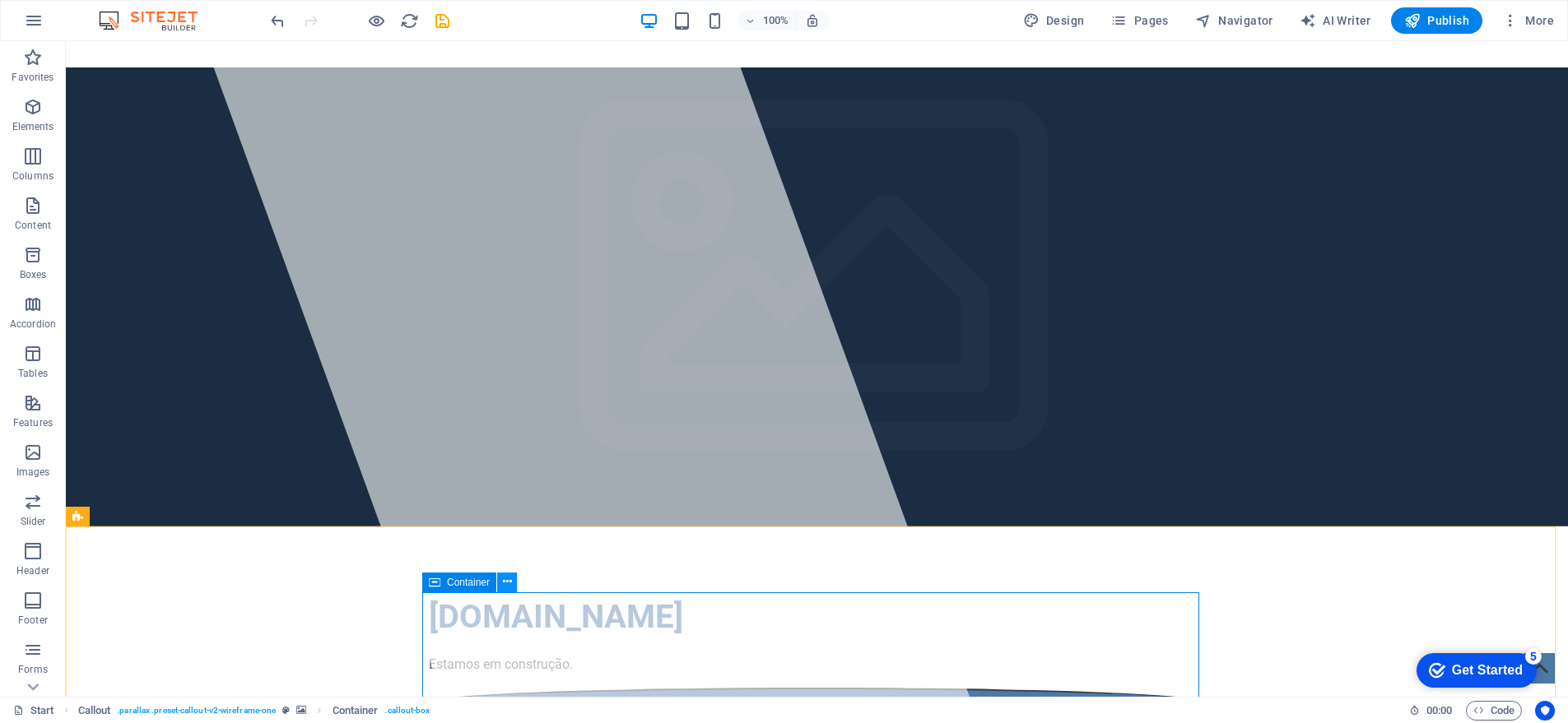
click at [505, 579] on icon at bounding box center [507, 582] width 9 height 18
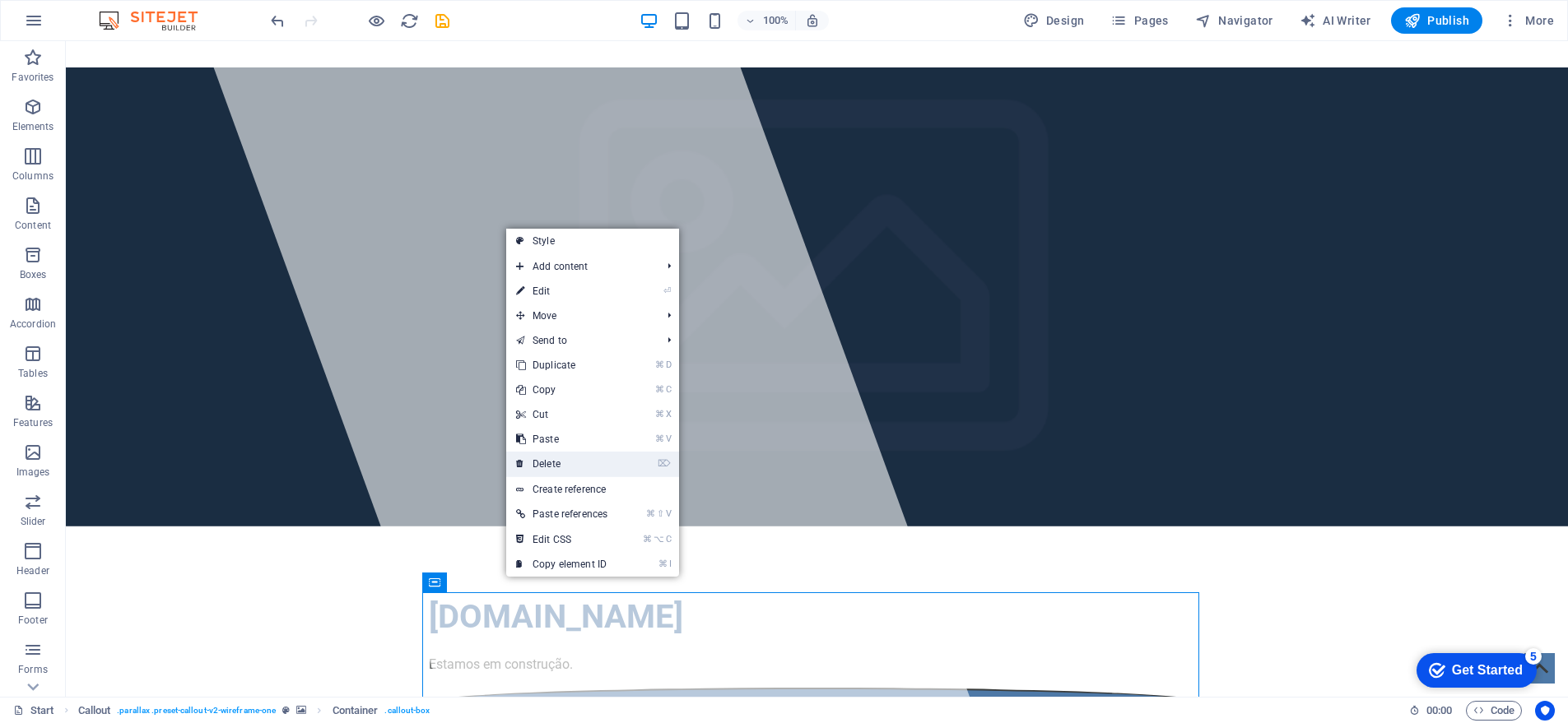
click at [563, 466] on link "⌦ Delete" at bounding box center [562, 464] width 112 height 25
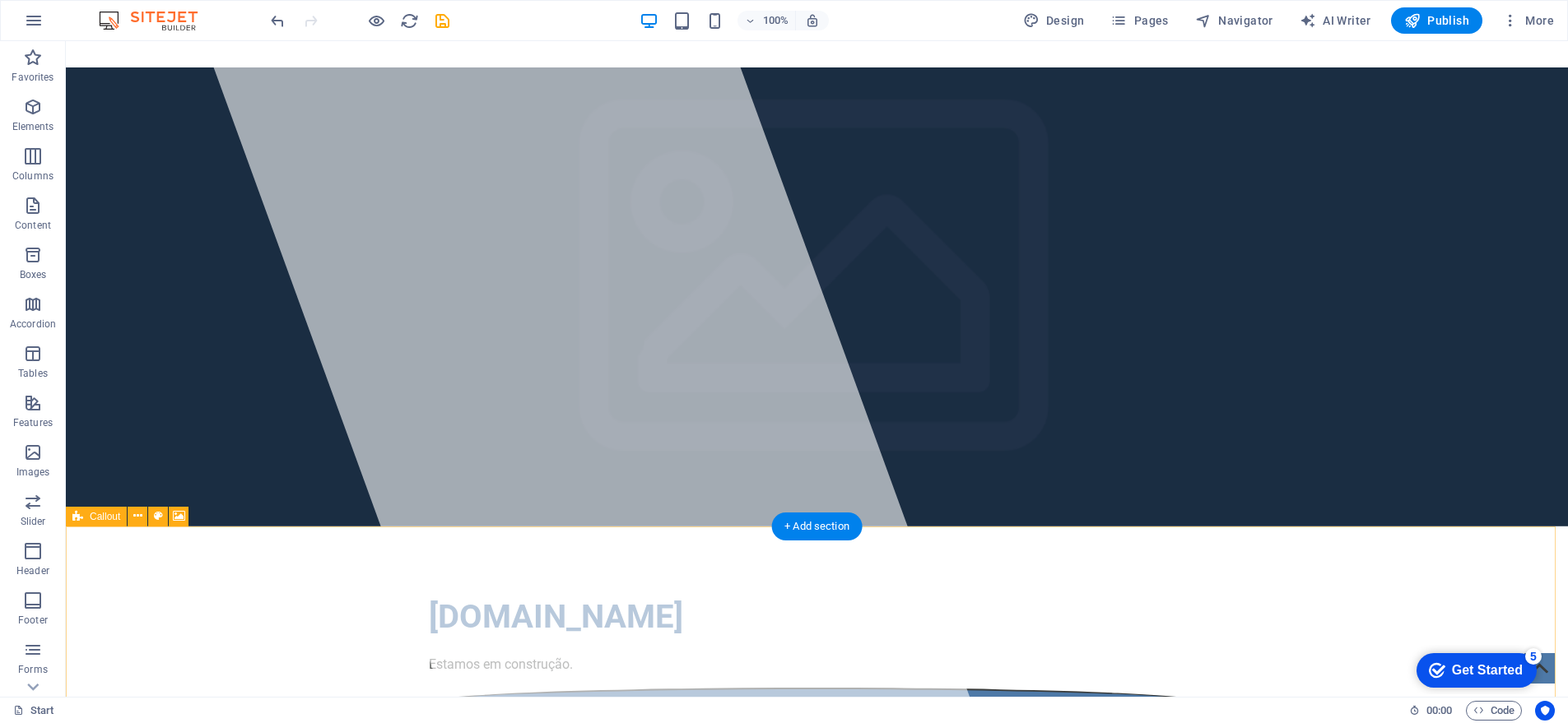
click at [135, 513] on icon at bounding box center [138, 517] width 9 height 18
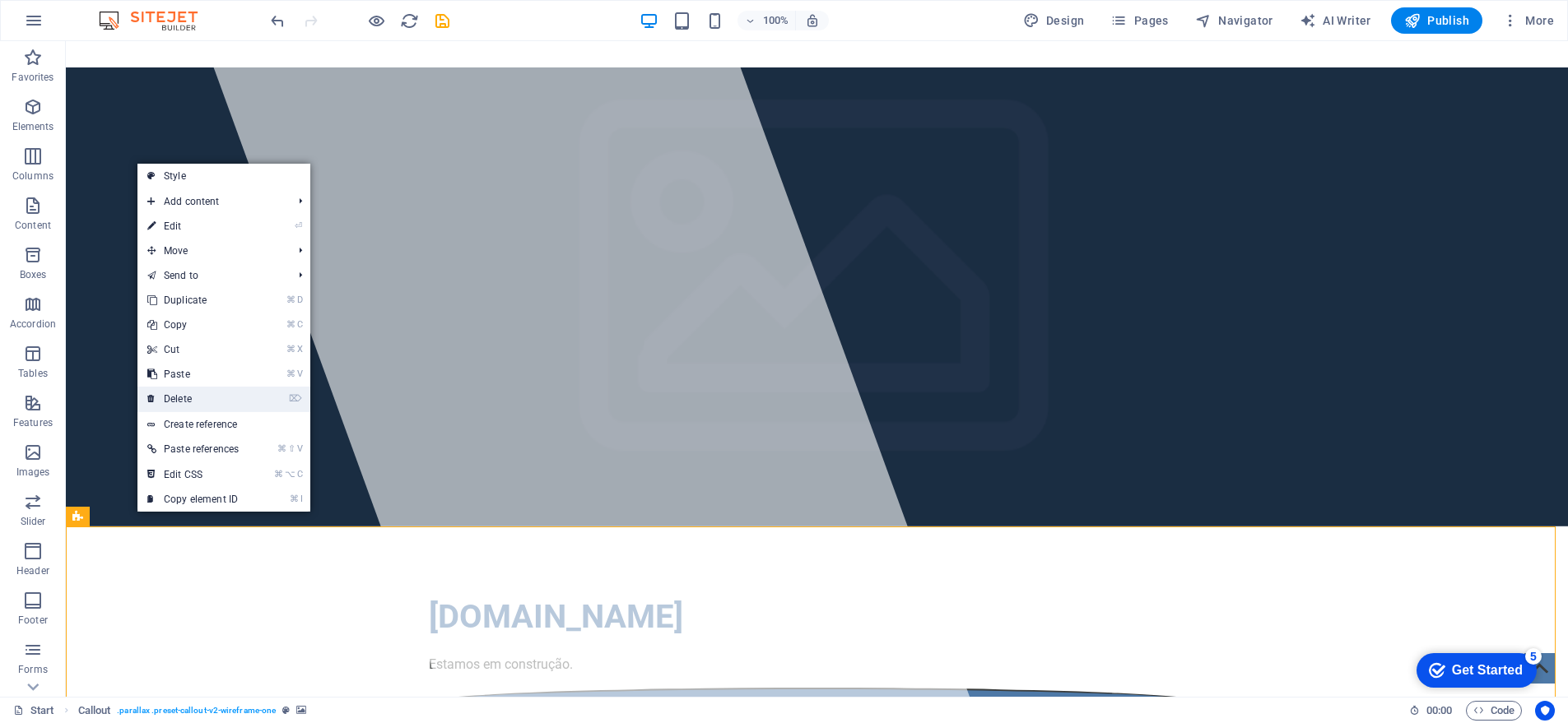
click at [193, 402] on link "⌦ Delete" at bounding box center [193, 399] width 112 height 25
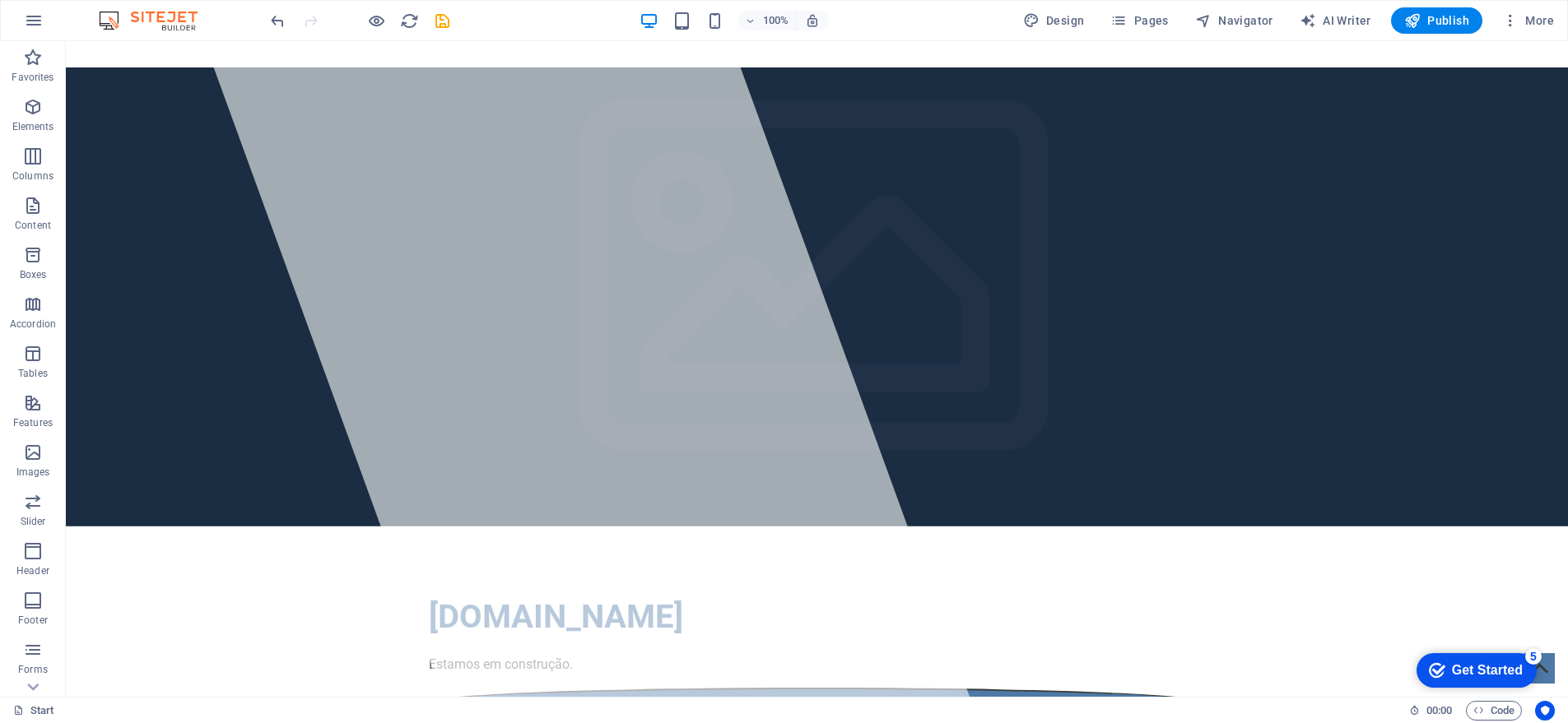
click at [368, 626] on html "Skip to main content reidi.com.br Estamos em construção." at bounding box center [816, 448] width 1502 height 814
drag, startPoint x: 1402, startPoint y: 599, endPoint x: 1431, endPoint y: 612, distance: 31.8
click at [1403, 600] on html "Skip to main content reidi.com.br Estamos em construção." at bounding box center [816, 448] width 1502 height 814
click at [1549, 670] on figure at bounding box center [1540, 668] width 30 height 30
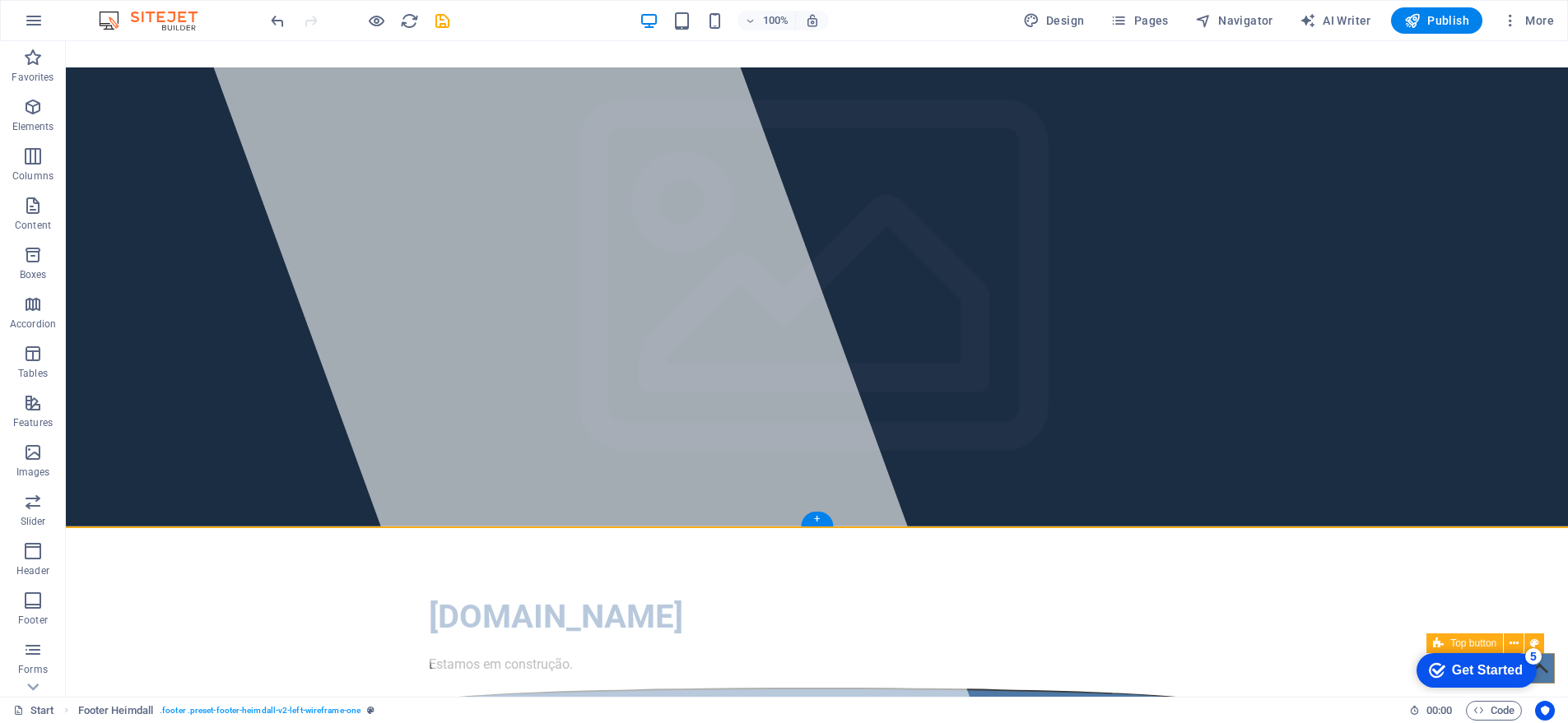
click at [1545, 668] on figure at bounding box center [1540, 668] width 30 height 30
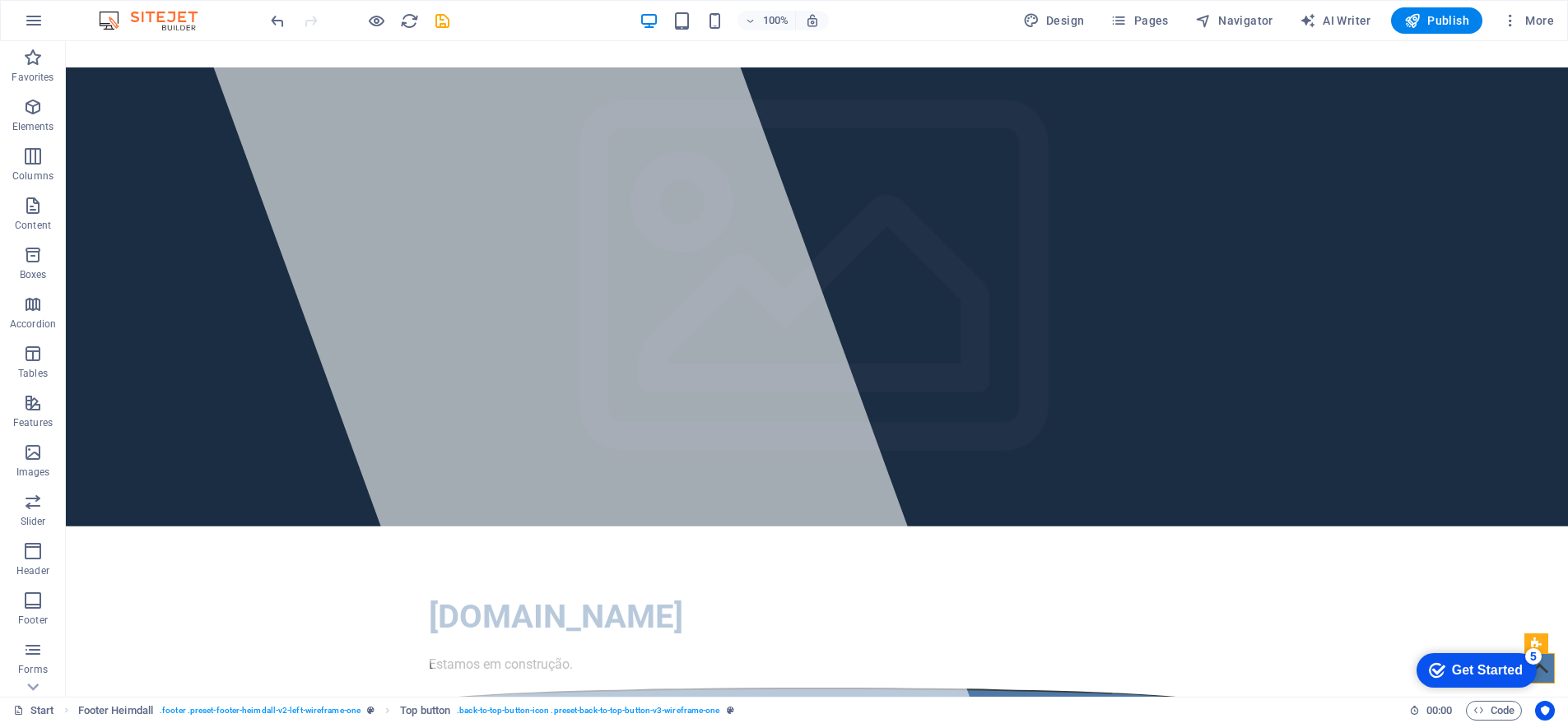
drag, startPoint x: 1603, startPoint y: 681, endPoint x: 1516, endPoint y: 643, distance: 94.9
drag, startPoint x: 1599, startPoint y: 680, endPoint x: 1518, endPoint y: 642, distance: 89.5
click at [1516, 640] on icon at bounding box center [1514, 644] width 9 height 18
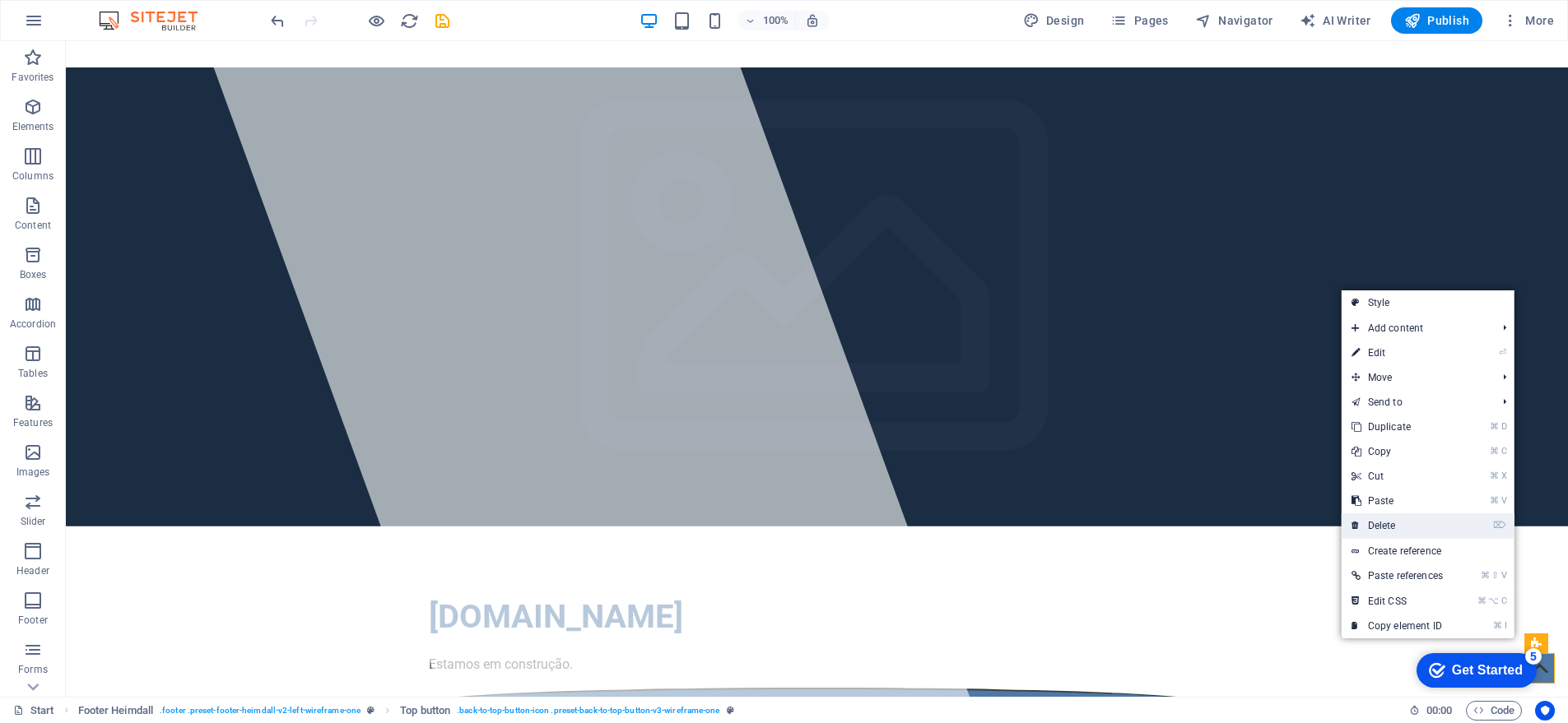
click at [1399, 525] on link "⌦ Delete" at bounding box center [1397, 526] width 112 height 25
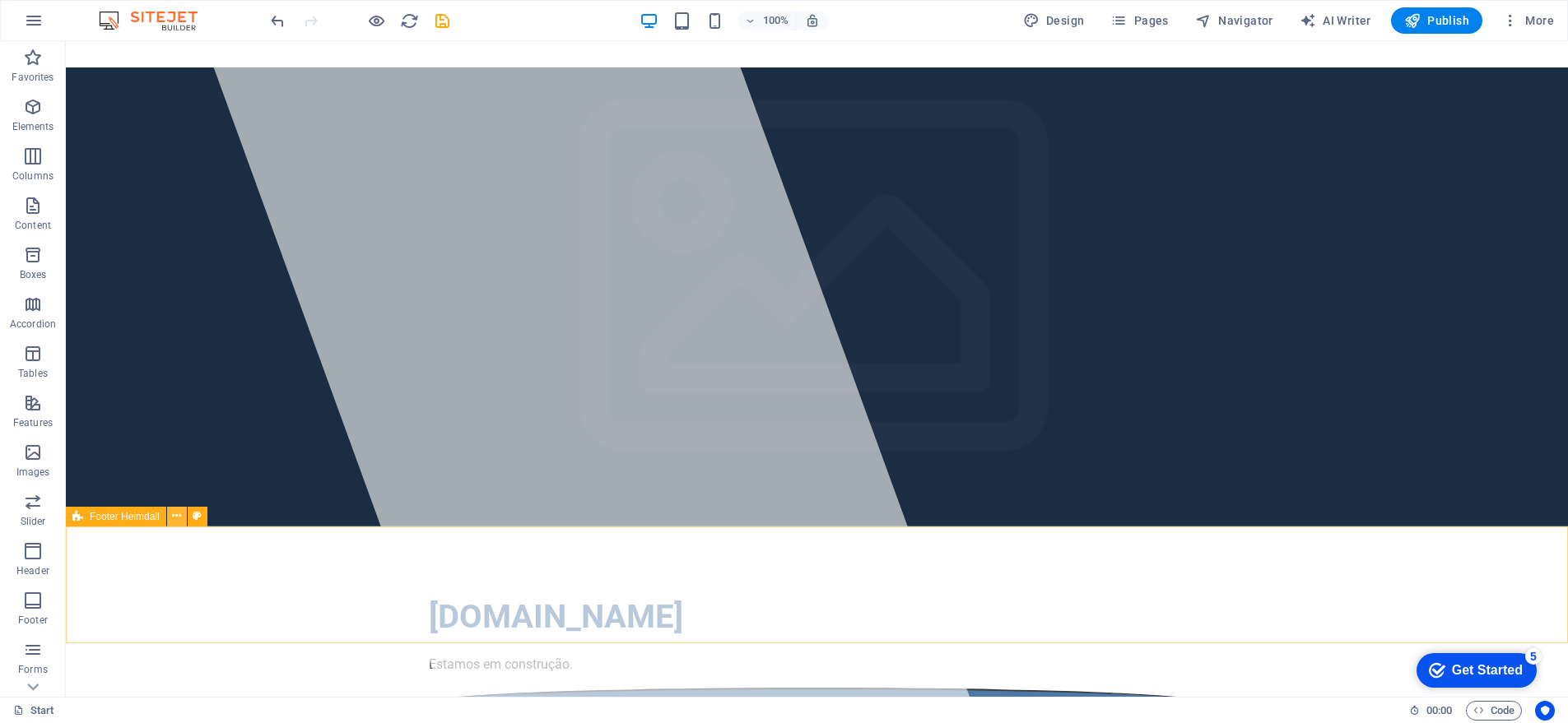
click at [175, 515] on icon at bounding box center [176, 517] width 9 height 18
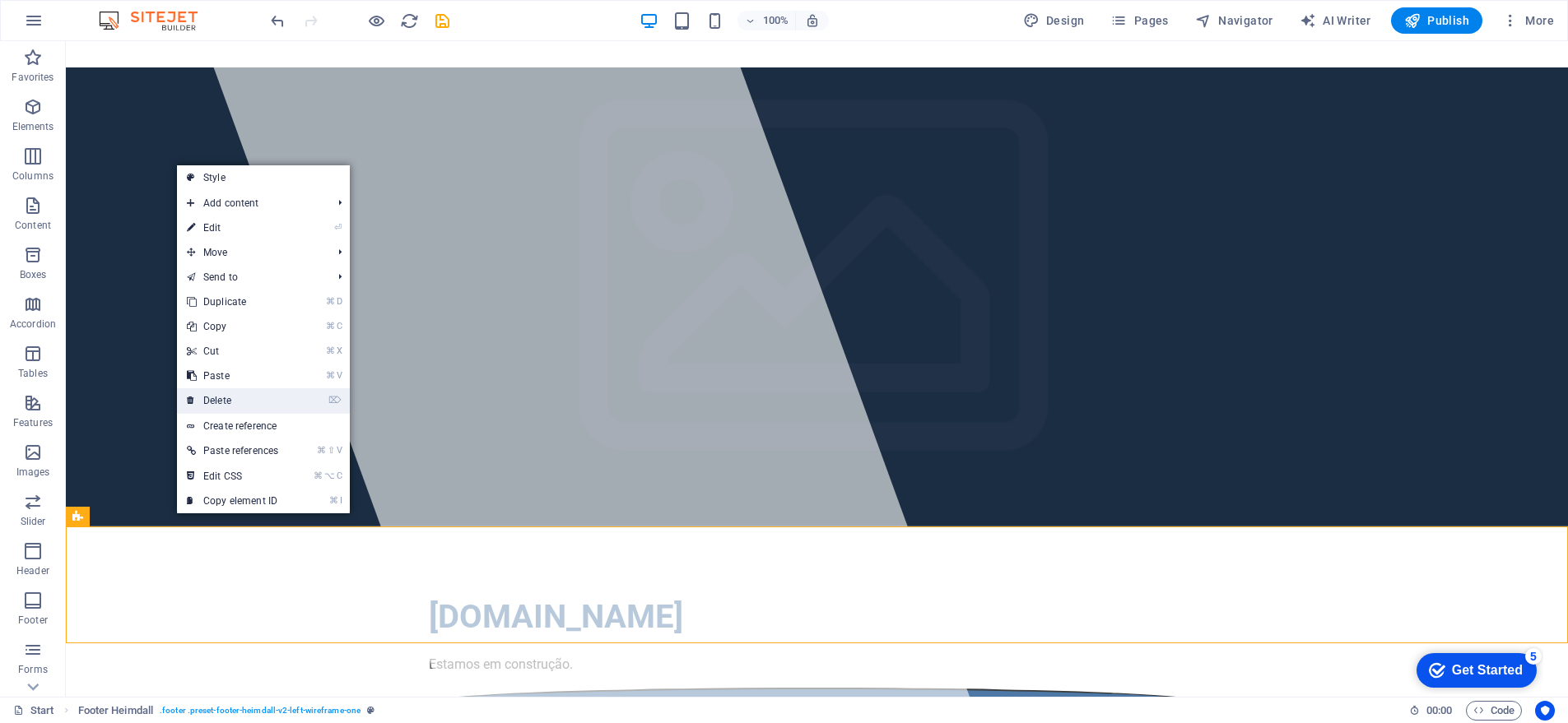
click at [243, 395] on link "⌦ Delete" at bounding box center [233, 401] width 112 height 25
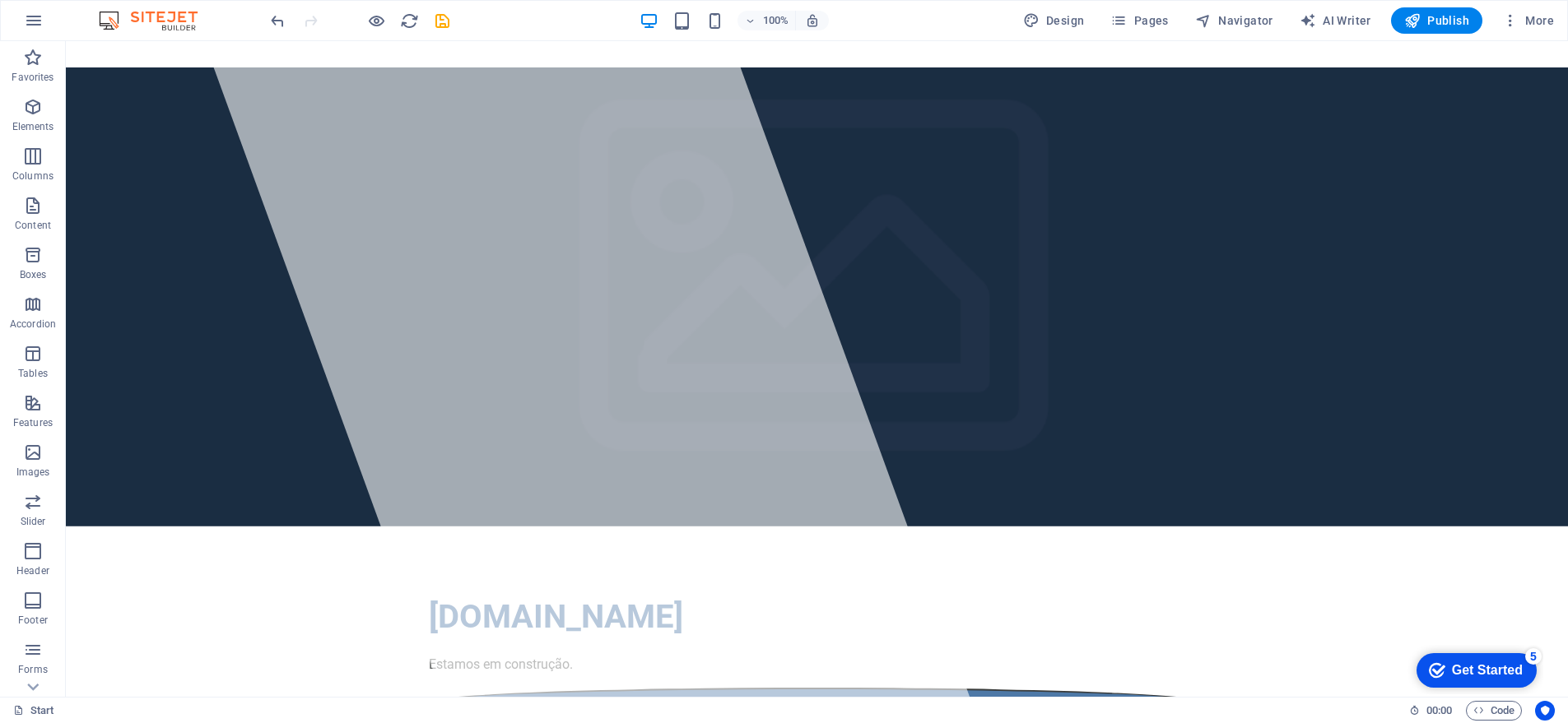
click at [442, 590] on html "Skip to main content reidi.com.br Estamos em construção." at bounding box center [816, 448] width 1502 height 814
click at [1434, 18] on span "Publish" at bounding box center [1436, 20] width 65 height 17
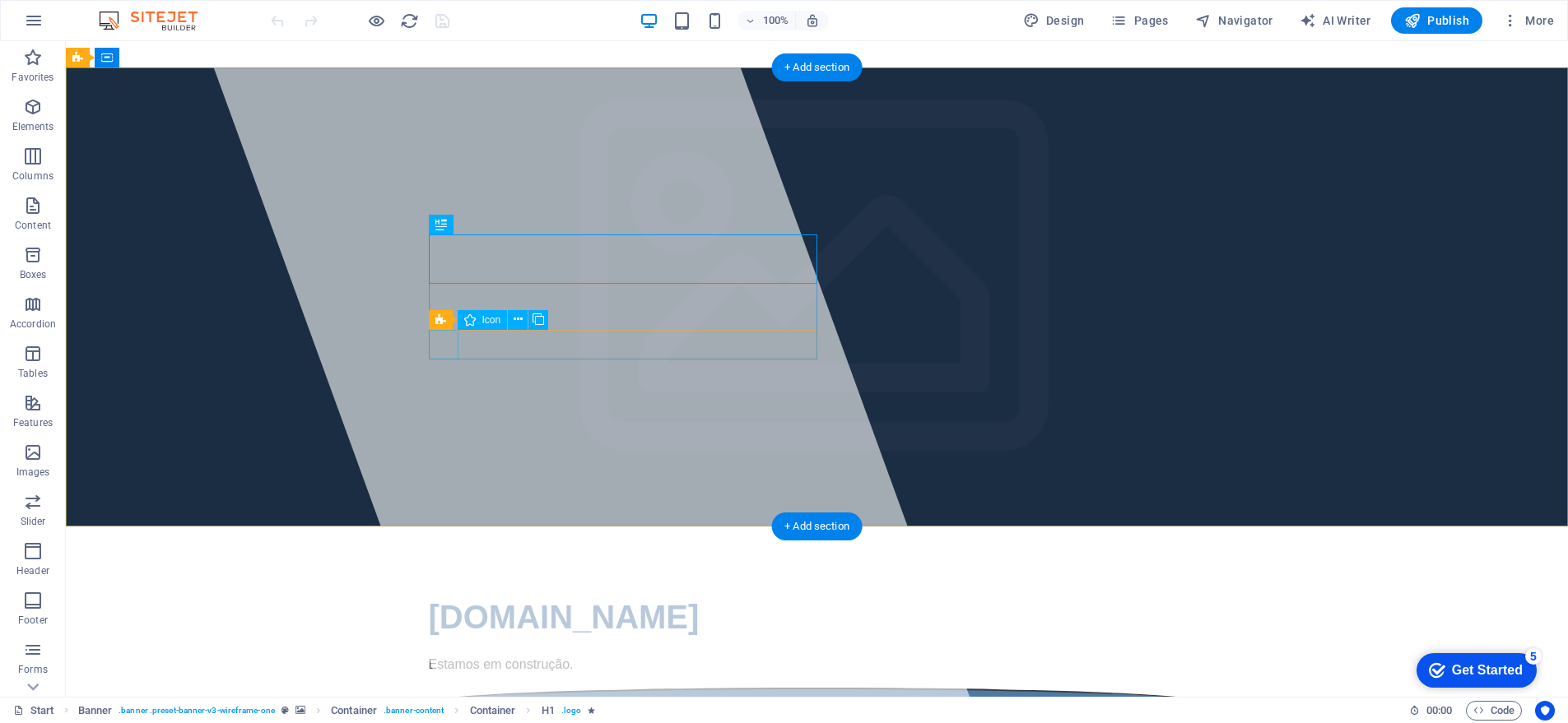
click at [451, 688] on figure at bounding box center [817, 702] width 777 height 29
click at [449, 688] on figure at bounding box center [817, 702] width 777 height 29
click at [451, 688] on figure at bounding box center [817, 702] width 777 height 29
click at [447, 688] on figure at bounding box center [817, 702] width 777 height 29
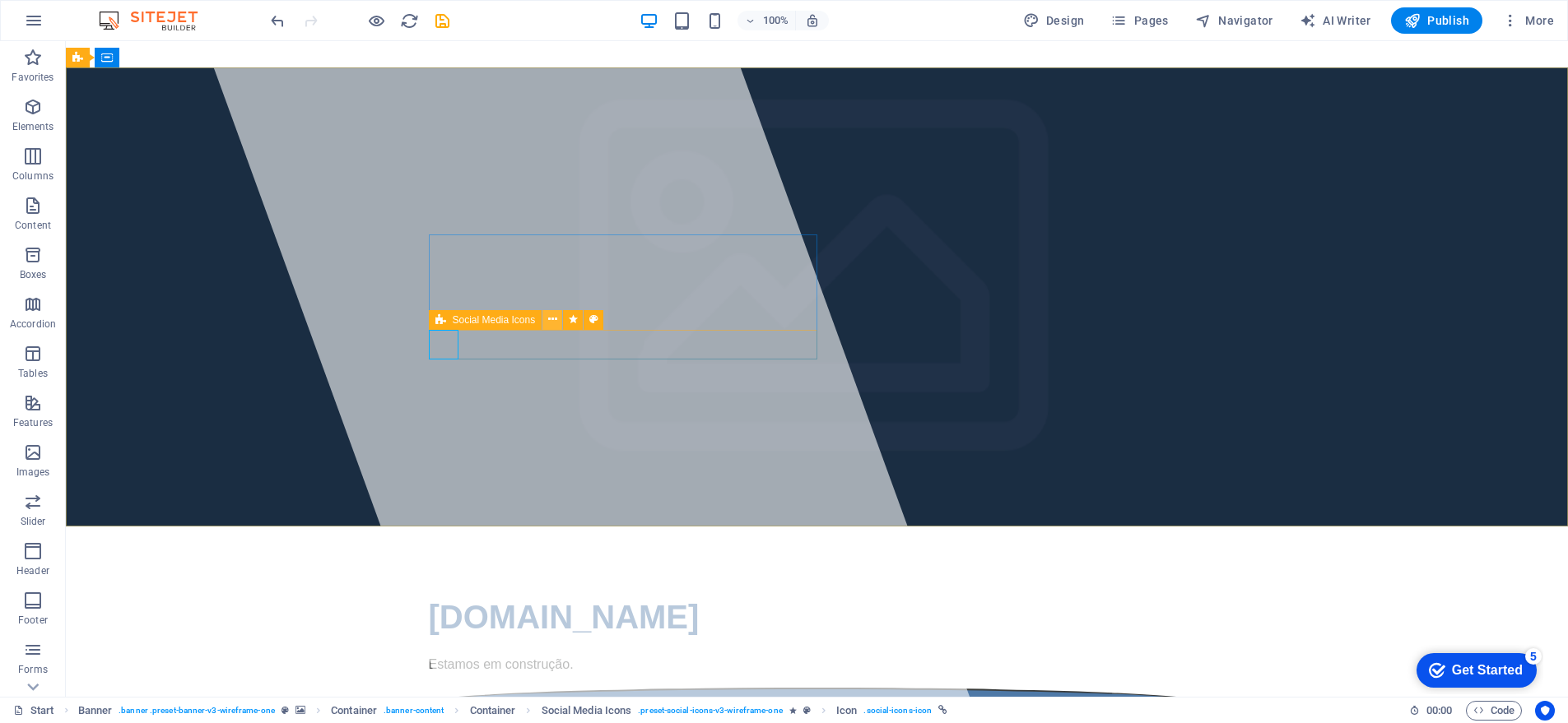
click at [554, 320] on icon at bounding box center [552, 319] width 9 height 18
click at [554, 322] on icon at bounding box center [552, 319] width 9 height 18
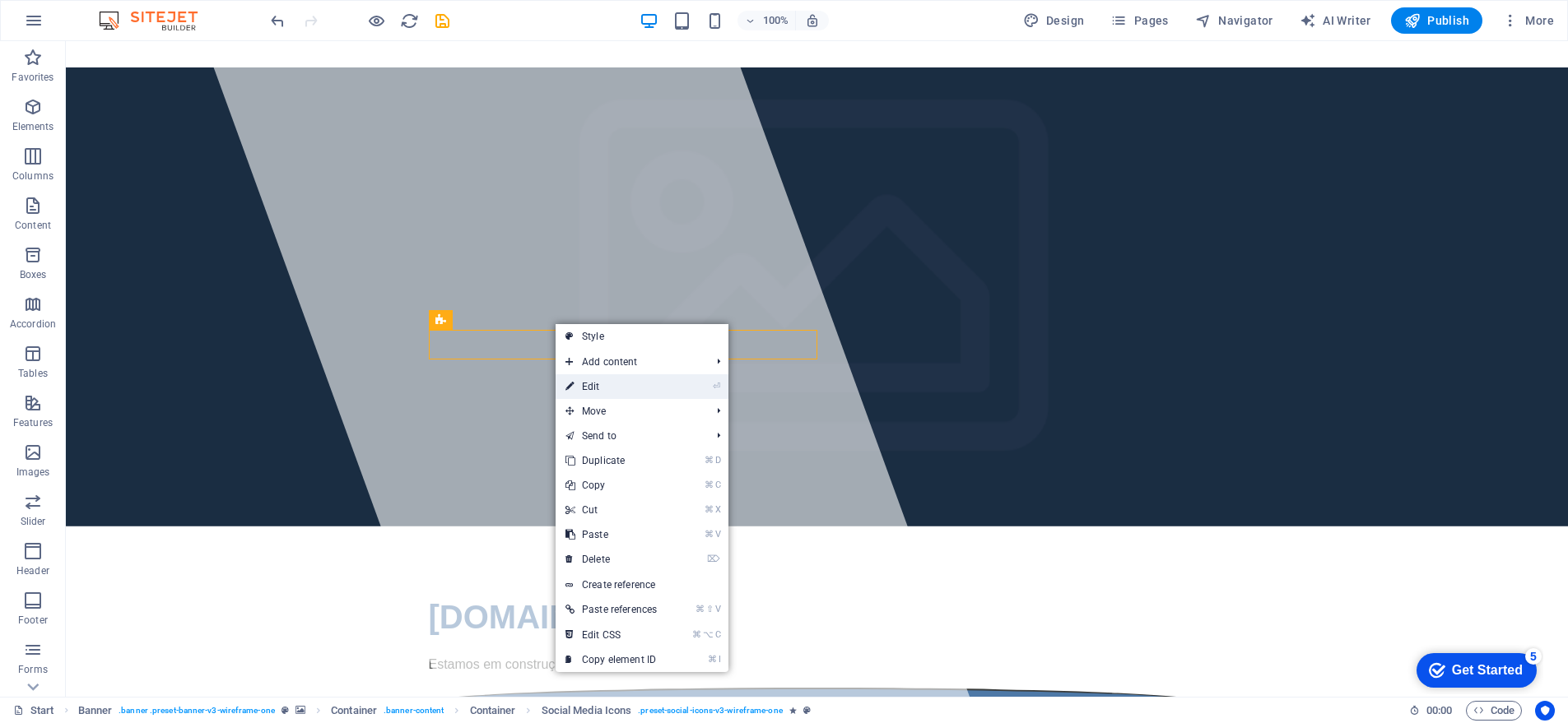
click at [620, 385] on link "⏎ Edit" at bounding box center [612, 387] width 112 height 25
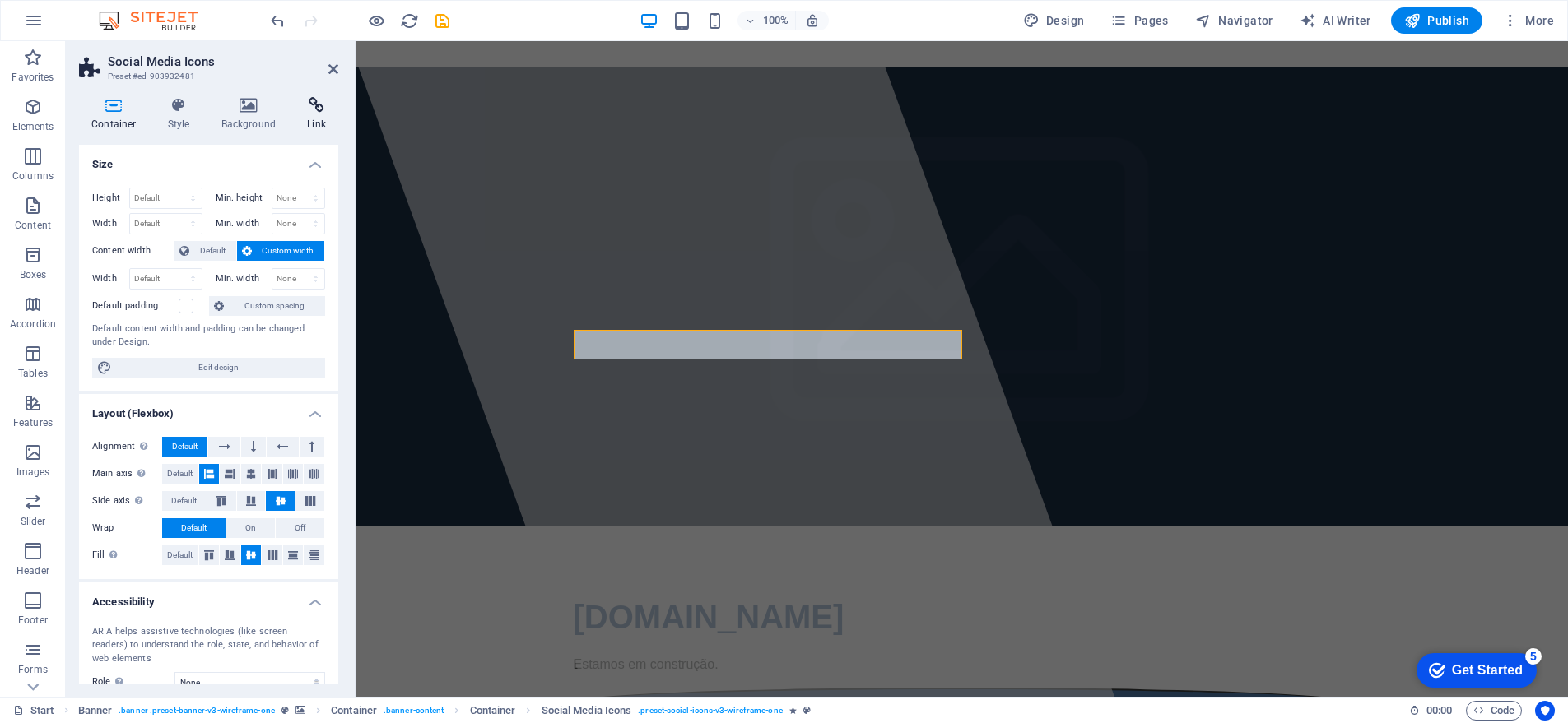
click at [325, 108] on icon at bounding box center [316, 105] width 43 height 17
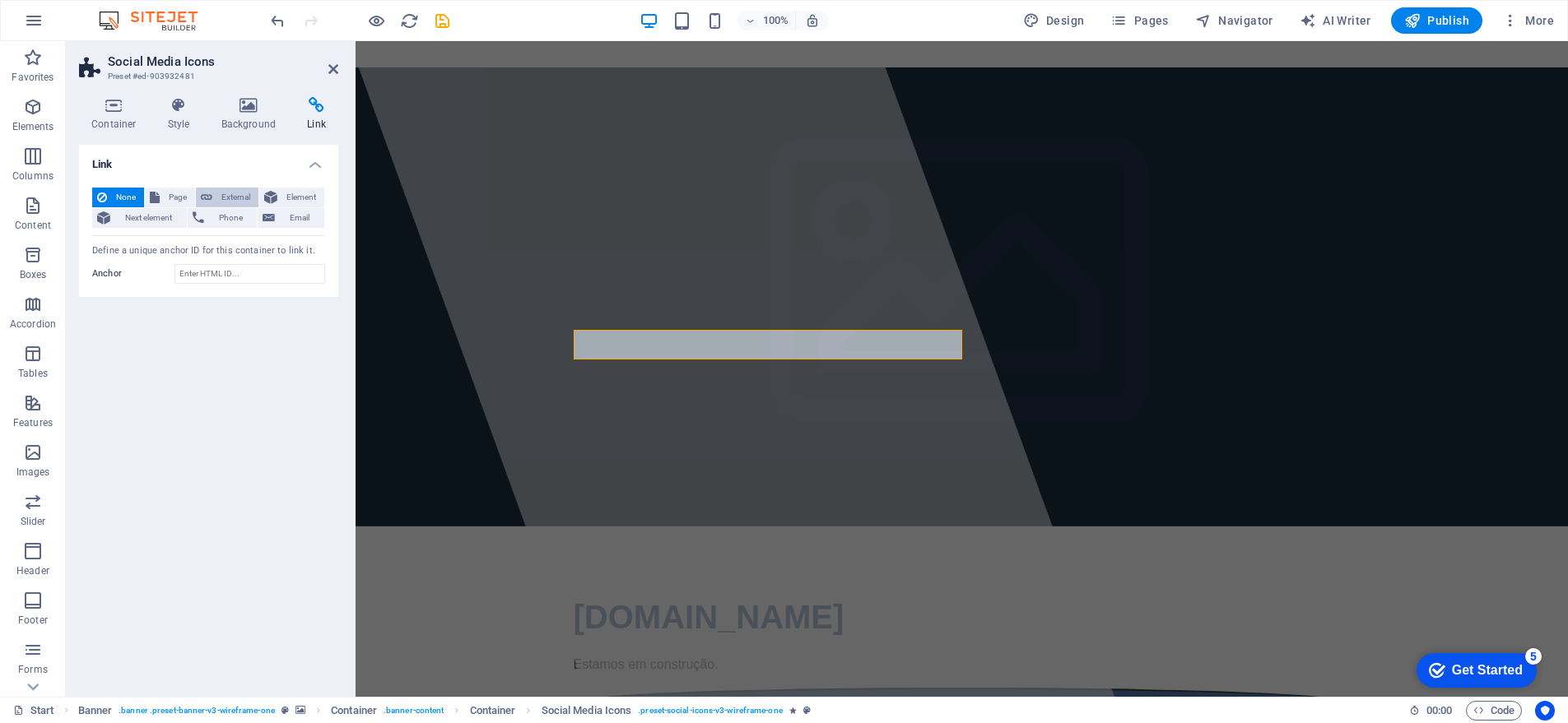
click at [234, 198] on span "External" at bounding box center [235, 197] width 36 height 19
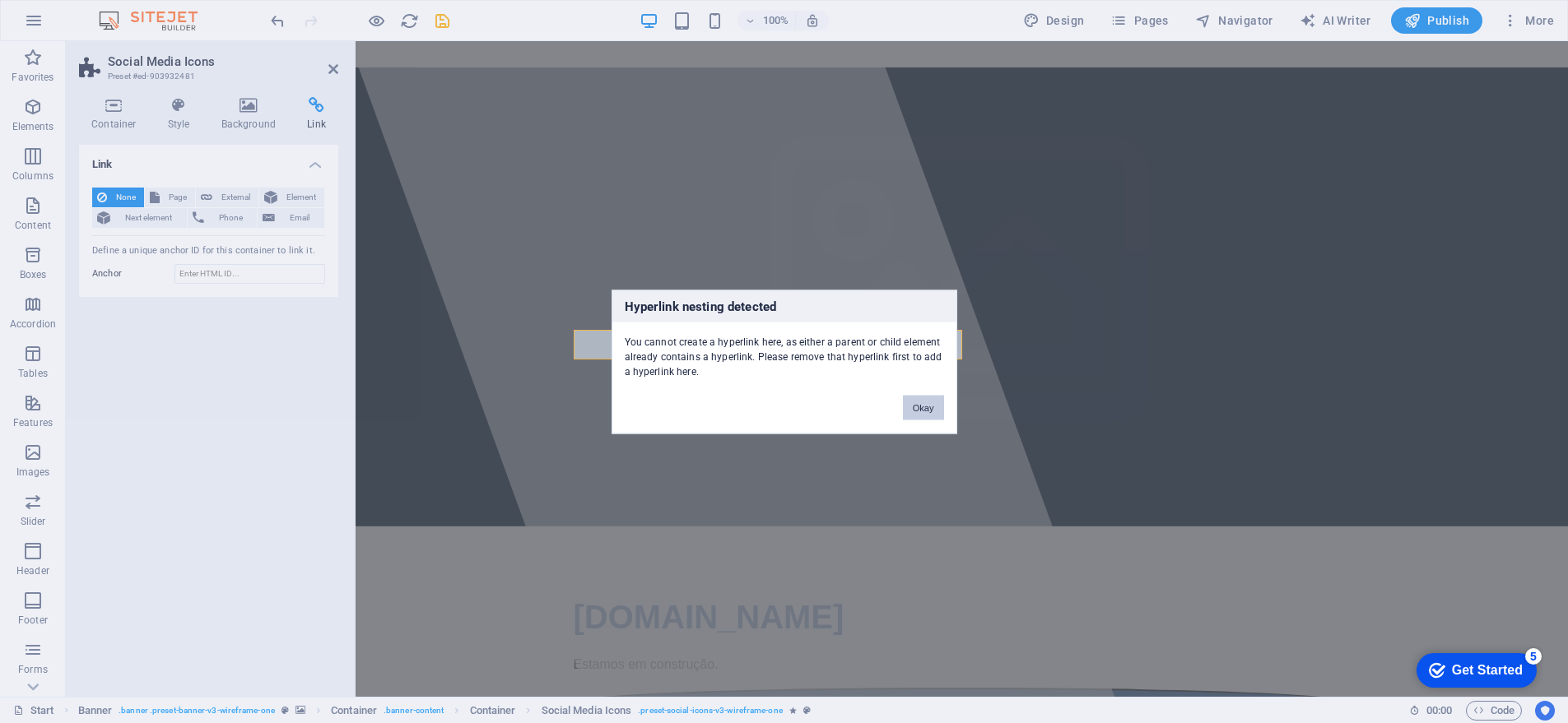
click at [928, 408] on button "Okay" at bounding box center [923, 407] width 41 height 25
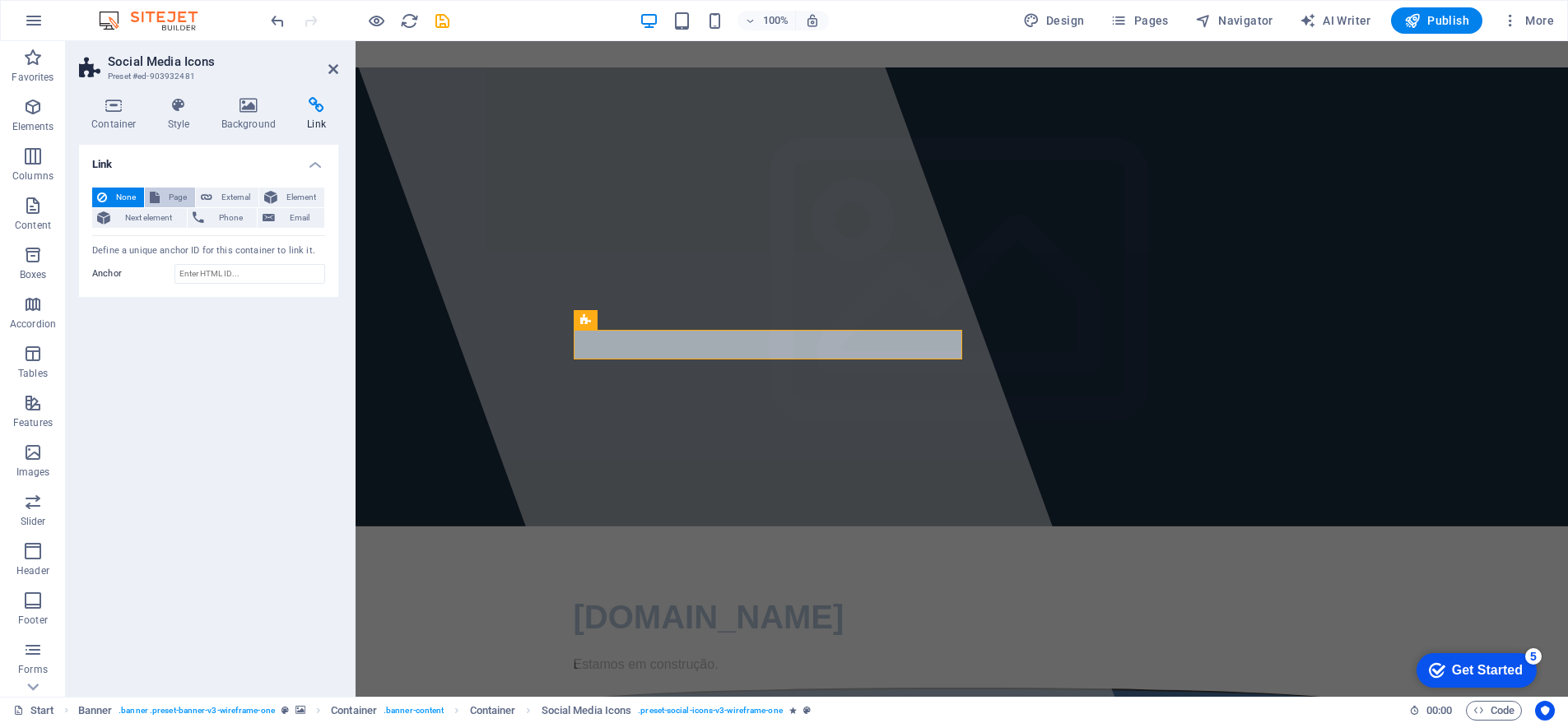
click at [175, 198] on span "Page" at bounding box center [177, 197] width 26 height 19
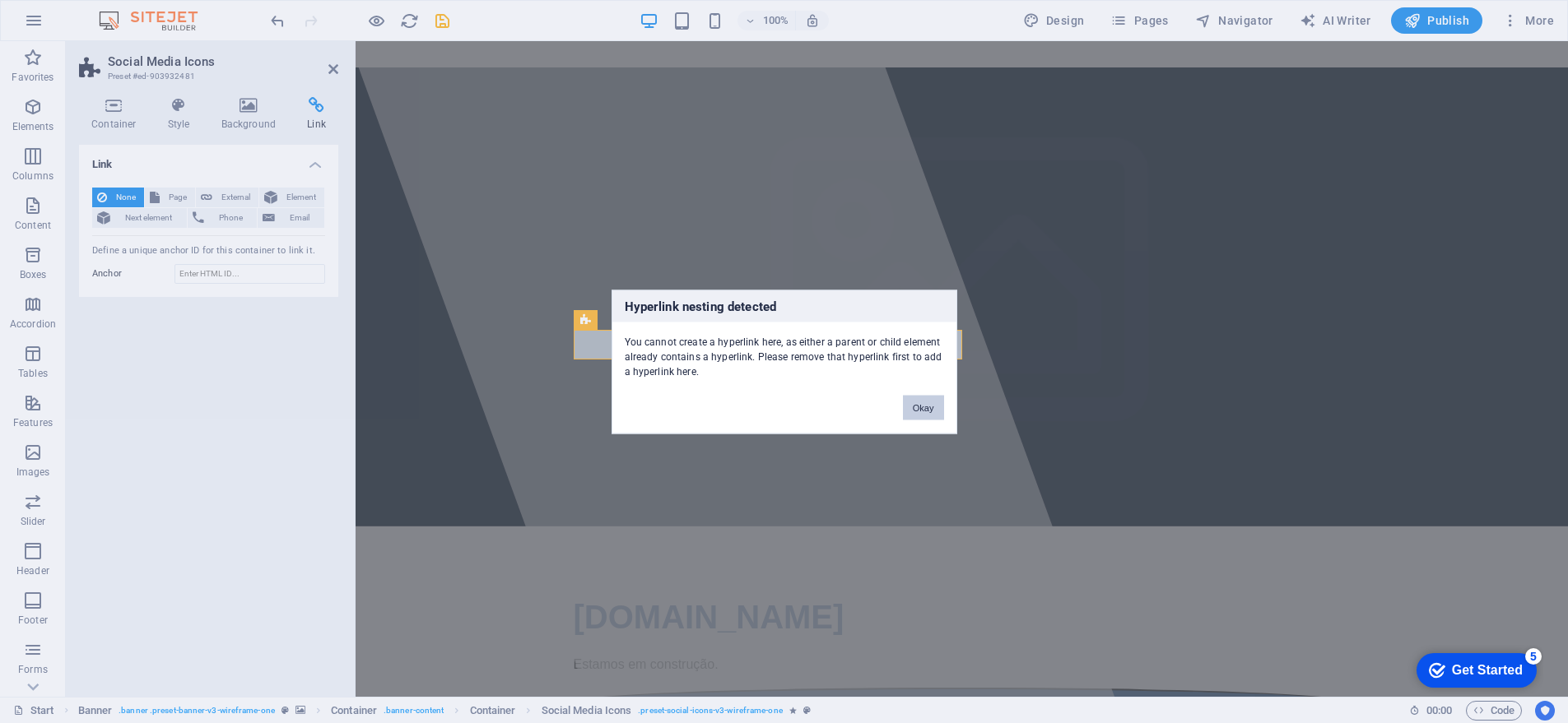
click at [931, 410] on button "Okay" at bounding box center [923, 407] width 41 height 25
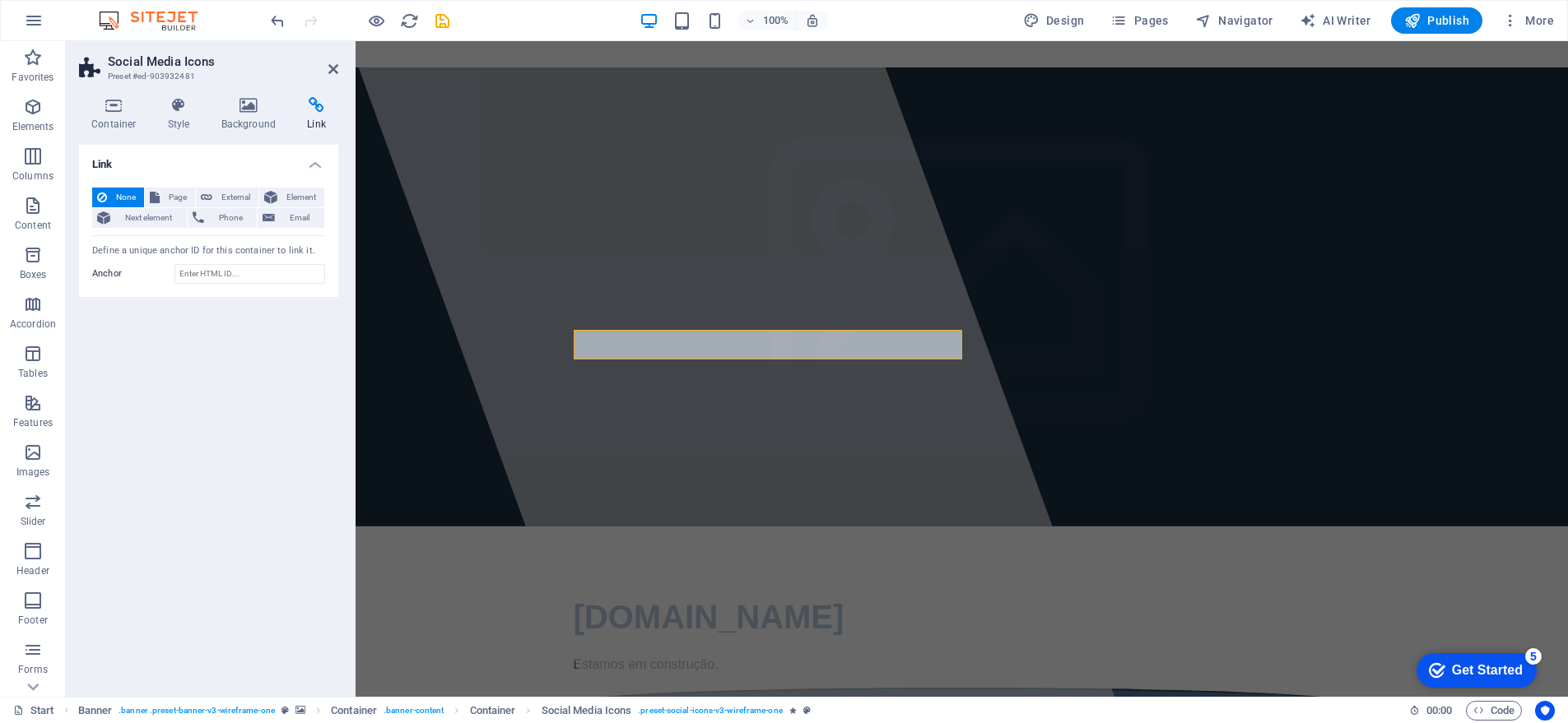
click at [181, 251] on div "Define a unique anchor ID for this container to link it." at bounding box center [208, 251] width 233 height 14
click at [234, 279] on input "Anchor" at bounding box center [250, 273] width 151 height 19
click at [591, 688] on figure at bounding box center [962, 702] width 777 height 29
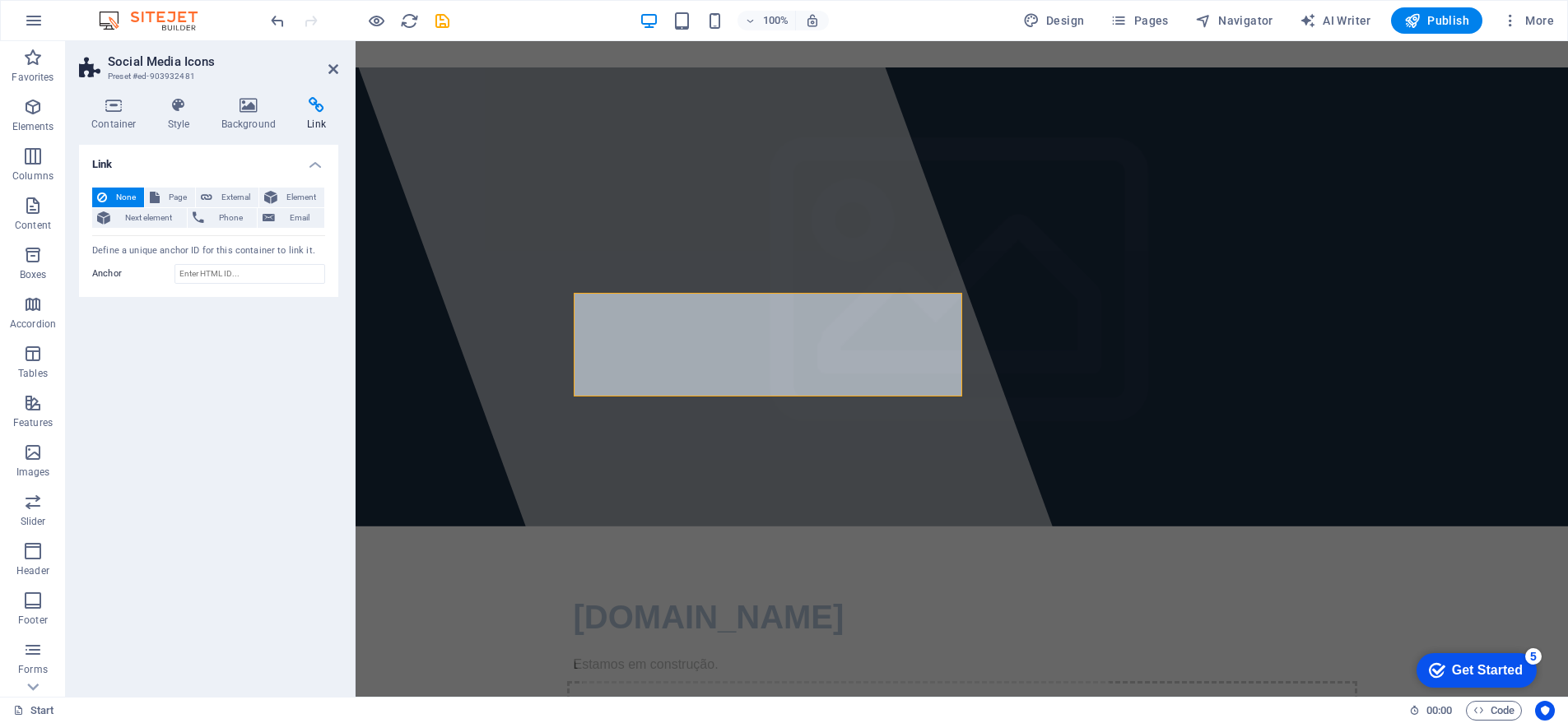
click at [225, 571] on div "Link None Page External Element Next element Phone Email Page Start Subpage Leg…" at bounding box center [208, 414] width 259 height 539
click at [443, 19] on icon "save" at bounding box center [442, 20] width 19 height 19
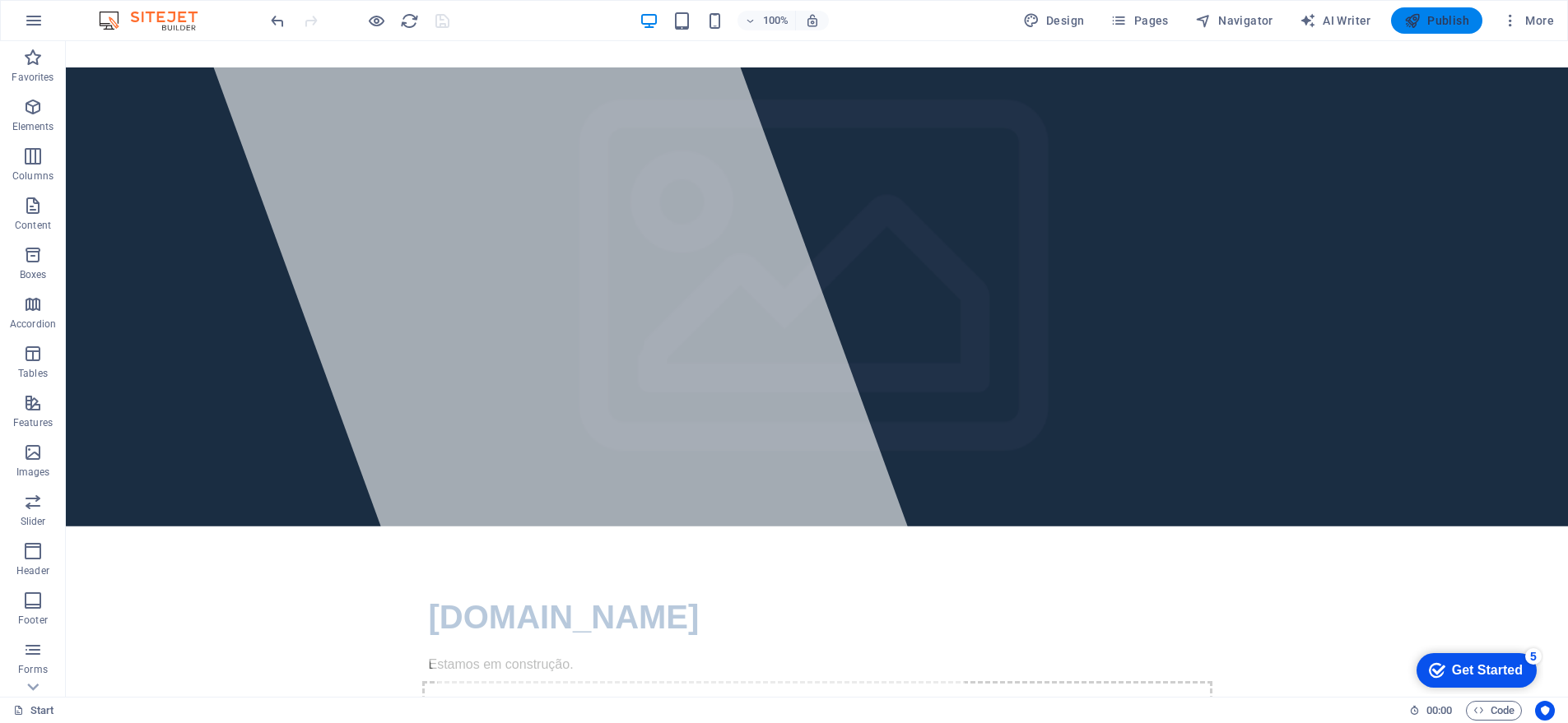
click at [1434, 22] on span "Publish" at bounding box center [1436, 20] width 65 height 17
